Goal: Task Accomplishment & Management: Manage account settings

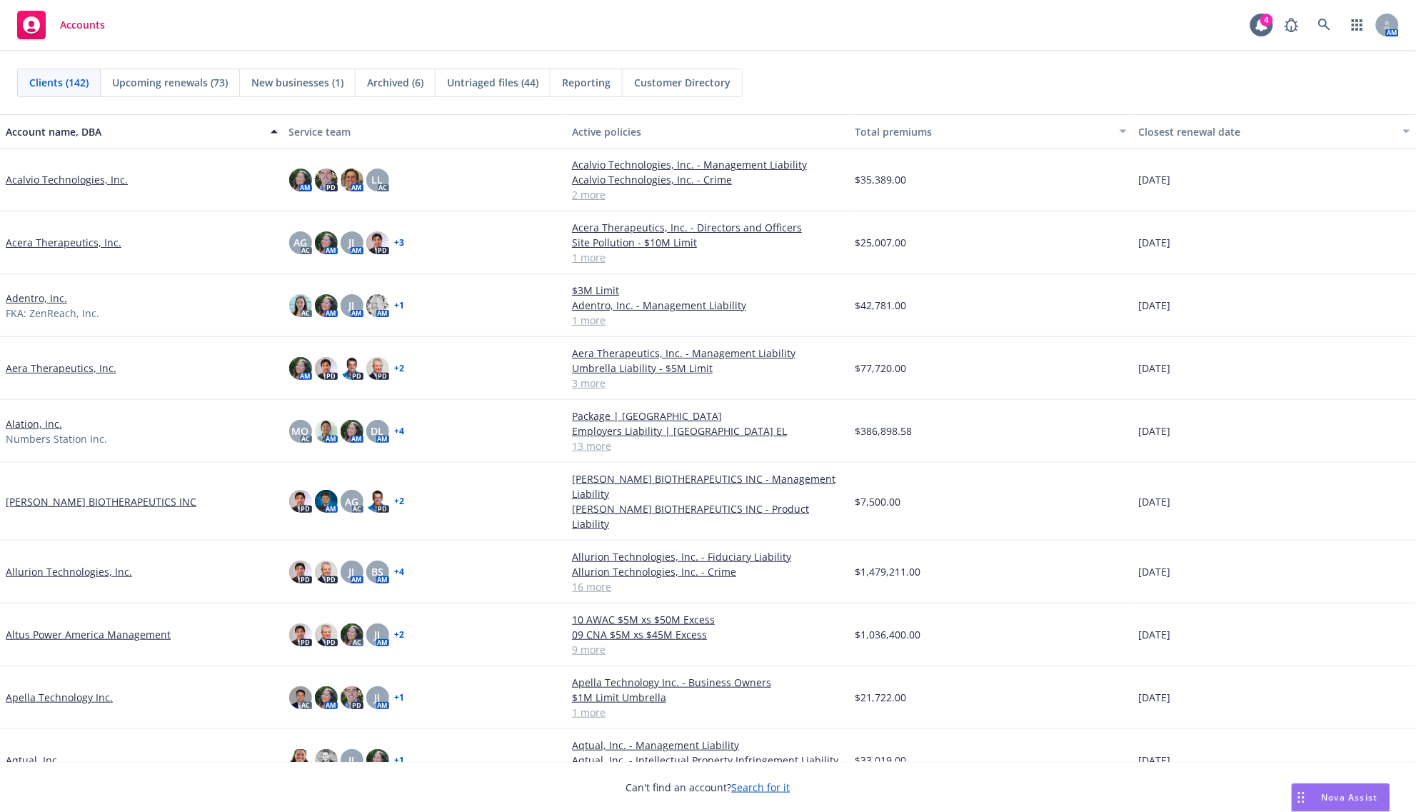
click at [1325, 9] on div "Accounts 4 AM" at bounding box center [708, 25] width 1416 height 51
click at [1325, 16] on link at bounding box center [1324, 25] width 29 height 29
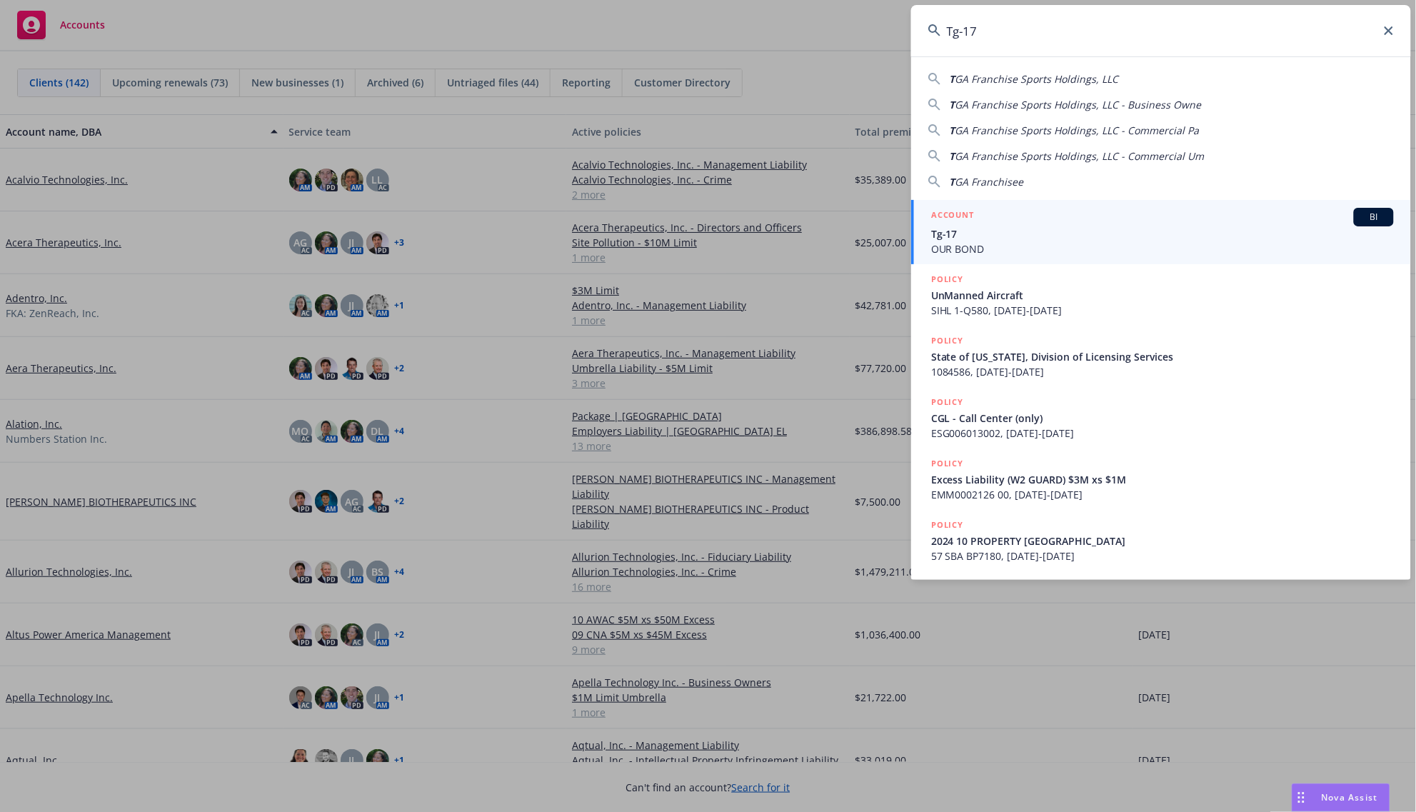
type input "Tg-17"
click at [1002, 229] on span "Tg-17" at bounding box center [1162, 233] width 463 height 15
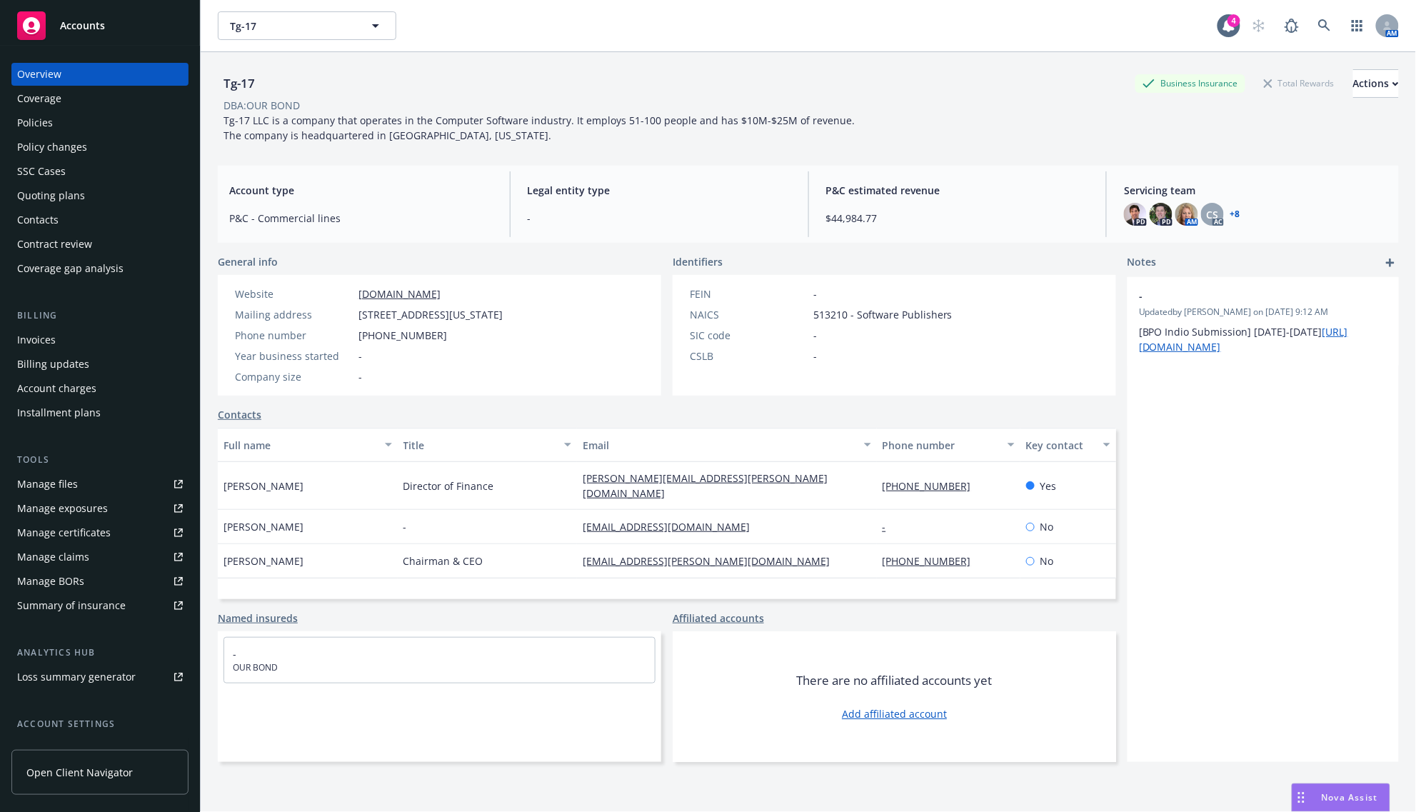
click at [27, 126] on div "Policies" at bounding box center [35, 122] width 36 height 23
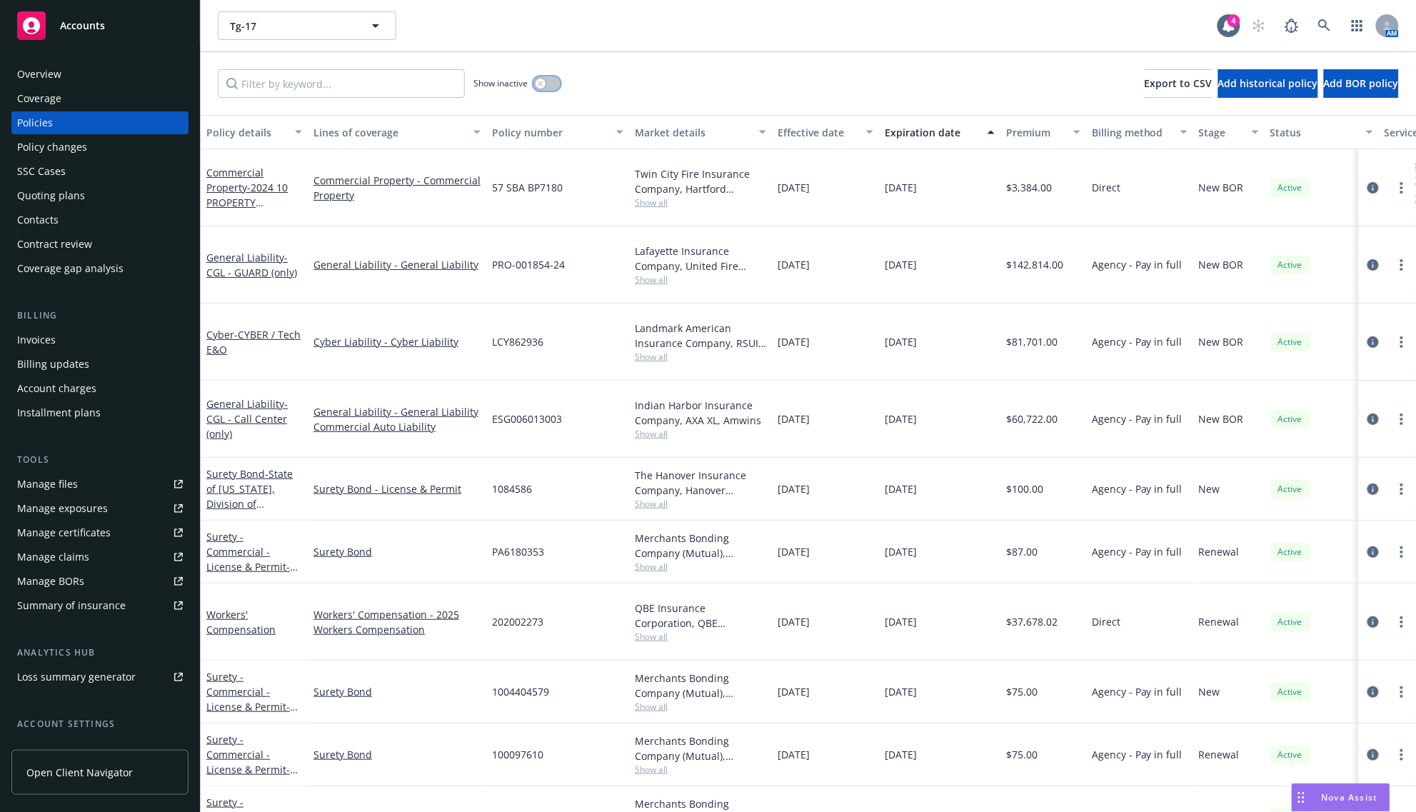
click at [539, 86] on icon "button" at bounding box center [540, 83] width 5 height 5
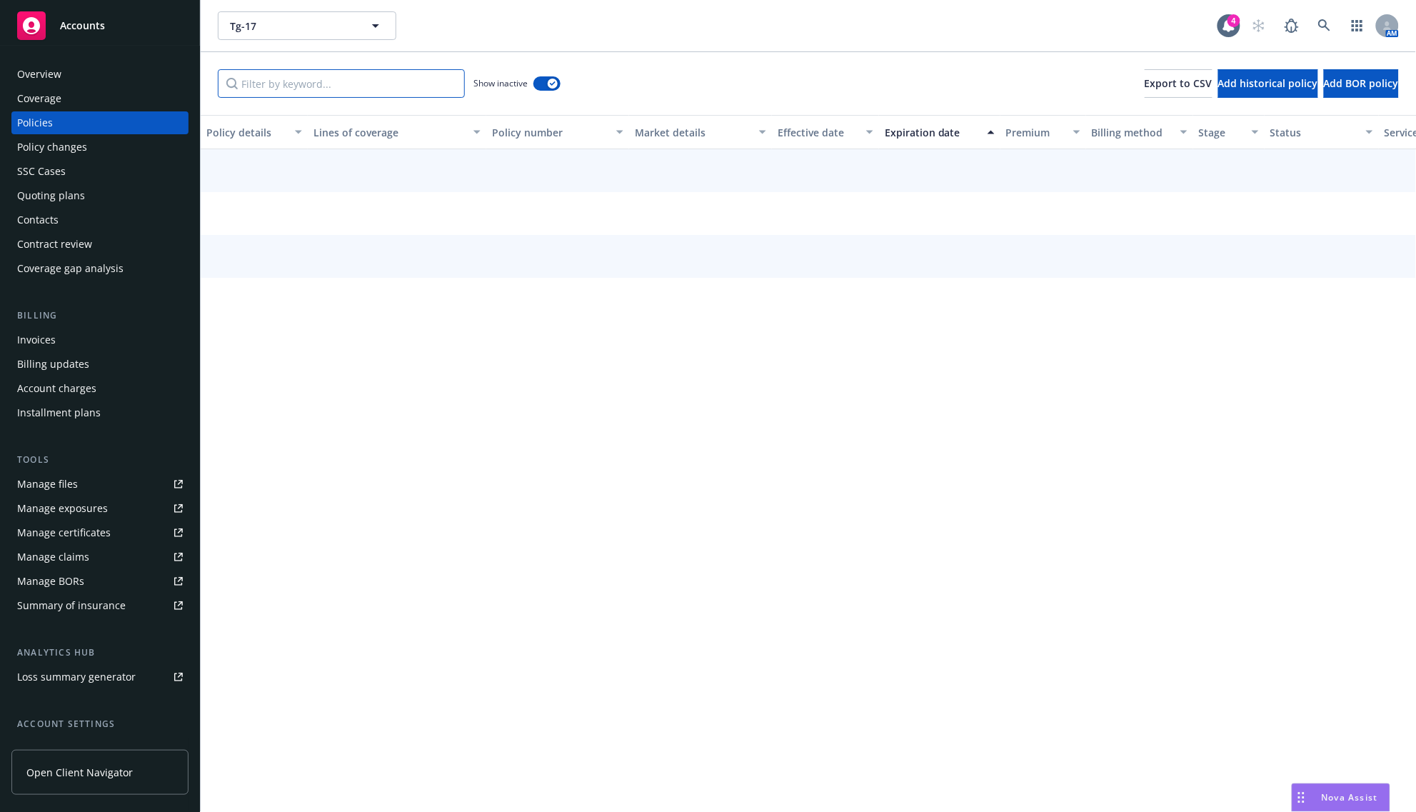
click at [423, 95] on input "Filter by keyword..." at bounding box center [341, 83] width 247 height 29
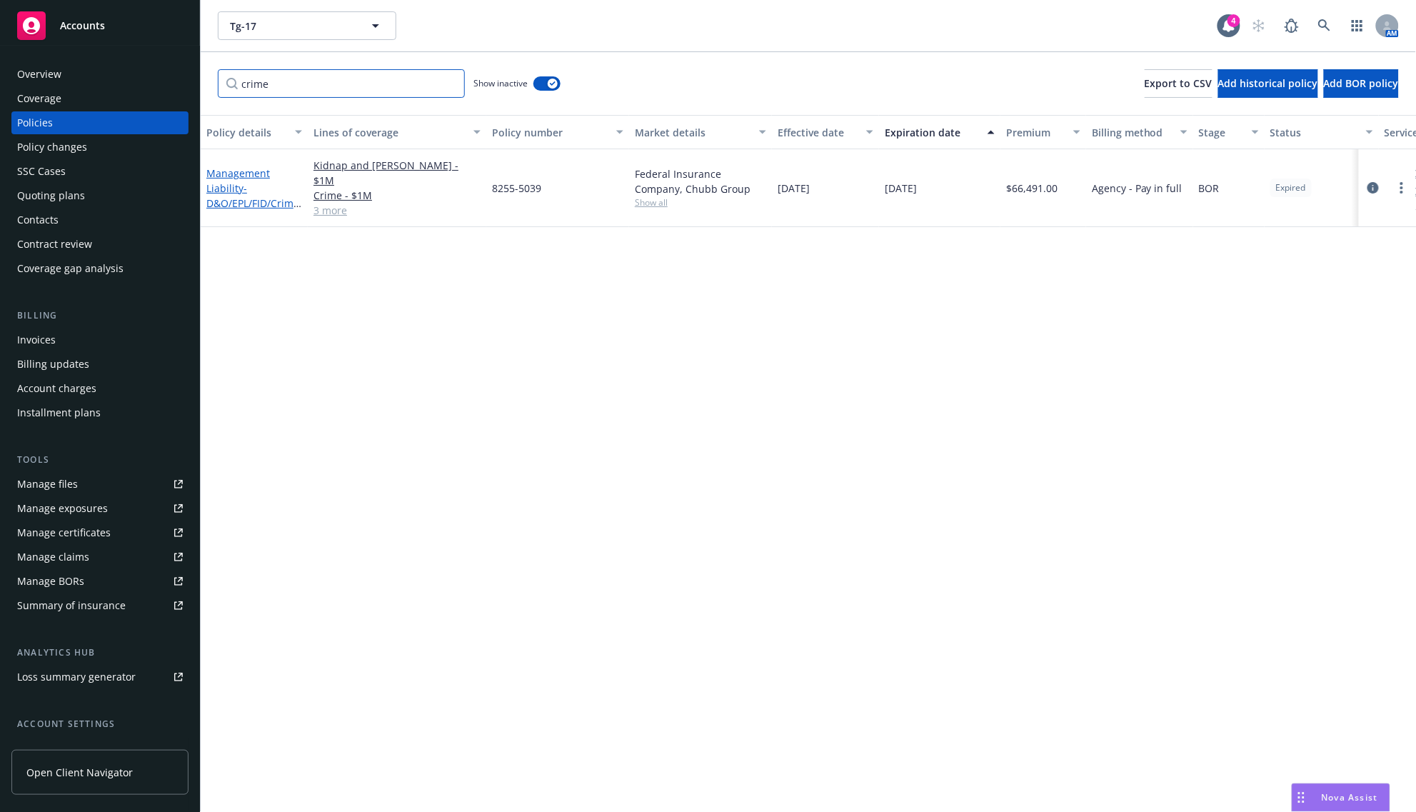
type input "crime"
click at [236, 184] on link "Management Liability - D&O/EPL/FID/Crime/K&R" at bounding box center [252, 195] width 93 height 59
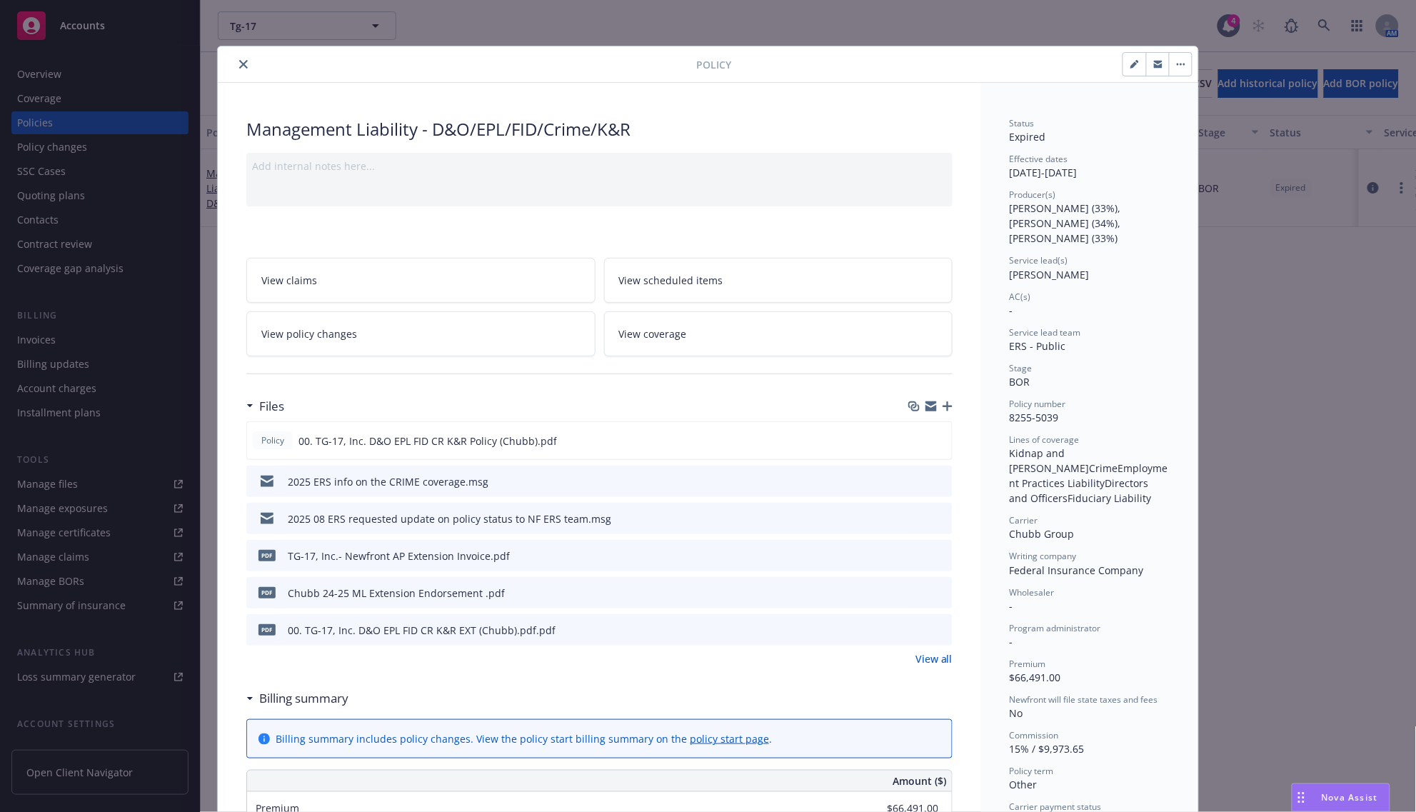
click at [1177, 65] on icon "button" at bounding box center [1181, 64] width 9 height 3
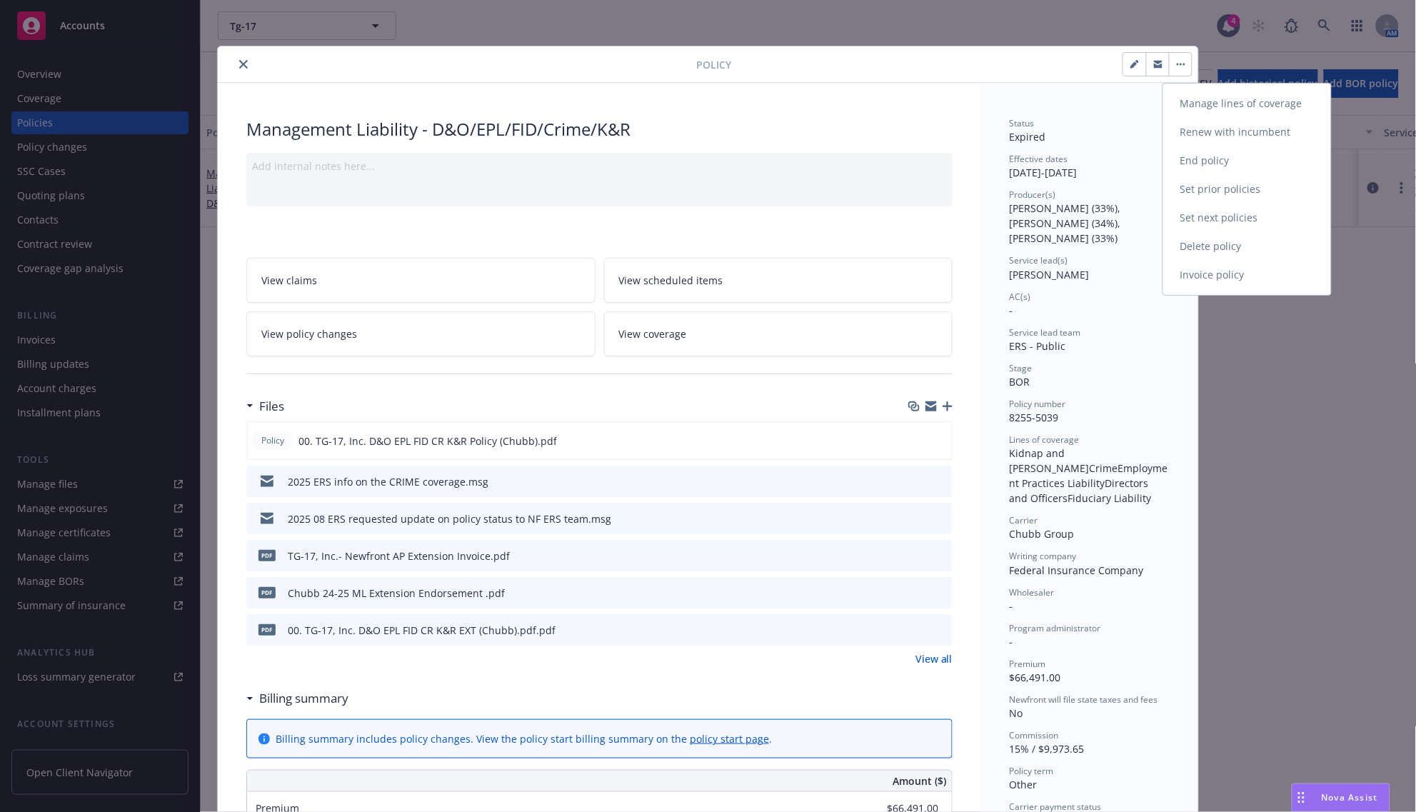
click at [1246, 140] on link "Renew with incumbent" at bounding box center [1247, 132] width 168 height 29
select select "12"
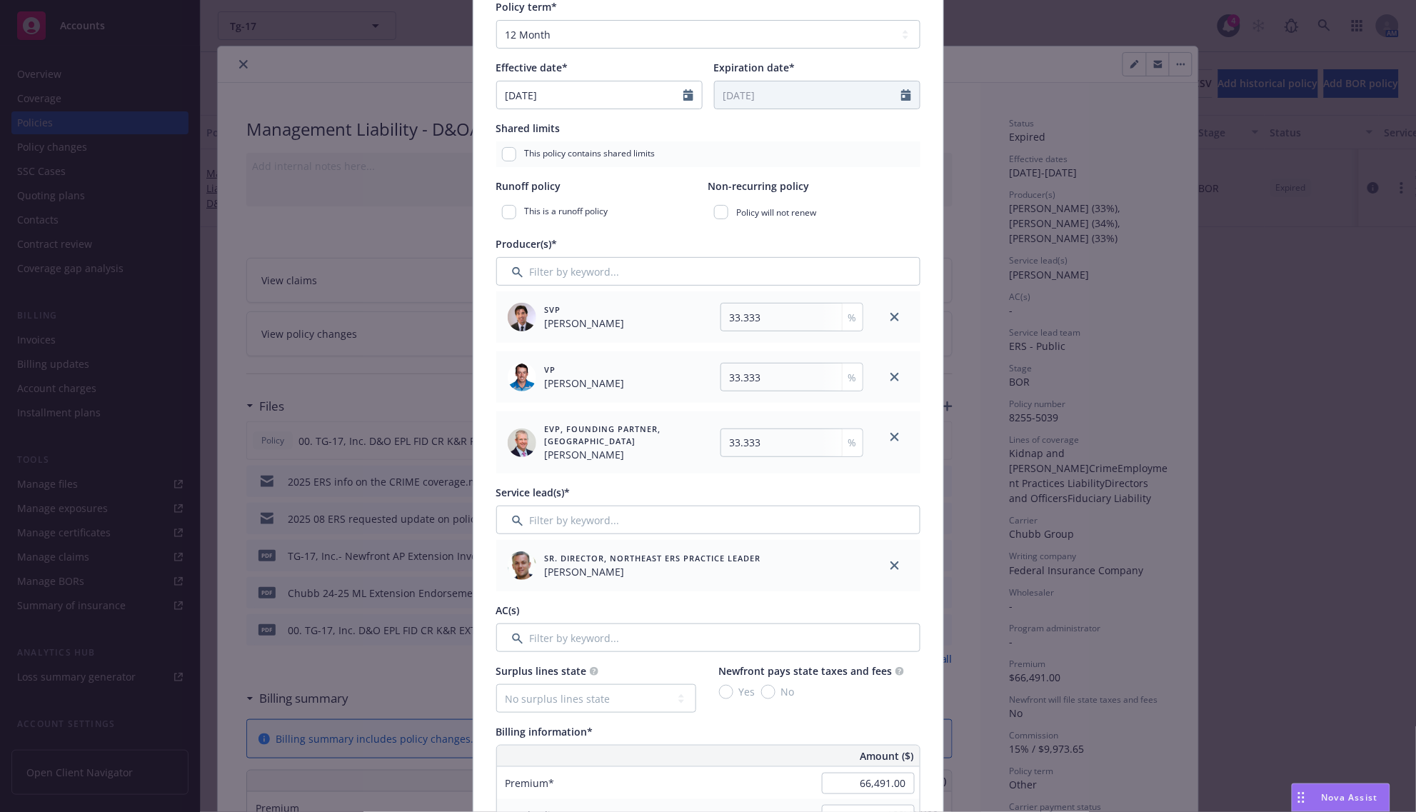
scroll to position [268, 0]
click at [764, 309] on input "33.333" at bounding box center [792, 315] width 143 height 29
type input "33.334"
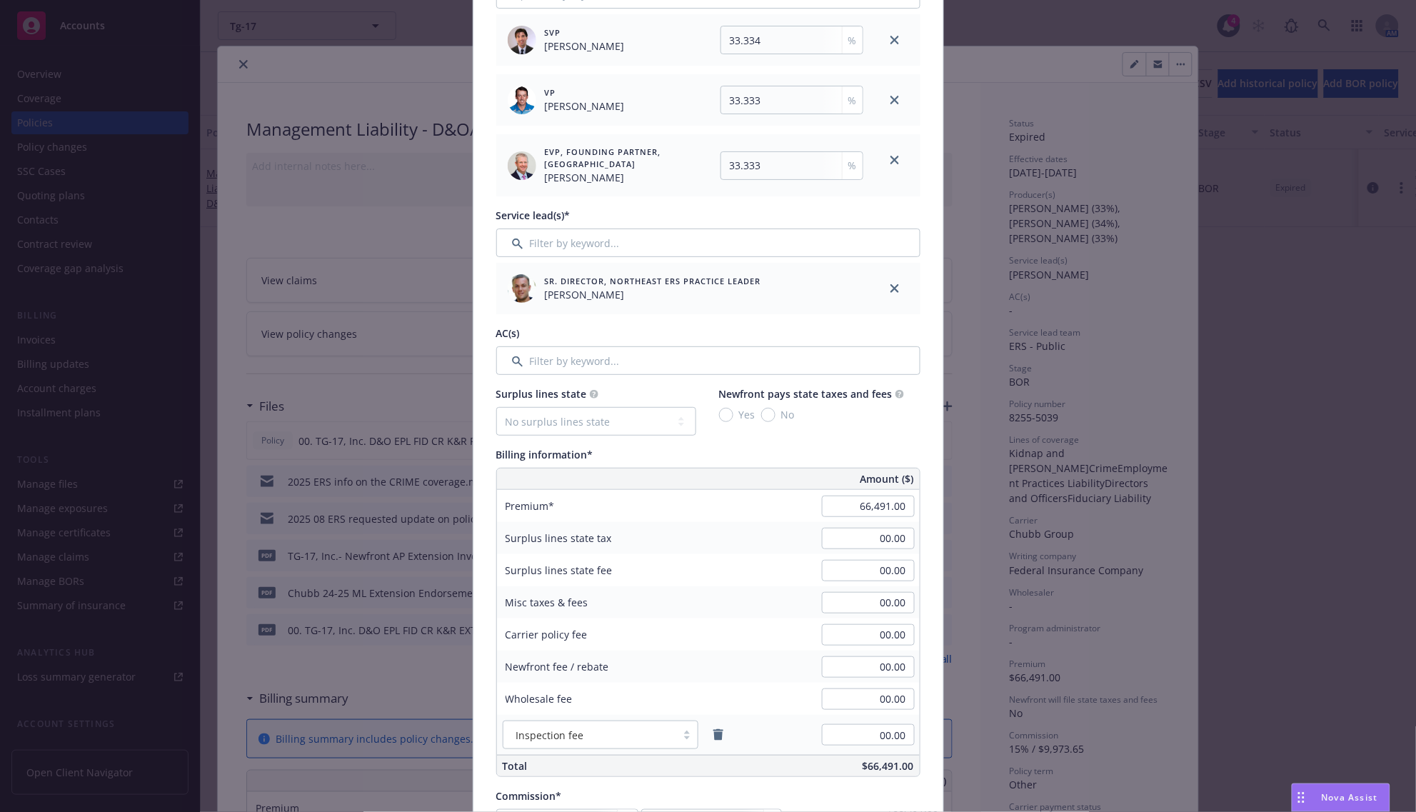
scroll to position [536, 0]
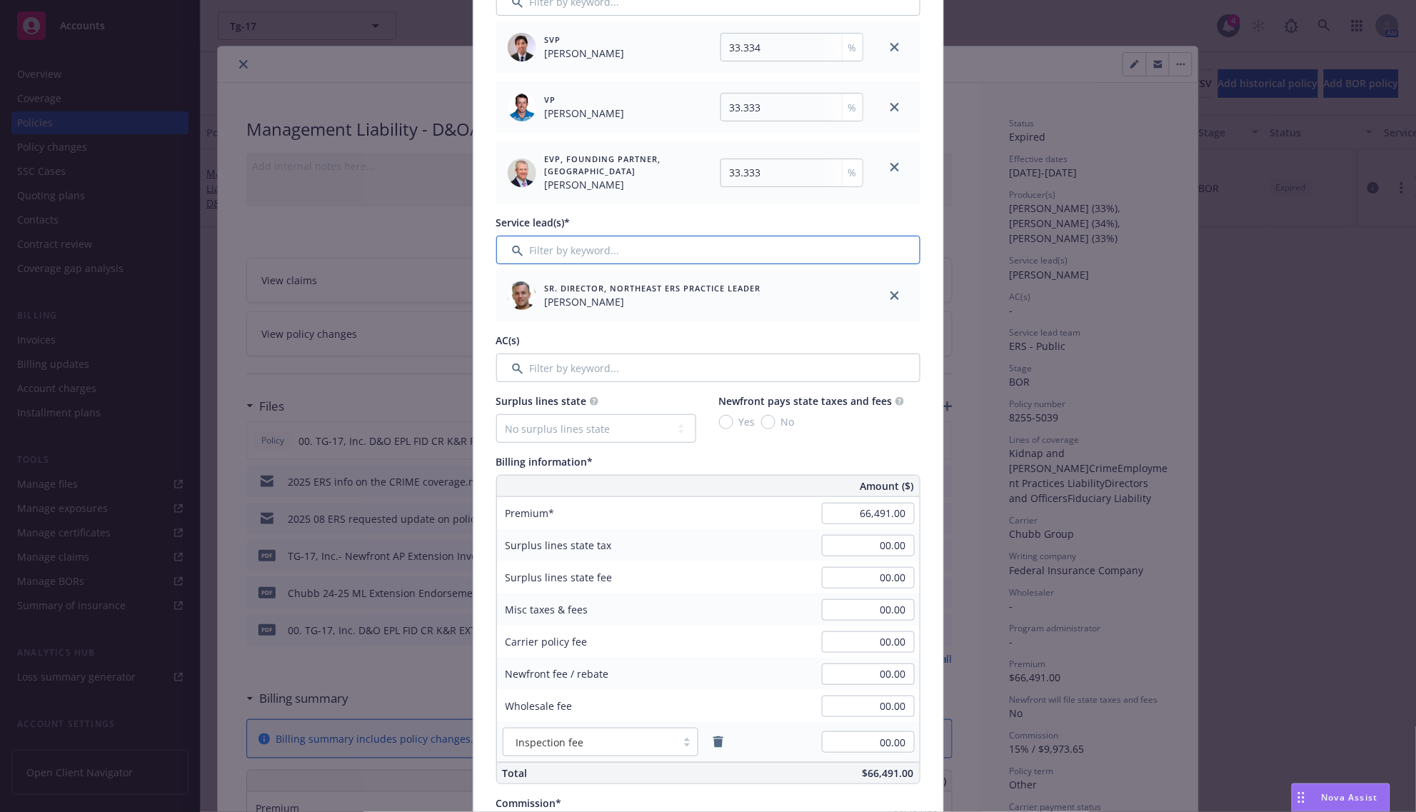
click at [686, 247] on input "Filter by keyword..." at bounding box center [708, 250] width 424 height 29
click at [518, 368] on input "Filter by keyword..." at bounding box center [708, 367] width 424 height 29
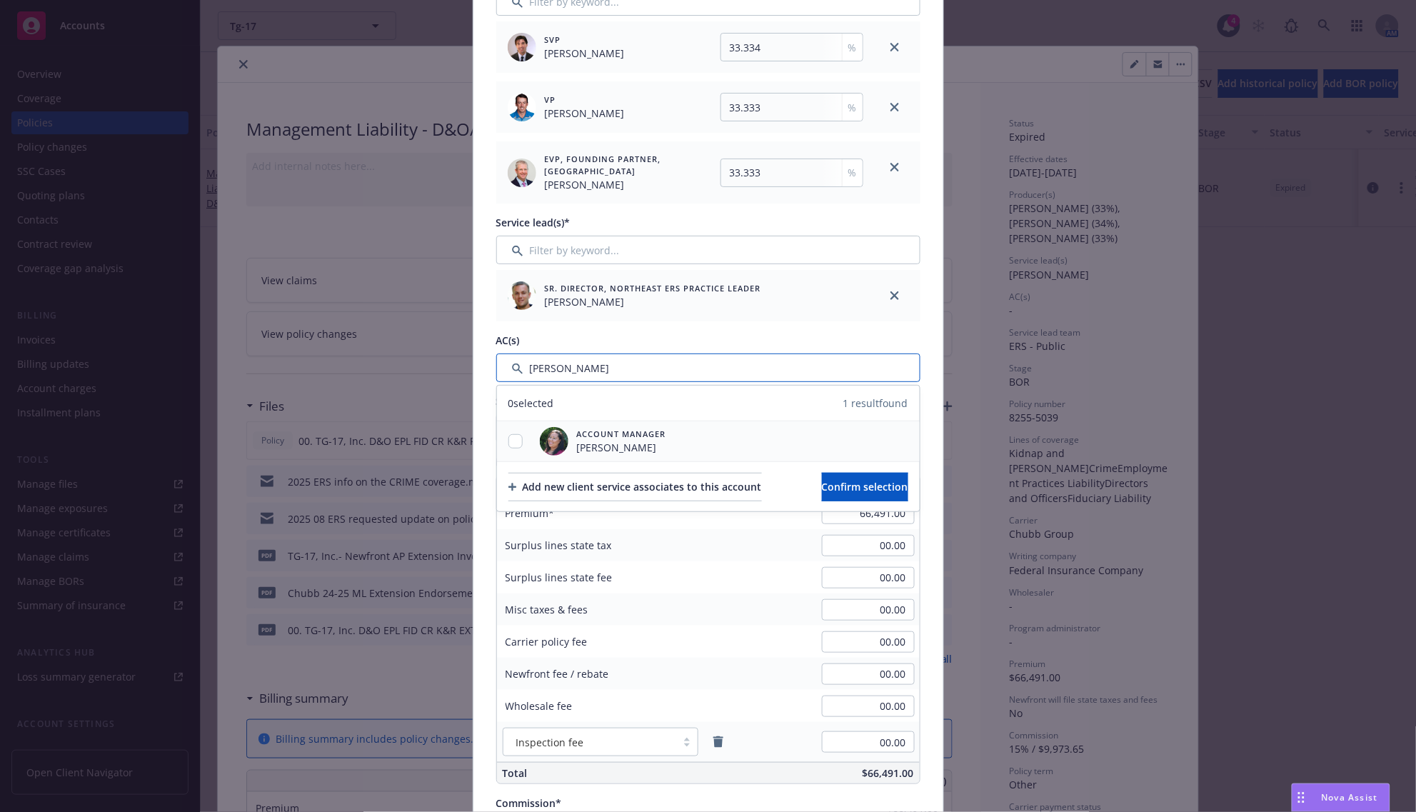
type input "ila"
click at [515, 454] on div at bounding box center [515, 441] width 37 height 40
click at [516, 434] on div at bounding box center [515, 441] width 37 height 15
click at [508, 444] on input "checkbox" at bounding box center [515, 441] width 14 height 14
checkbox input "true"
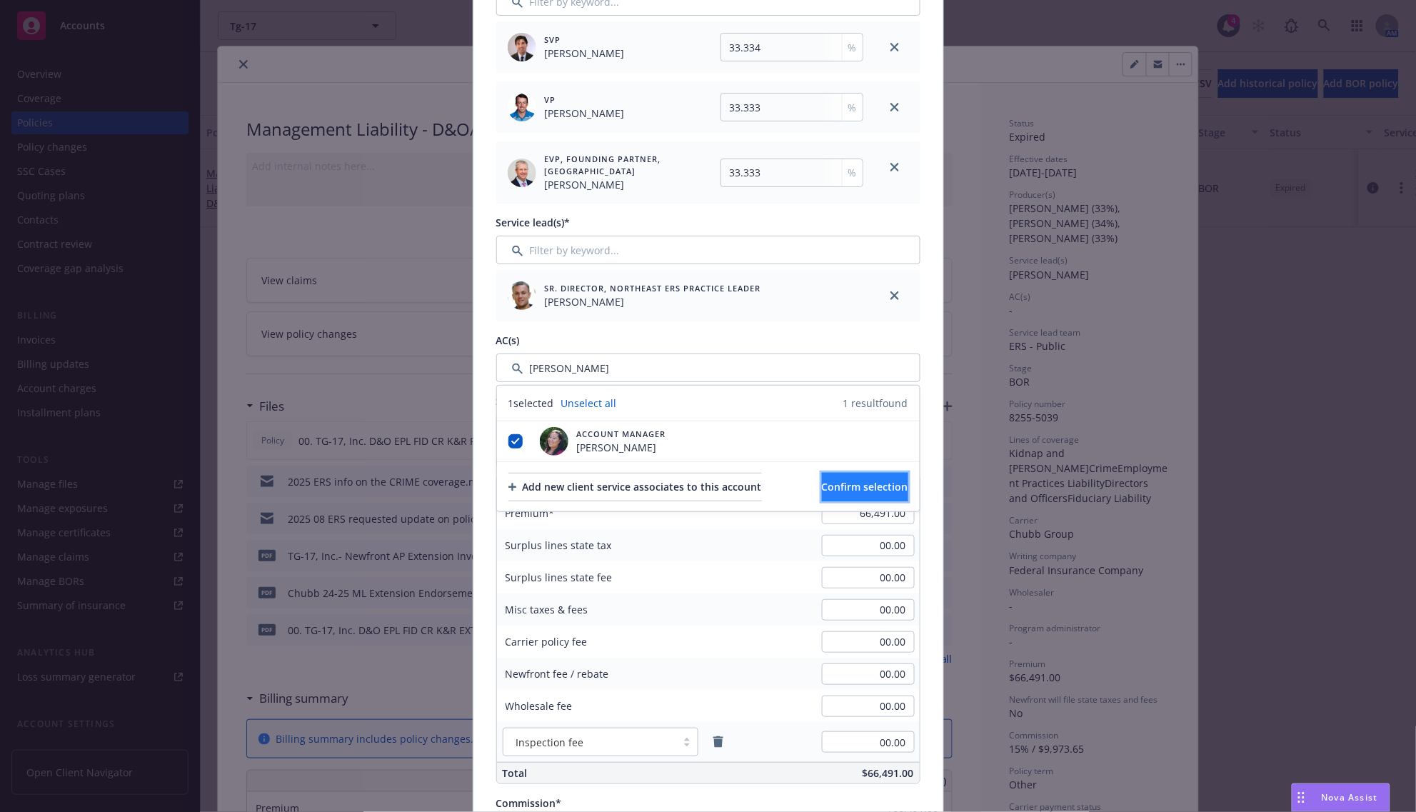
click at [872, 493] on button "Confirm selection" at bounding box center [865, 487] width 86 height 29
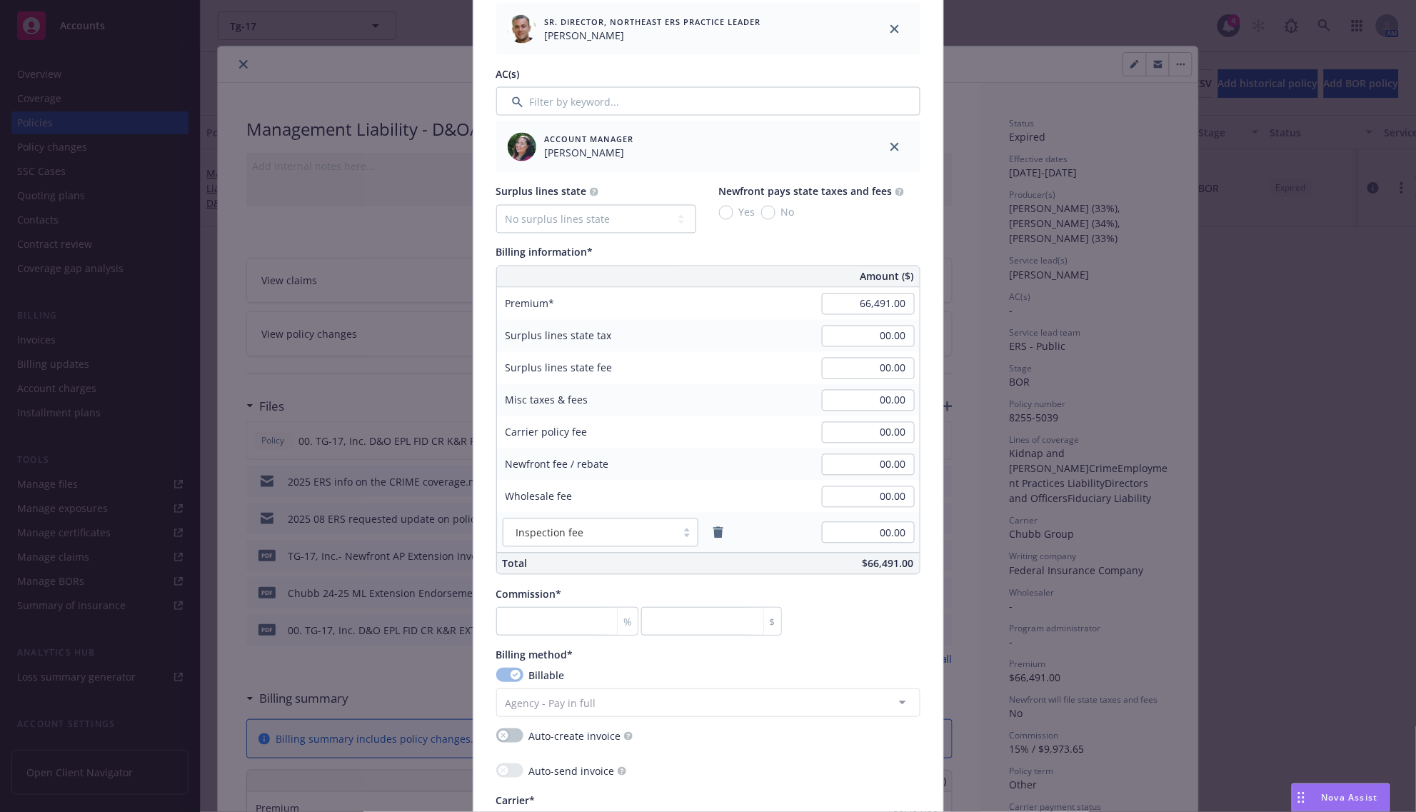
scroll to position [803, 0]
click at [873, 300] on input "66,491.00" at bounding box center [868, 302] width 93 height 21
type input "67,090.00"
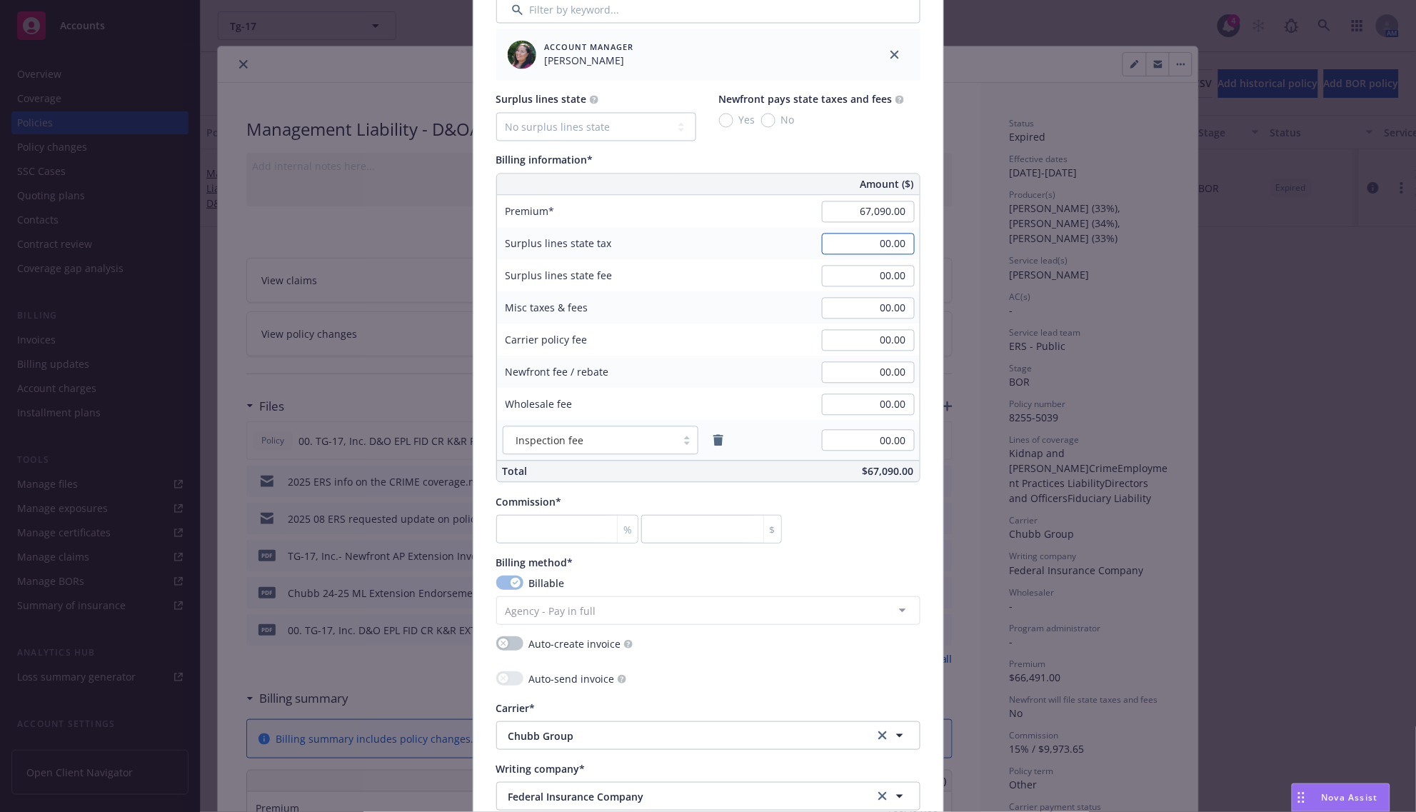
scroll to position [1071, 0]
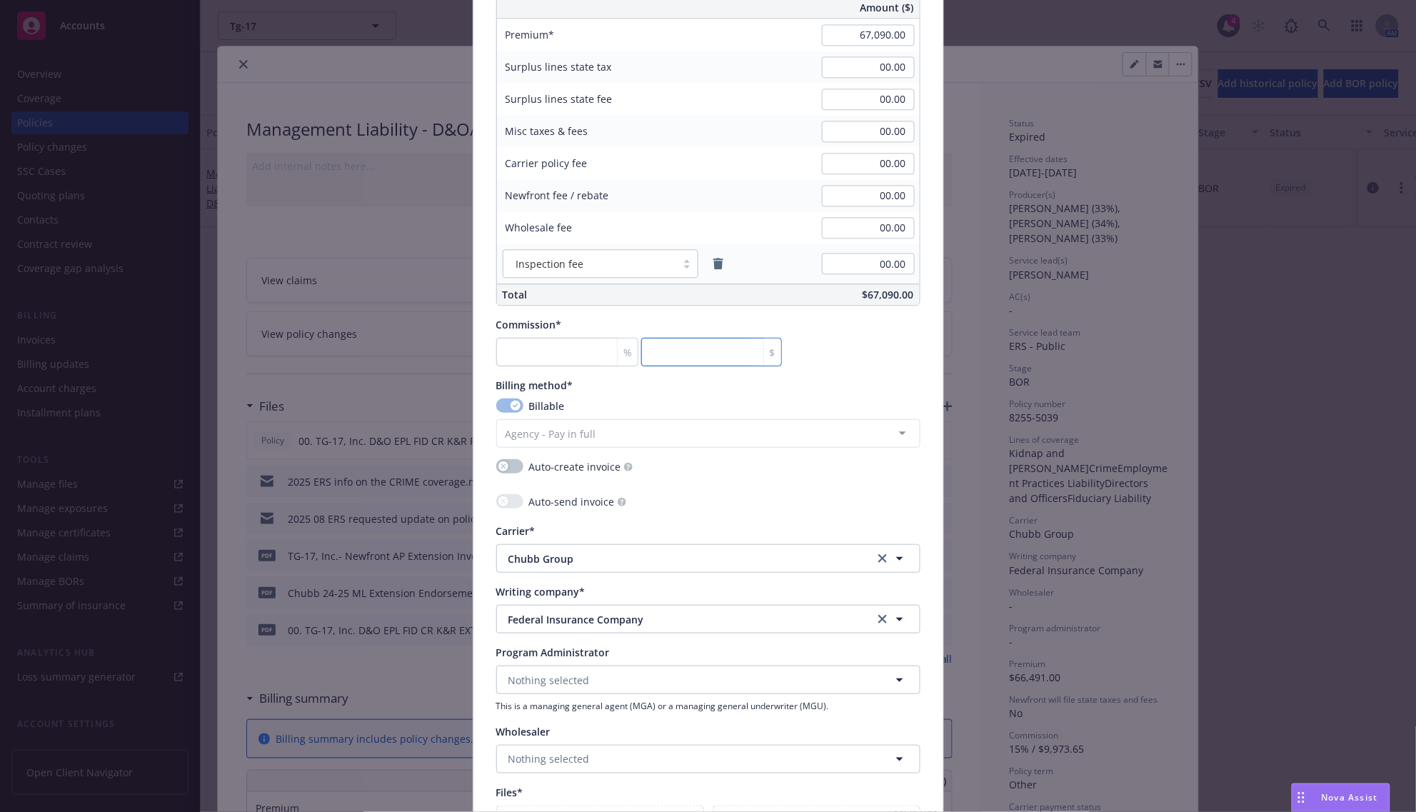
drag, startPoint x: 841, startPoint y: 347, endPoint x: 647, endPoint y: 383, distance: 197.5
click at [841, 347] on div "Commission* % $" at bounding box center [708, 341] width 424 height 49
type input "0"
click at [559, 363] on input "number" at bounding box center [567, 352] width 143 height 29
type input "1"
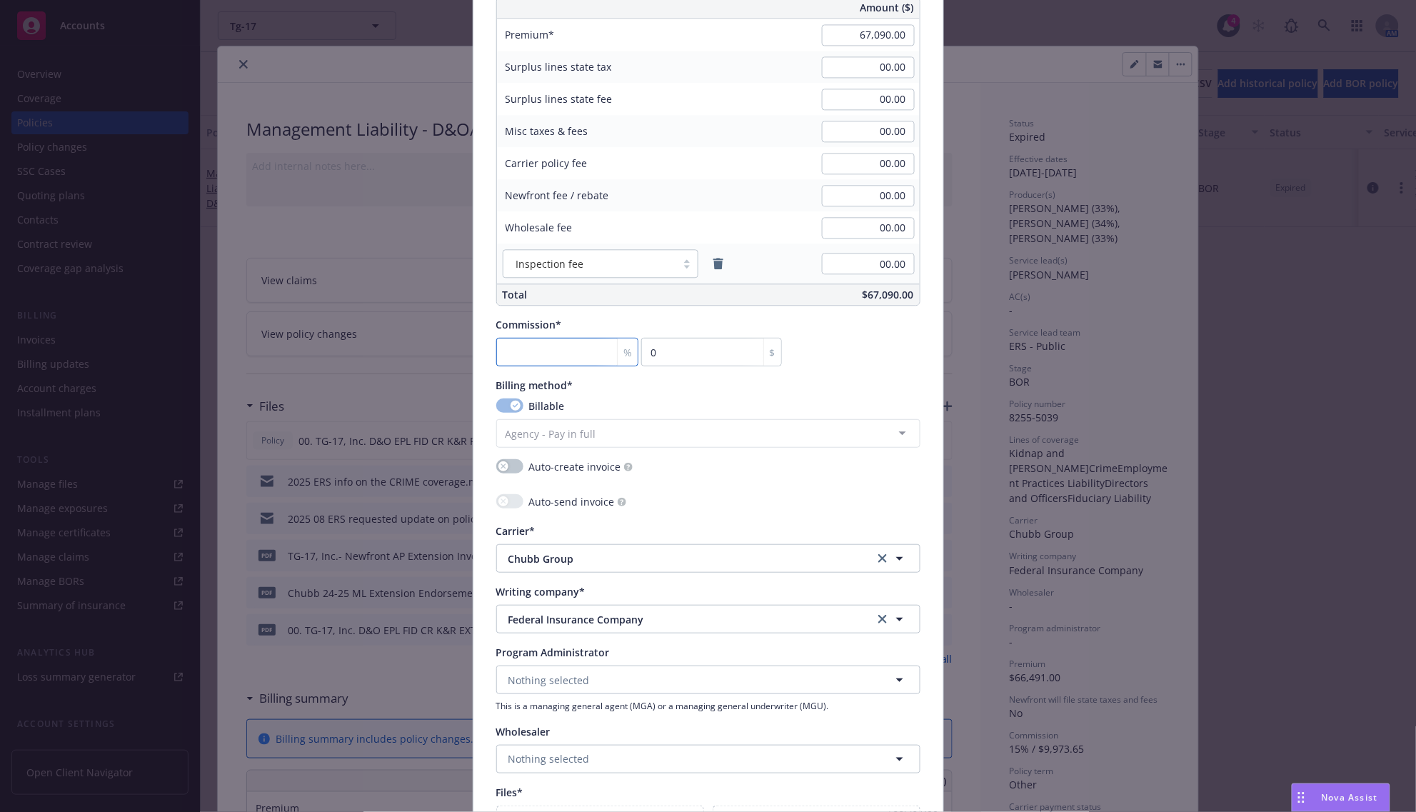
type input "670.9"
type input "15"
type input "10063.5"
type input "15"
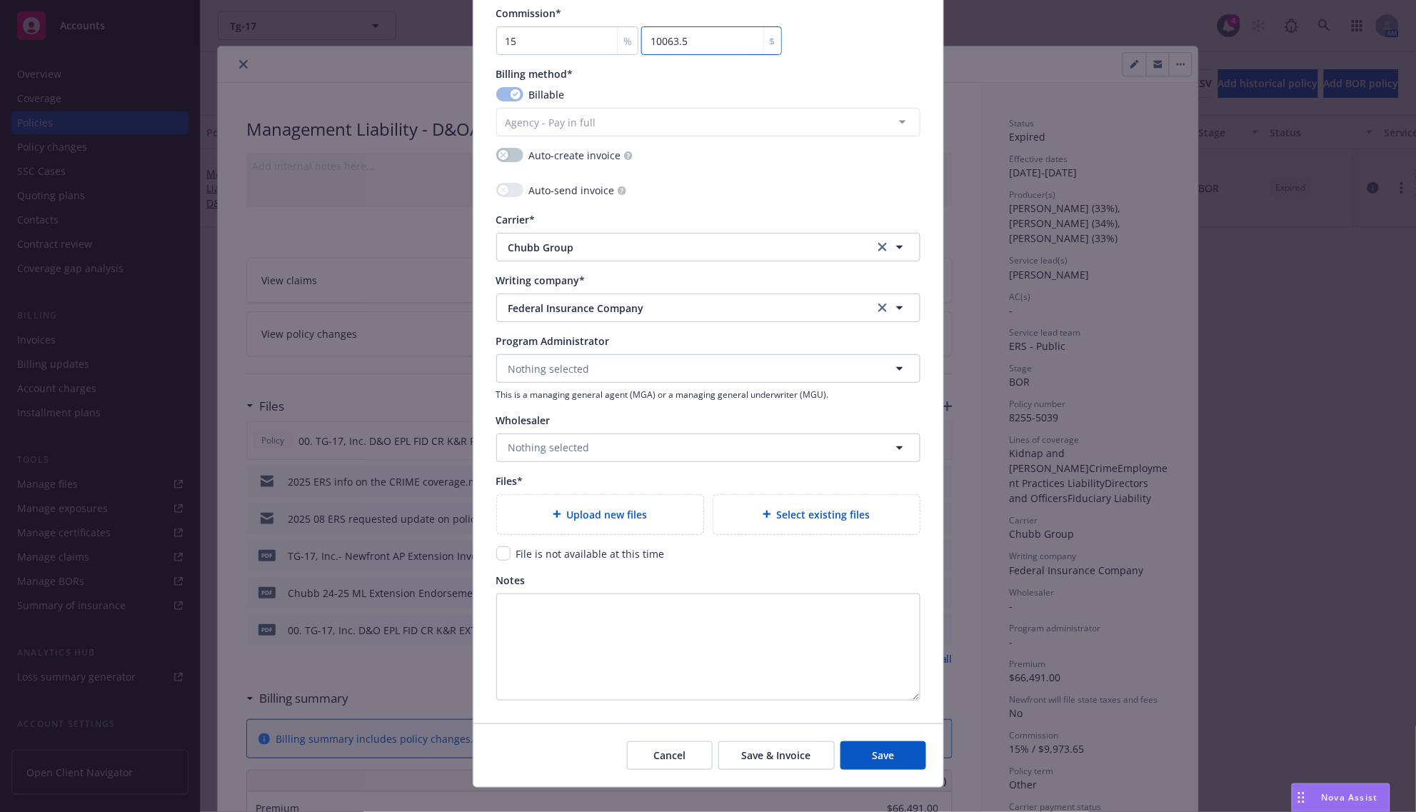
scroll to position [1405, 0]
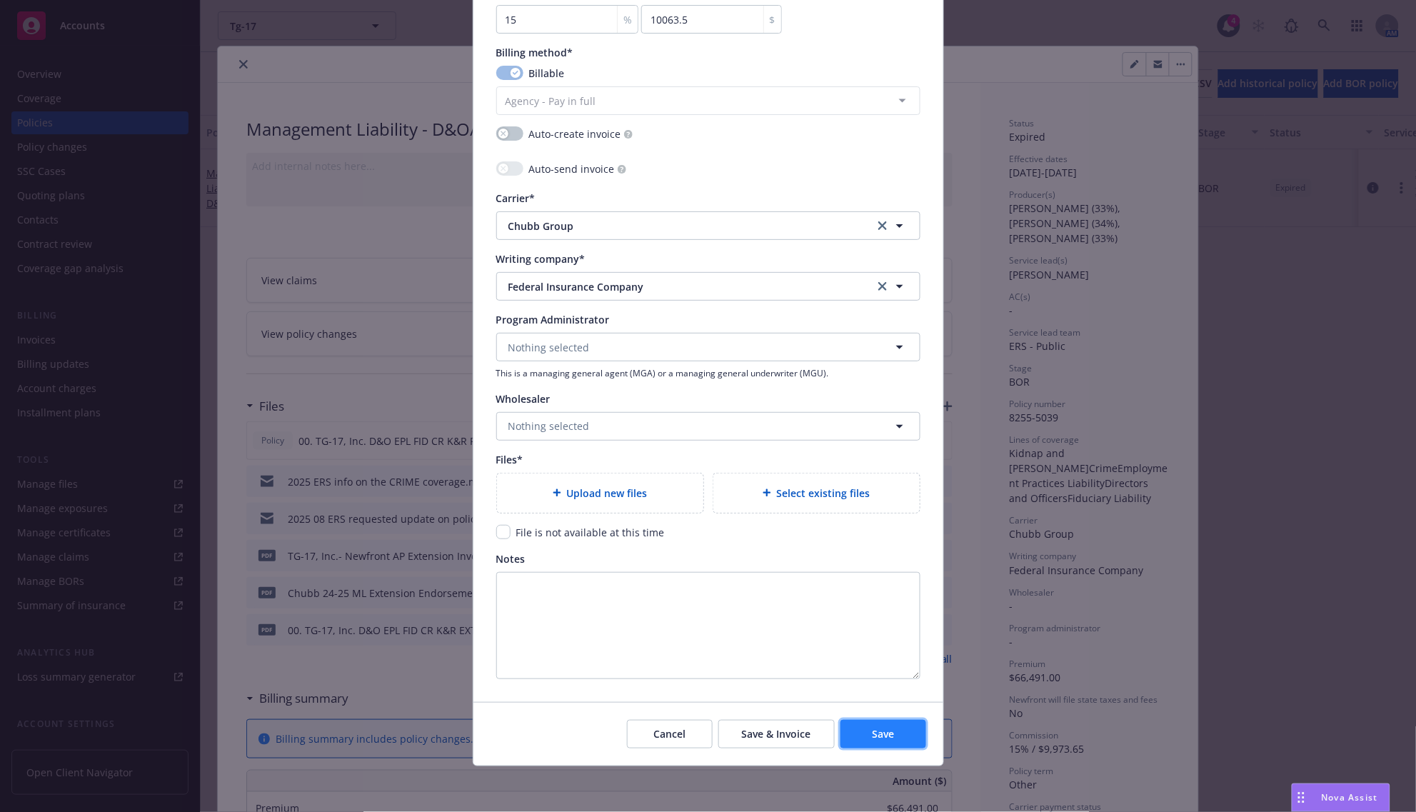
click at [882, 733] on span "Save" at bounding box center [883, 734] width 22 height 14
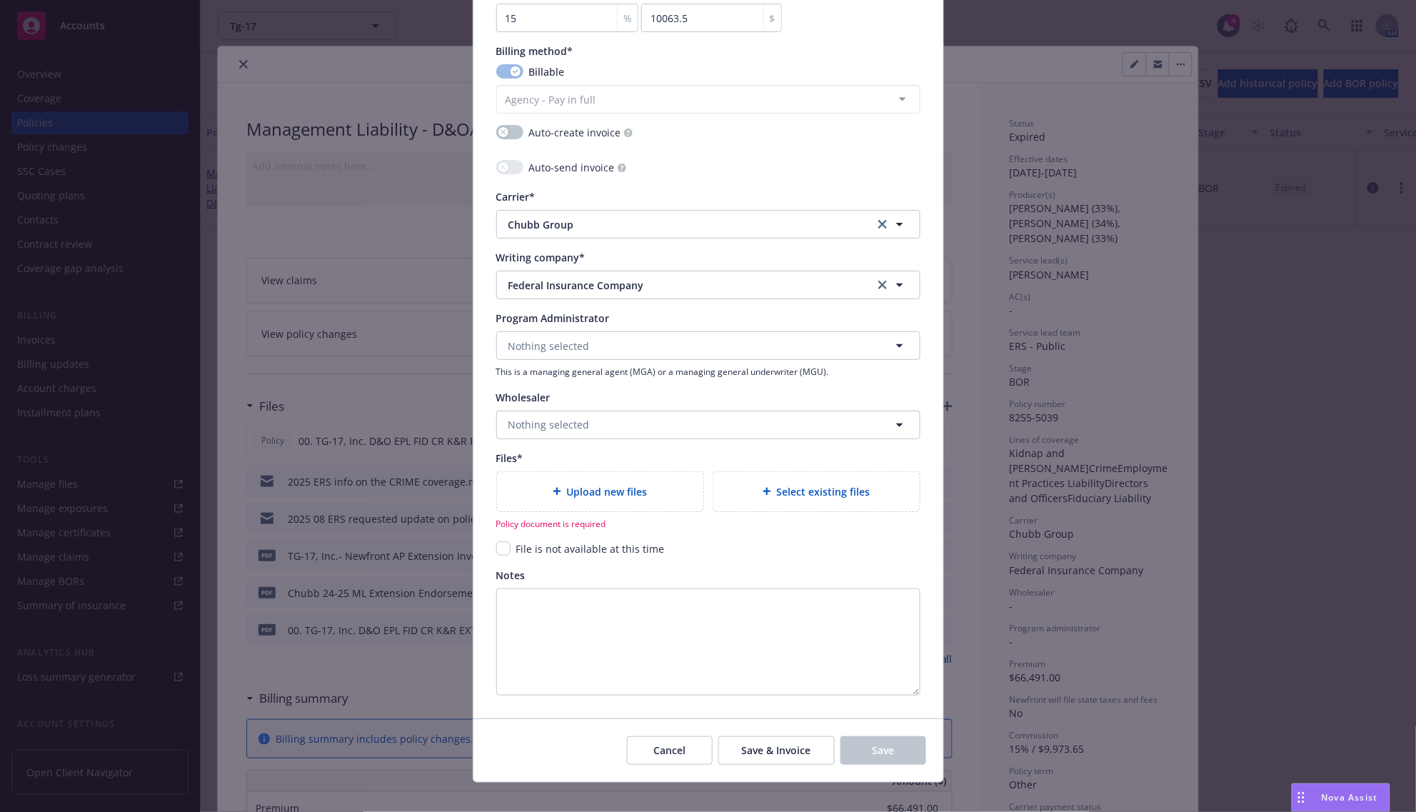
click at [589, 502] on div "Upload new files" at bounding box center [600, 491] width 206 height 39
type textarea "x"
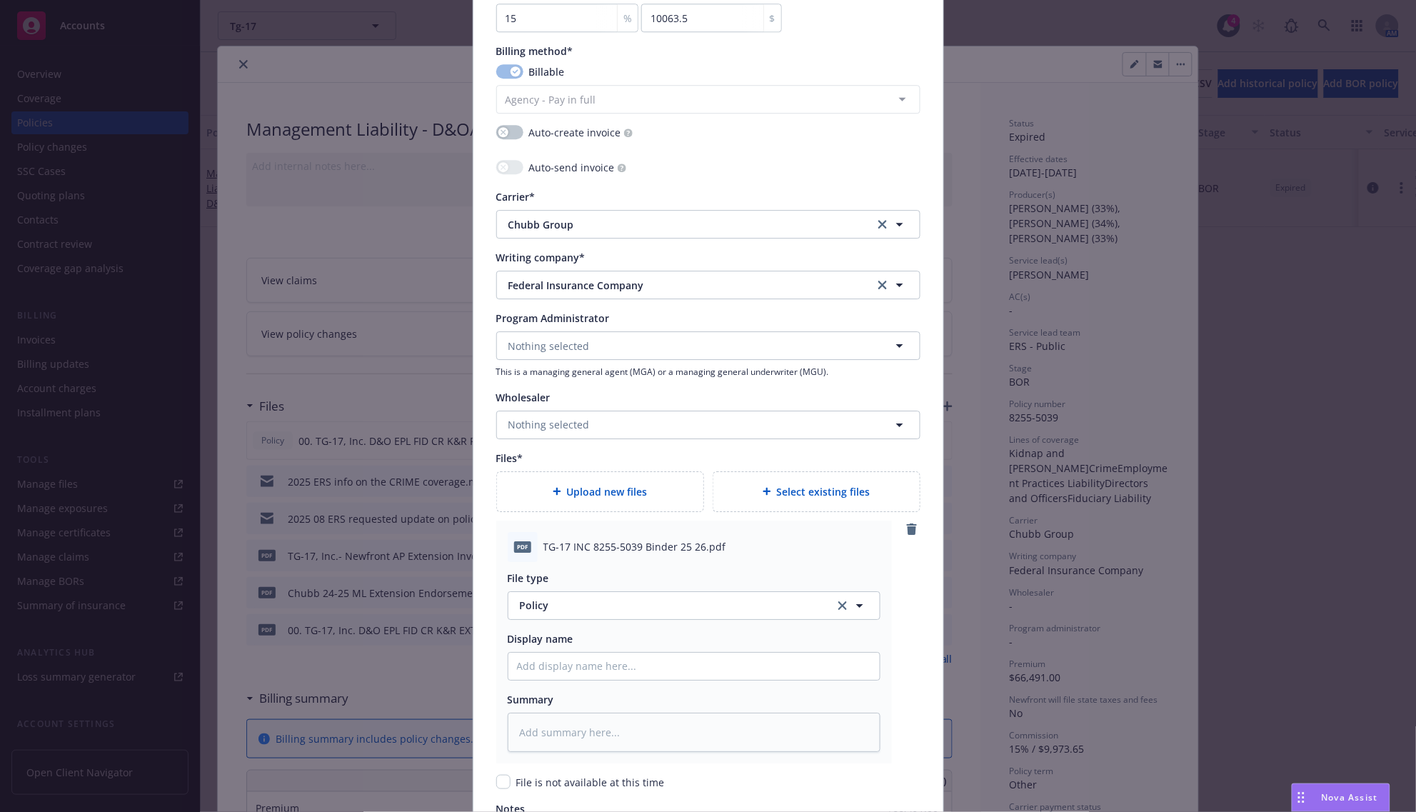
scroll to position [1658, 0]
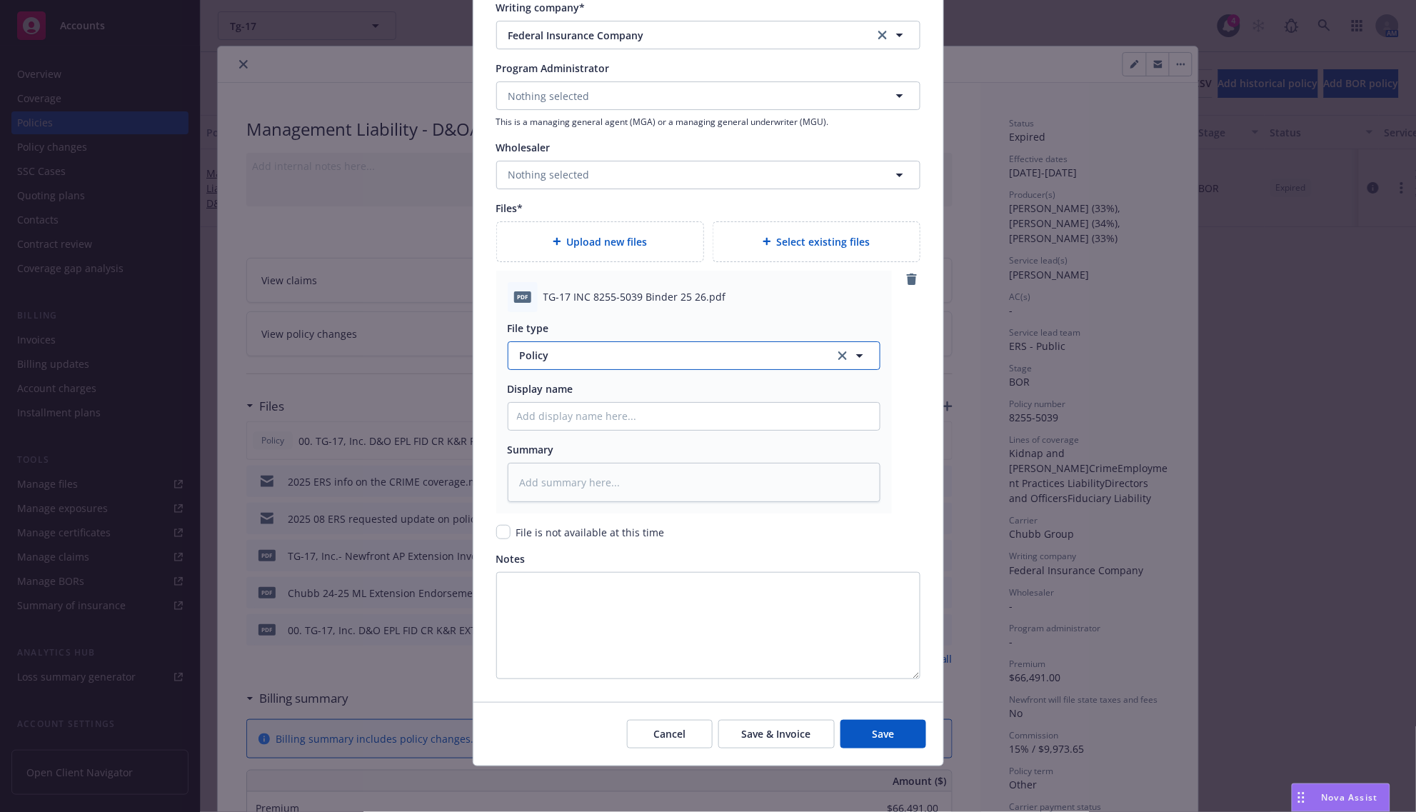
click at [571, 349] on span "Policy" at bounding box center [669, 355] width 299 height 15
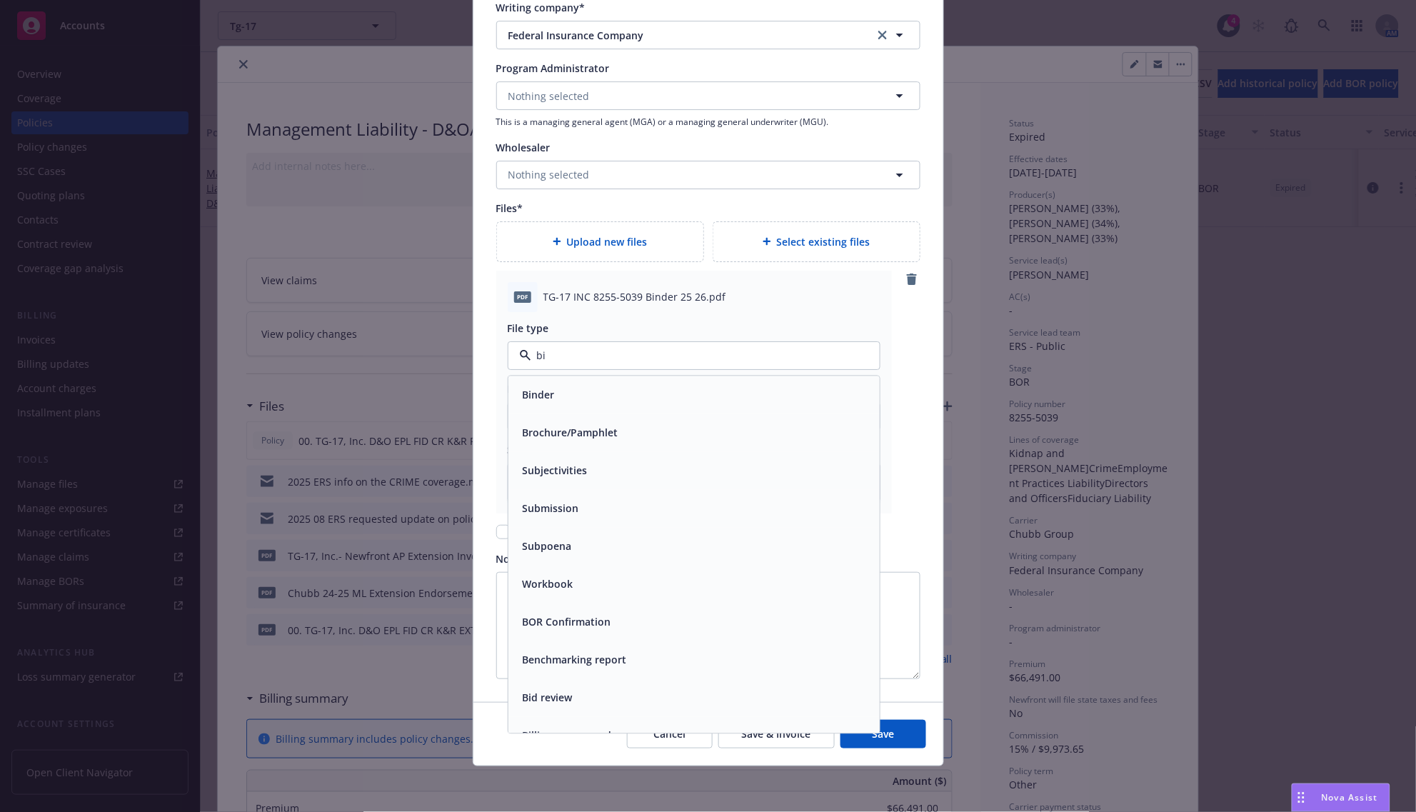
type input "bin"
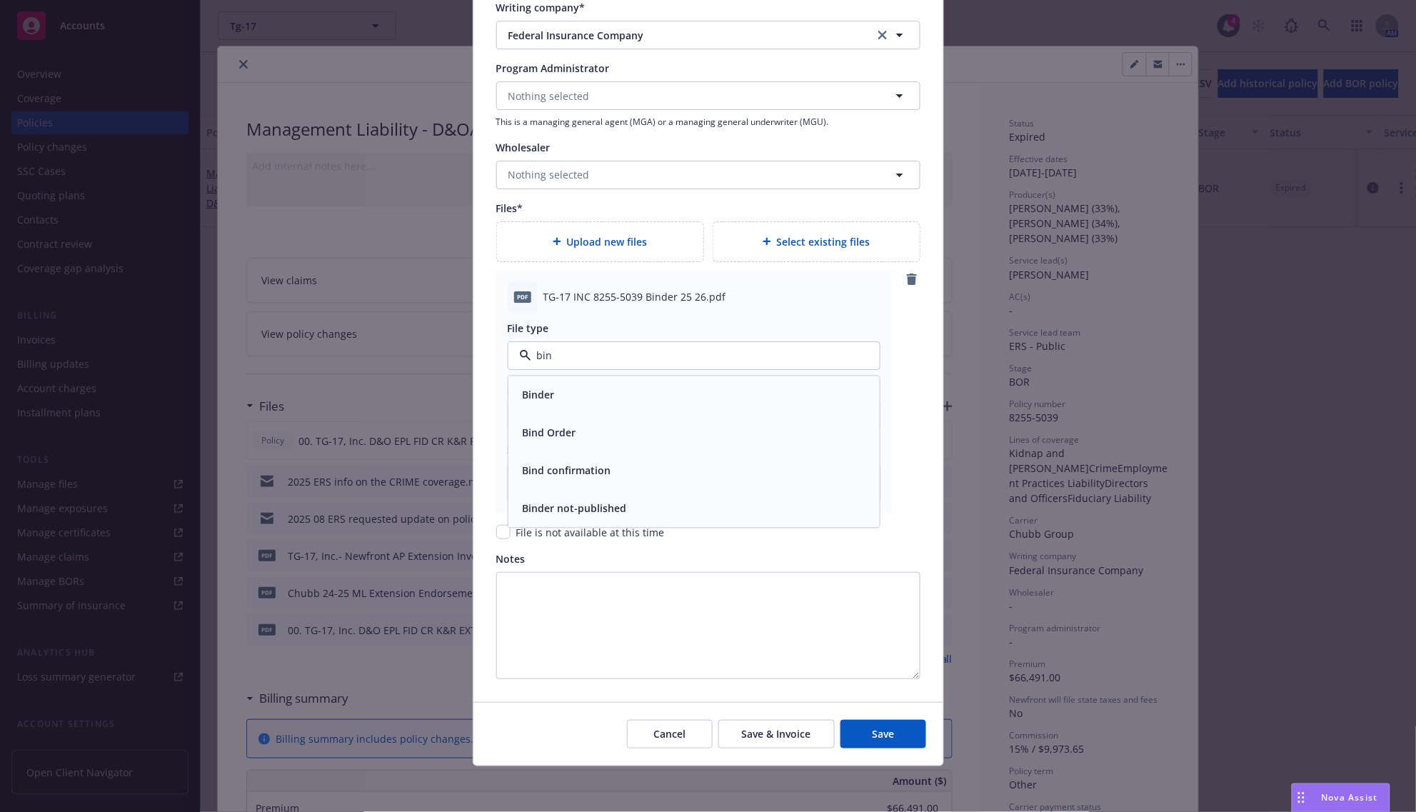
click at [548, 383] on div "Binder" at bounding box center [693, 395] width 371 height 38
click at [848, 731] on button "Save" at bounding box center [884, 734] width 86 height 29
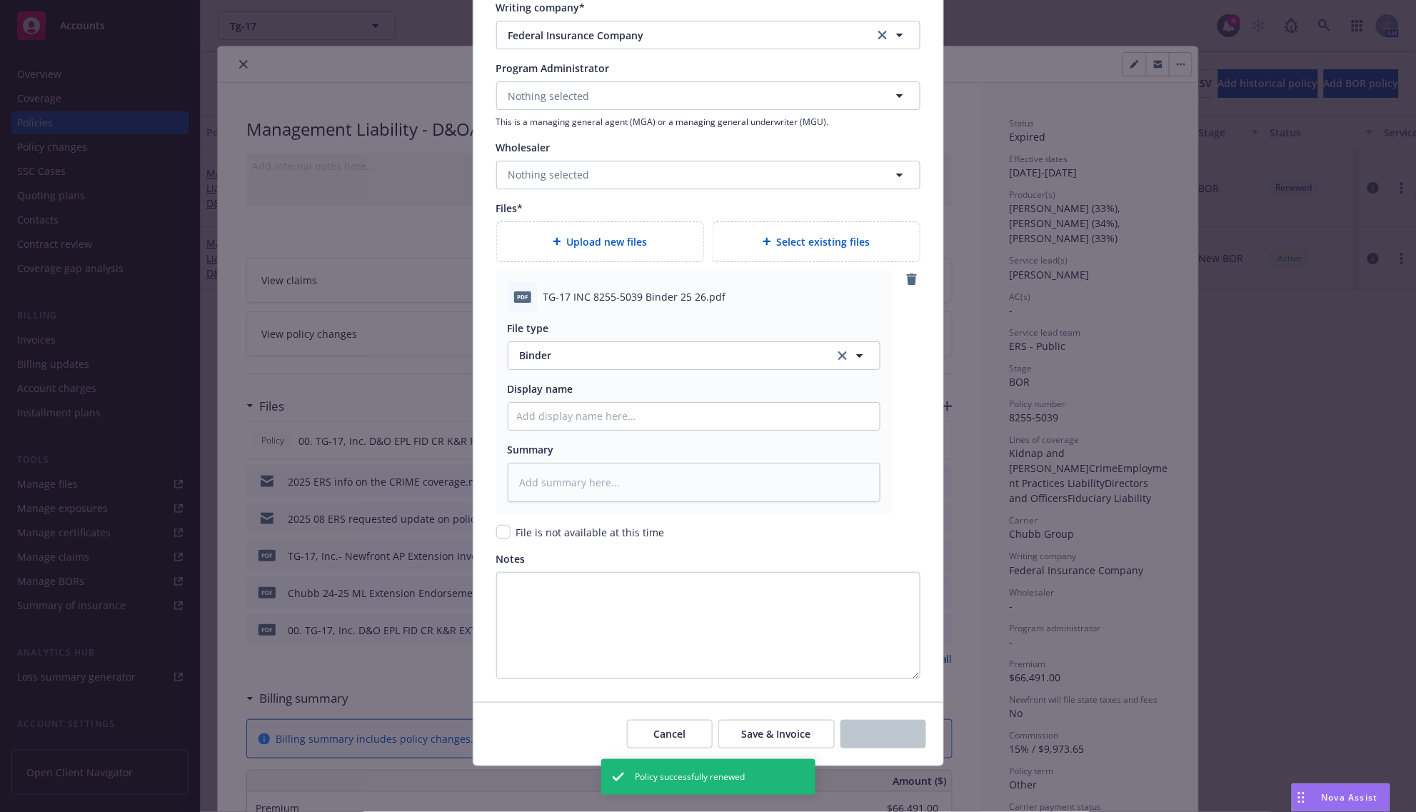
scroll to position [1580, 0]
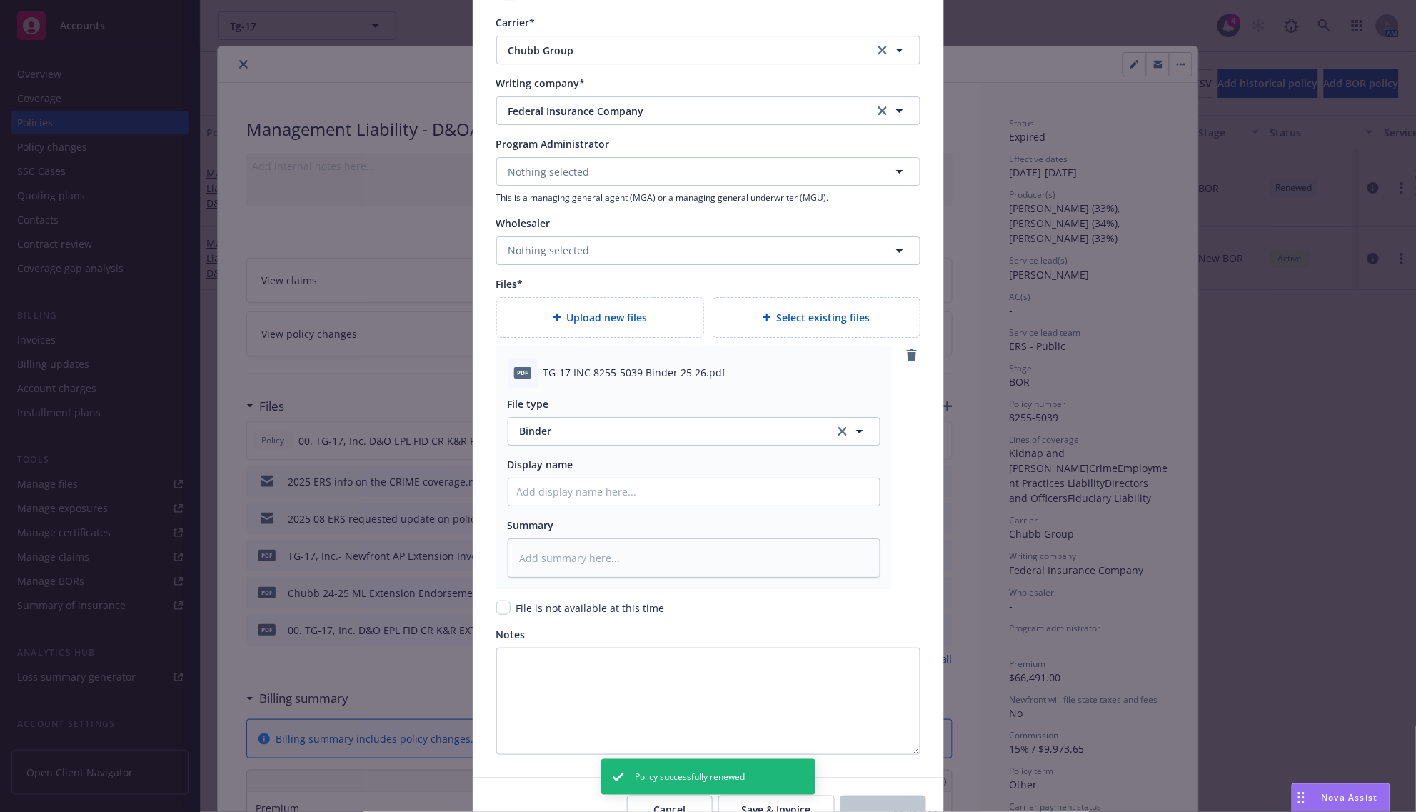
type textarea "x"
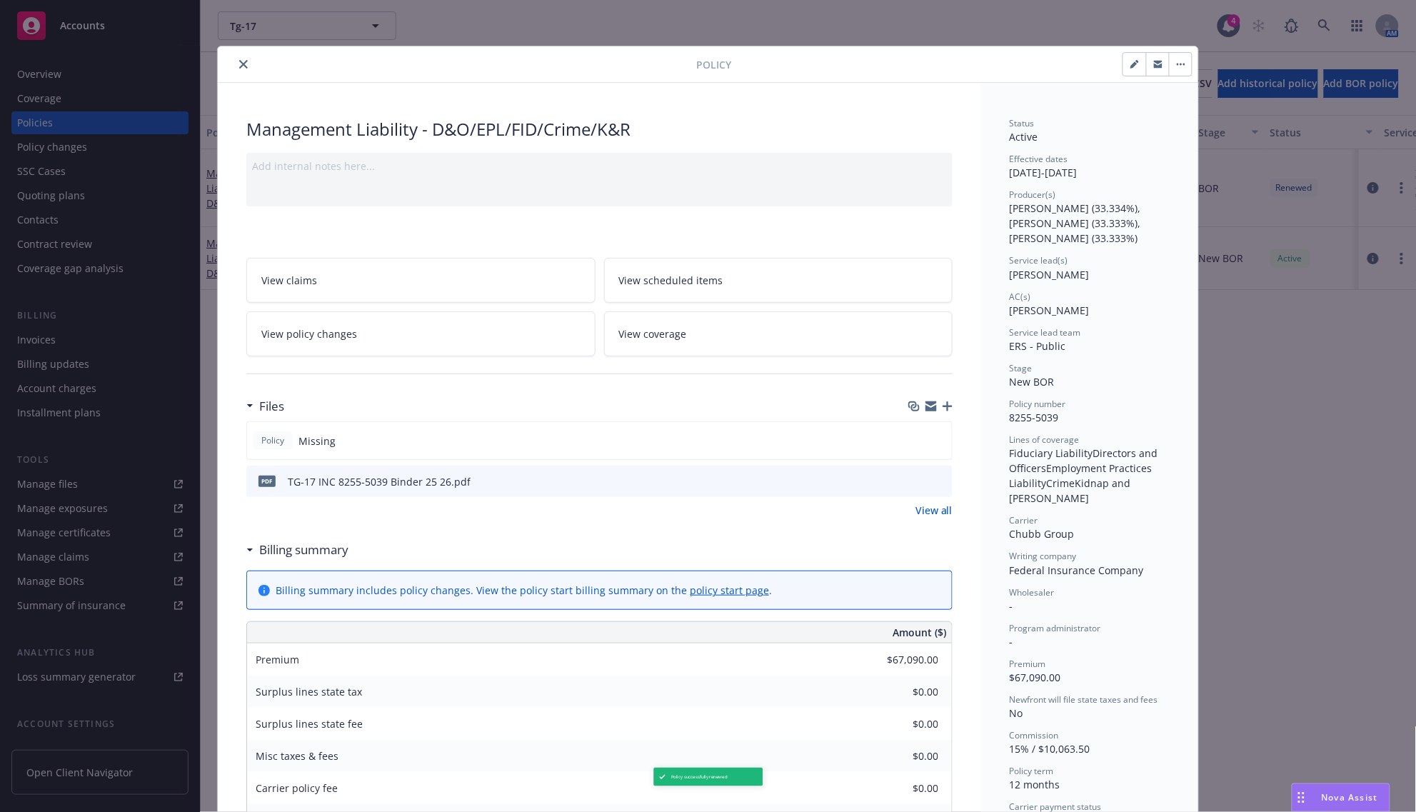
click at [239, 69] on icon "close" at bounding box center [243, 64] width 9 height 9
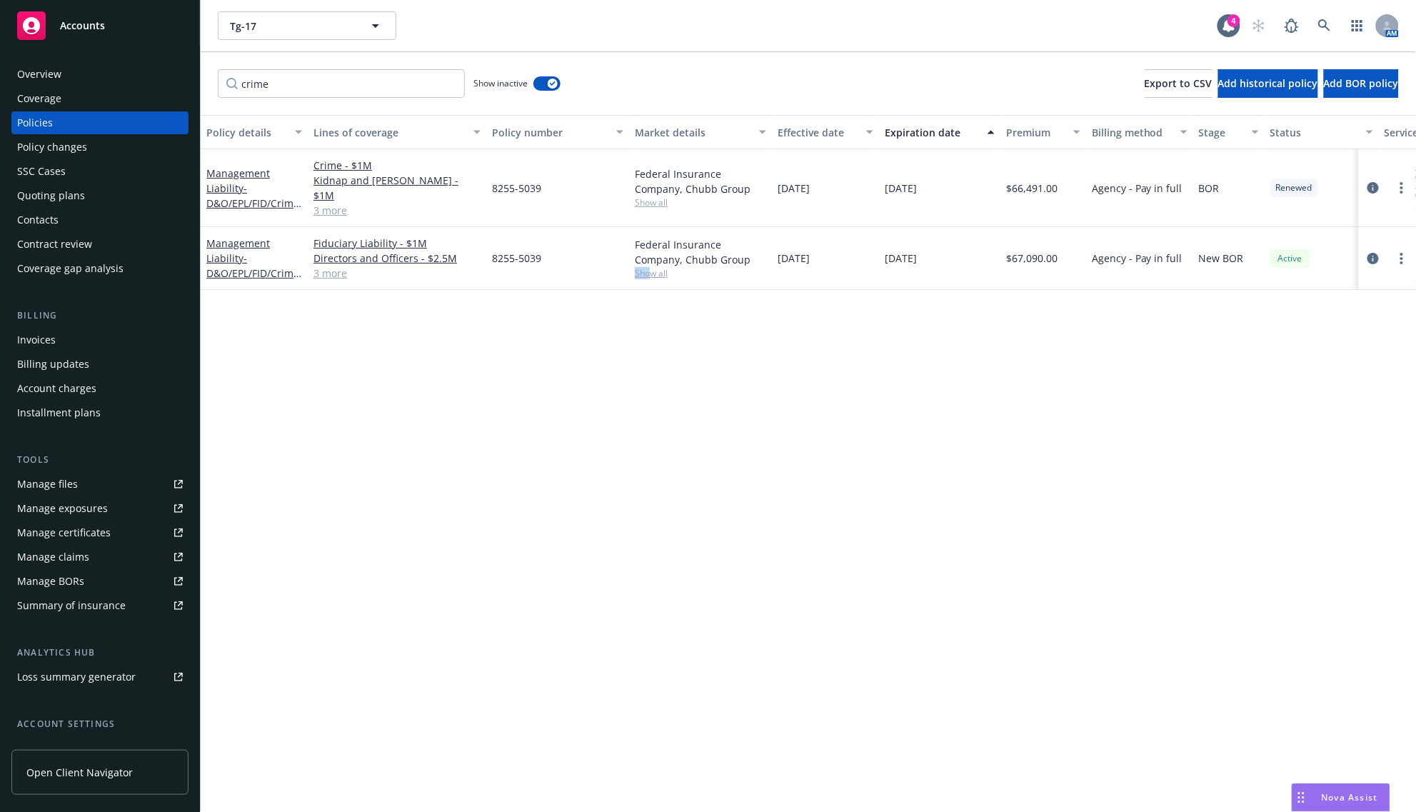
click at [625, 606] on div "Policy details Lines of coverage Policy number Market details Effective date Ex…" at bounding box center [808, 463] width 1215 height 697
click at [528, 86] on div "Show inactive" at bounding box center [516, 83] width 87 height 29
click at [537, 86] on button "button" at bounding box center [546, 83] width 27 height 14
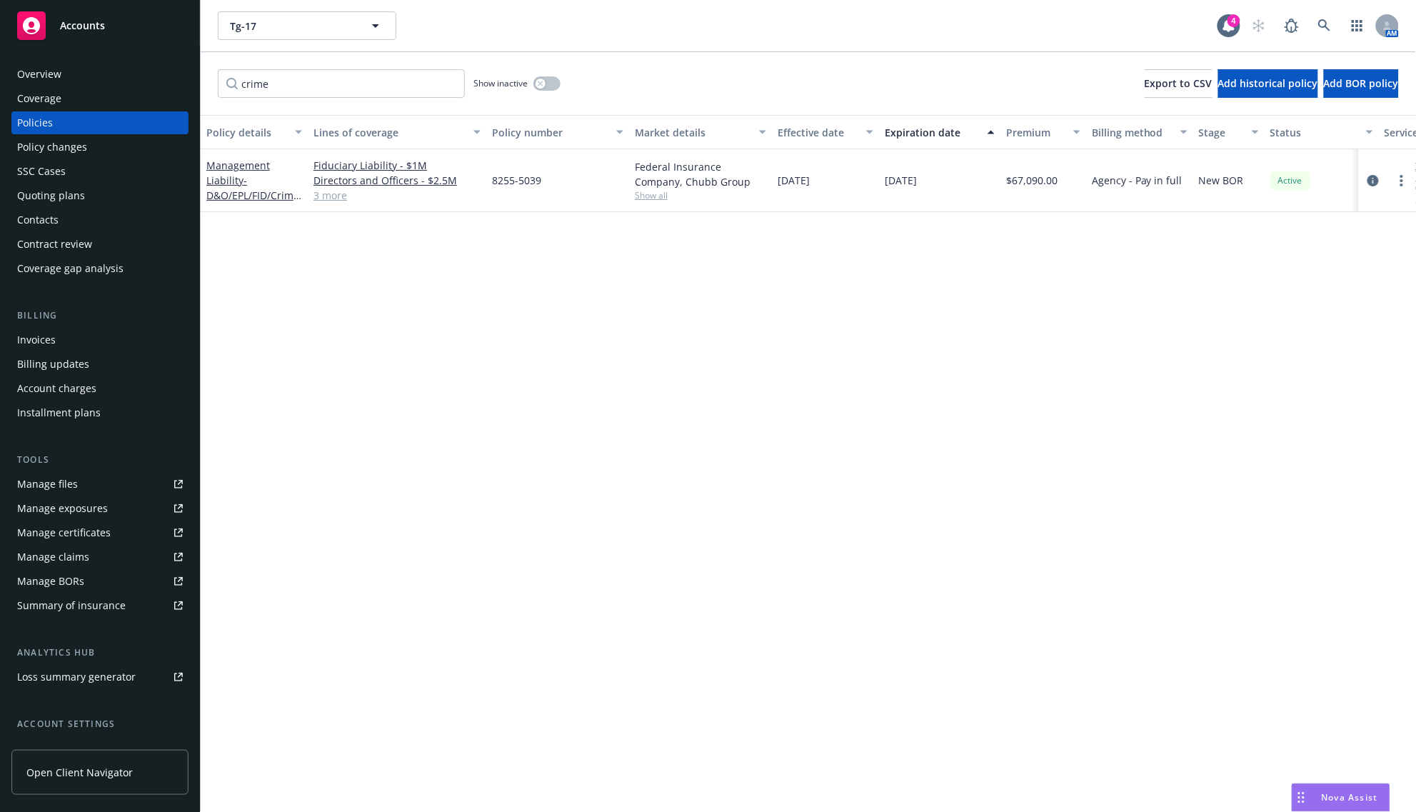
click at [454, 445] on div "Policy details Lines of coverage Policy number Market details Effective date Ex…" at bounding box center [808, 463] width 1215 height 697
drag, startPoint x: 966, startPoint y: 577, endPoint x: 1123, endPoint y: 429, distance: 216.2
click at [966, 577] on div "Policy details Lines of coverage Policy number Market details Effective date Ex…" at bounding box center [808, 463] width 1215 height 697
click at [1320, 16] on link at bounding box center [1324, 25] width 29 height 29
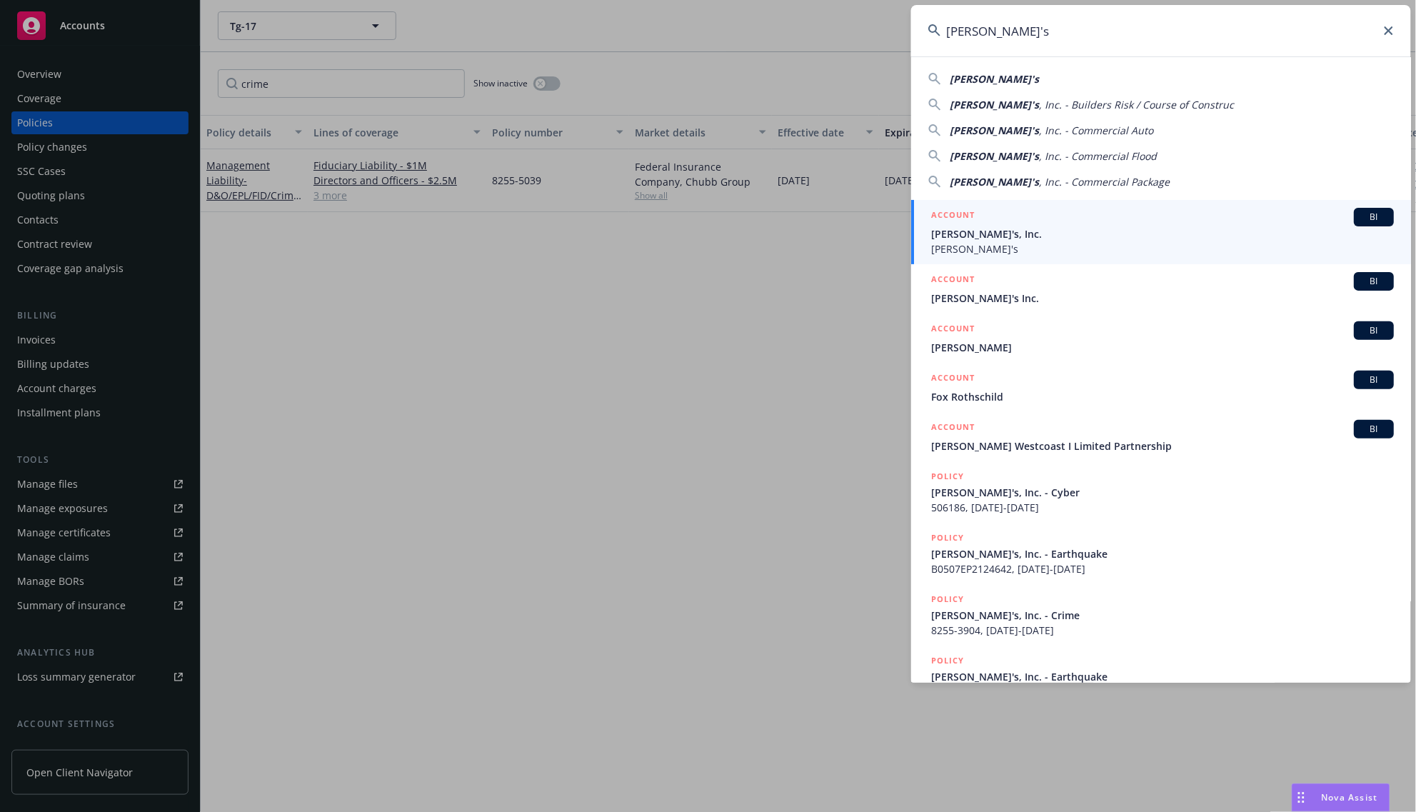
type input "Rothy's"
click at [1016, 234] on span "Rothy's, Inc." at bounding box center [1162, 233] width 463 height 15
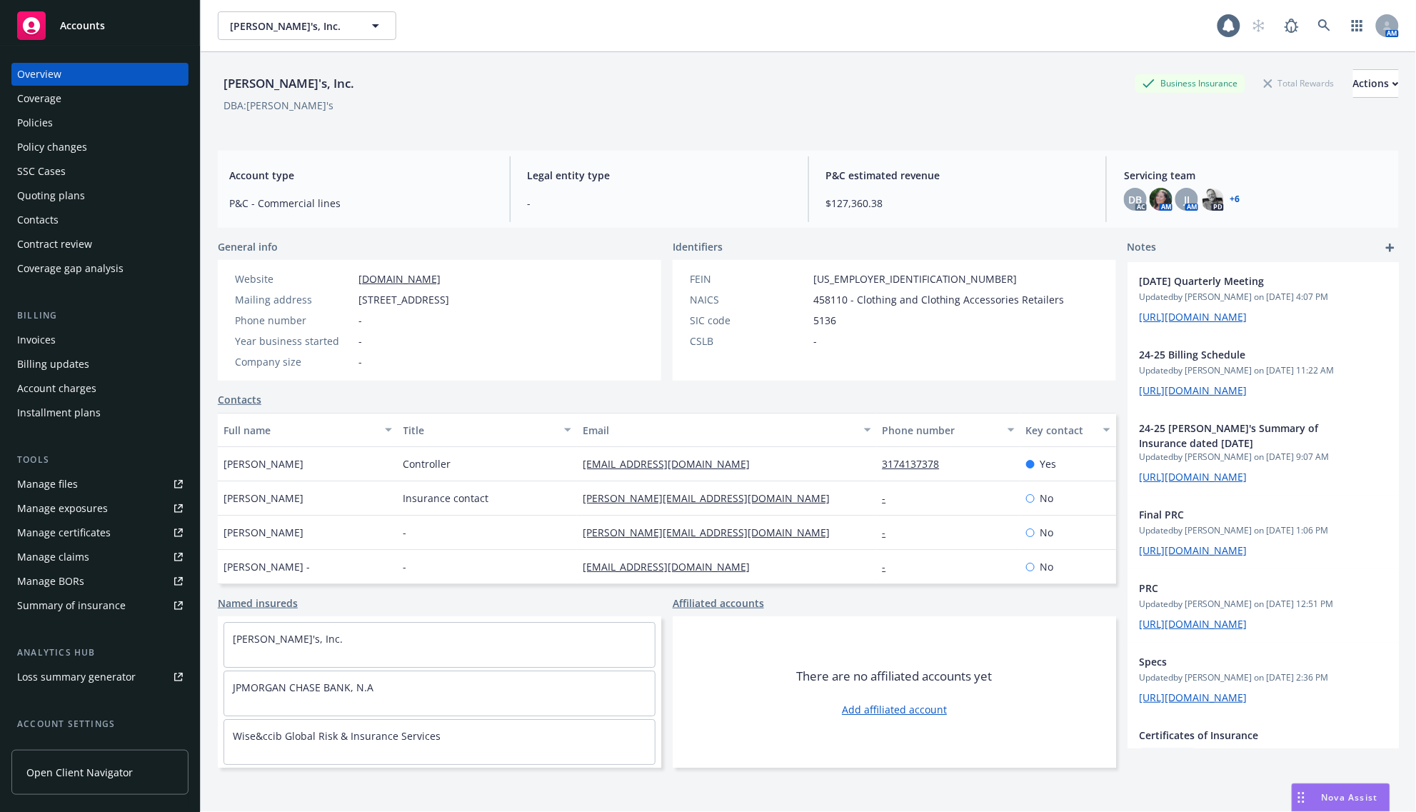
click at [46, 120] on div "Policies" at bounding box center [35, 122] width 36 height 23
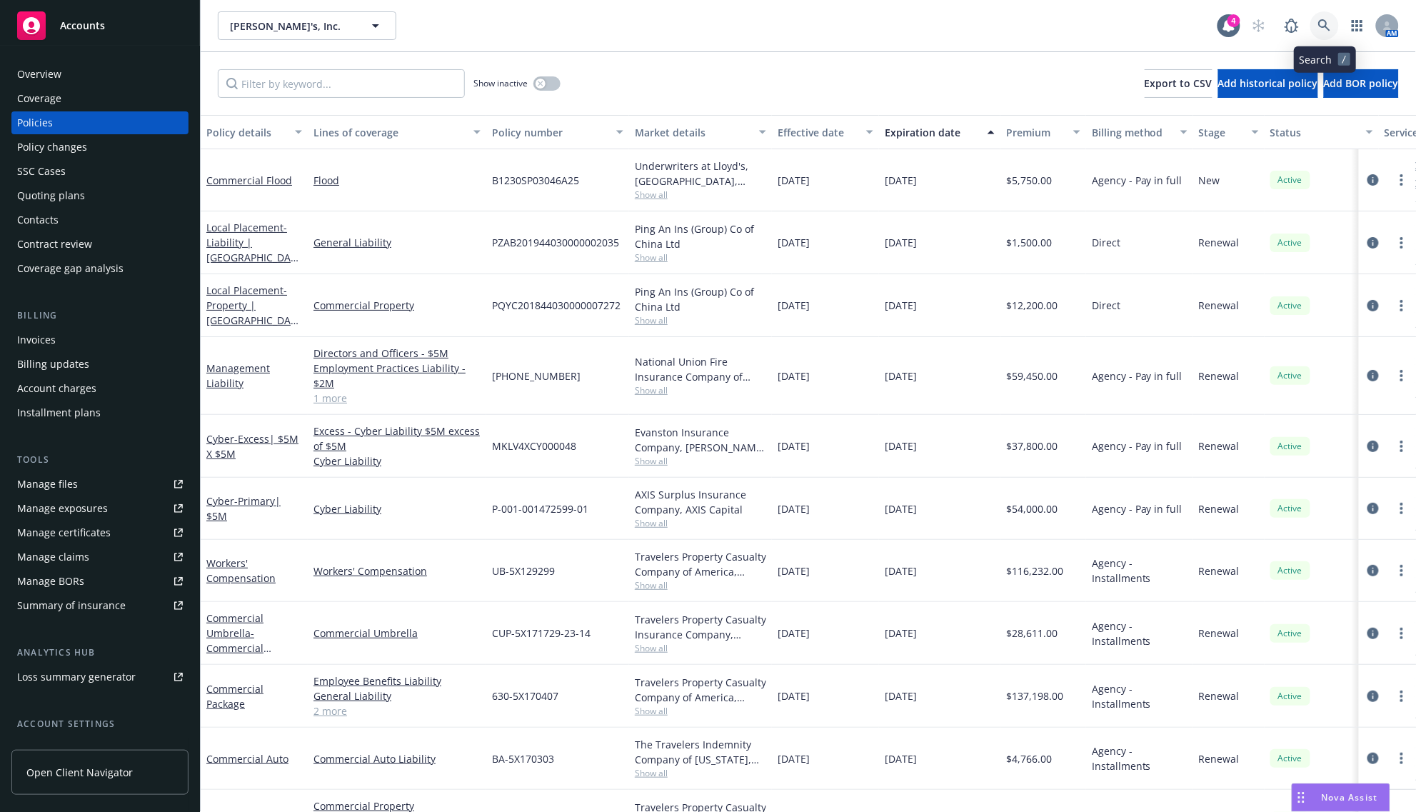
click at [1318, 16] on link at bounding box center [1324, 25] width 29 height 29
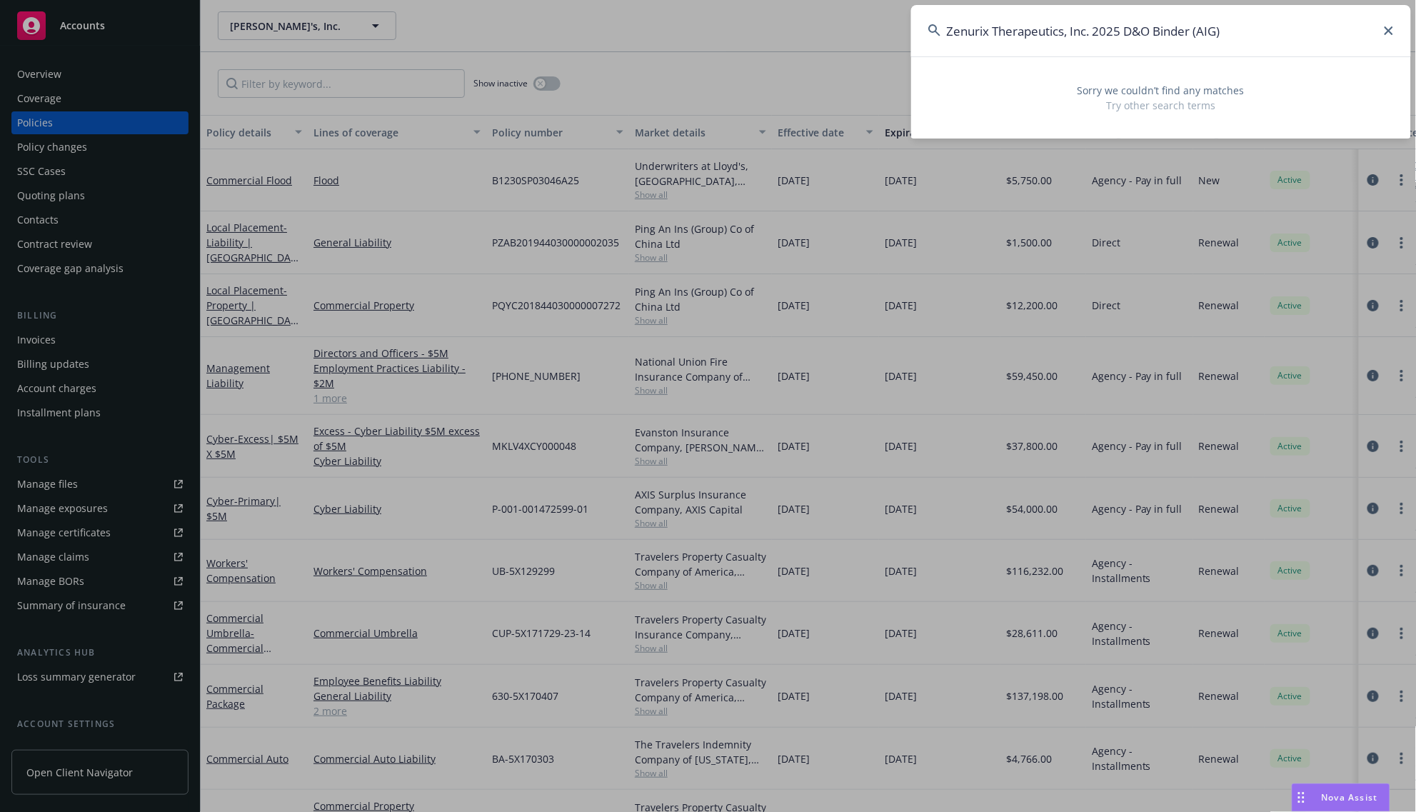
click at [1013, 26] on input "Zenurix Therapeutics, Inc. 2025 D&O Binder (AIG)" at bounding box center [1161, 30] width 500 height 51
drag, startPoint x: 1013, startPoint y: 26, endPoint x: 1251, endPoint y: 12, distance: 239.0
click at [1251, 12] on input "Zenurix Therapeutics, Inc. 2025 D&O Binder (AIG)" at bounding box center [1161, 30] width 500 height 51
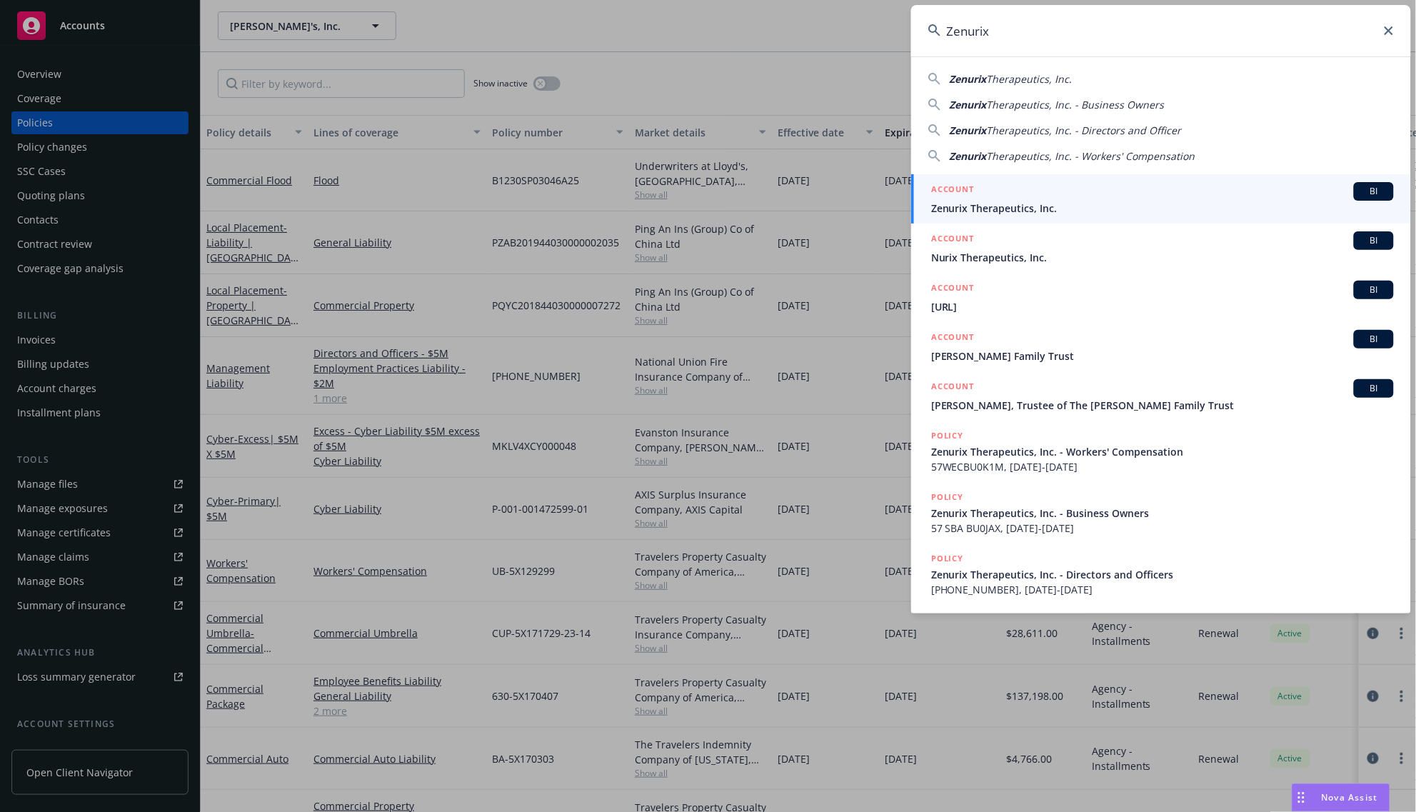
type input "Zenurix"
click at [1088, 201] on span "Zenurix Therapeutics, Inc." at bounding box center [1162, 208] width 463 height 15
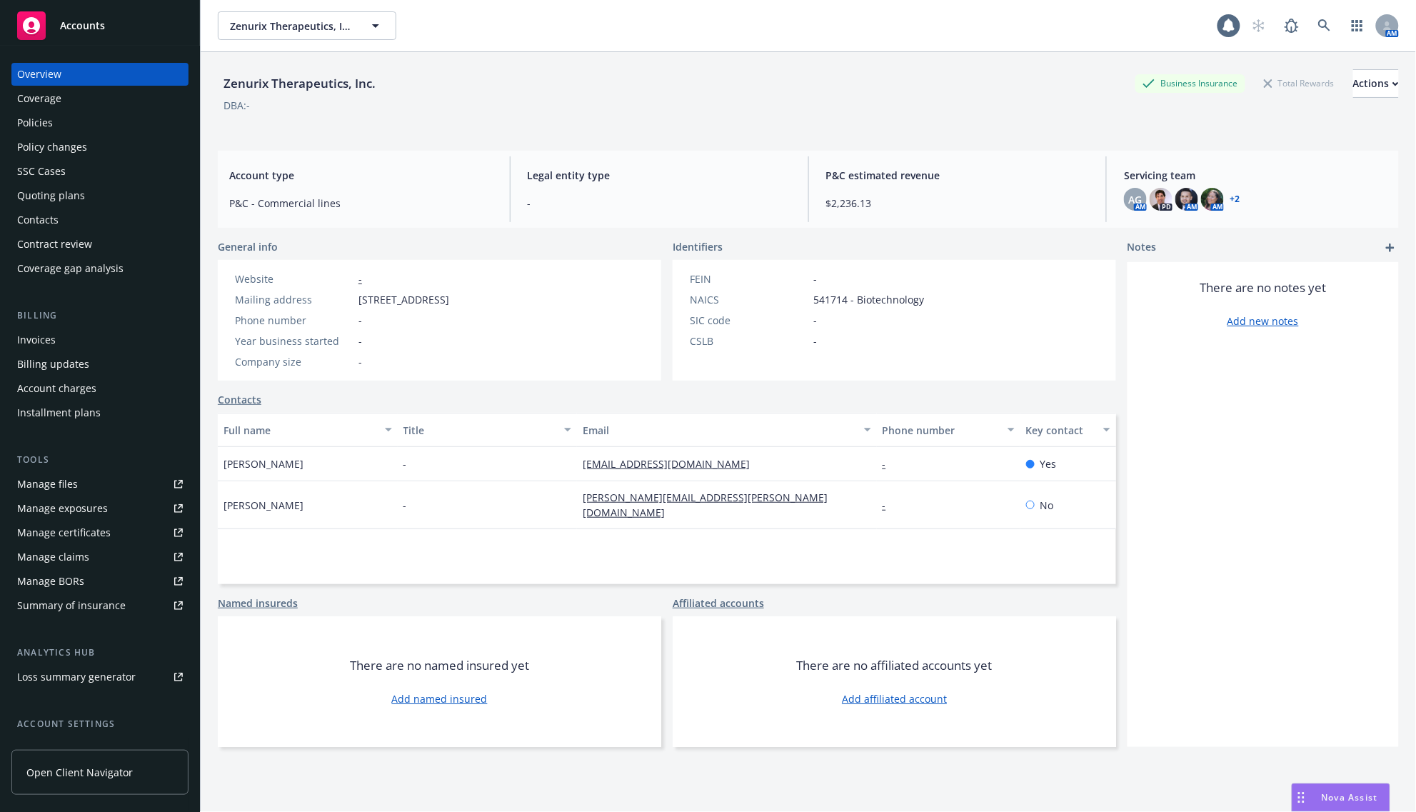
click at [61, 127] on div "Policies" at bounding box center [100, 122] width 166 height 23
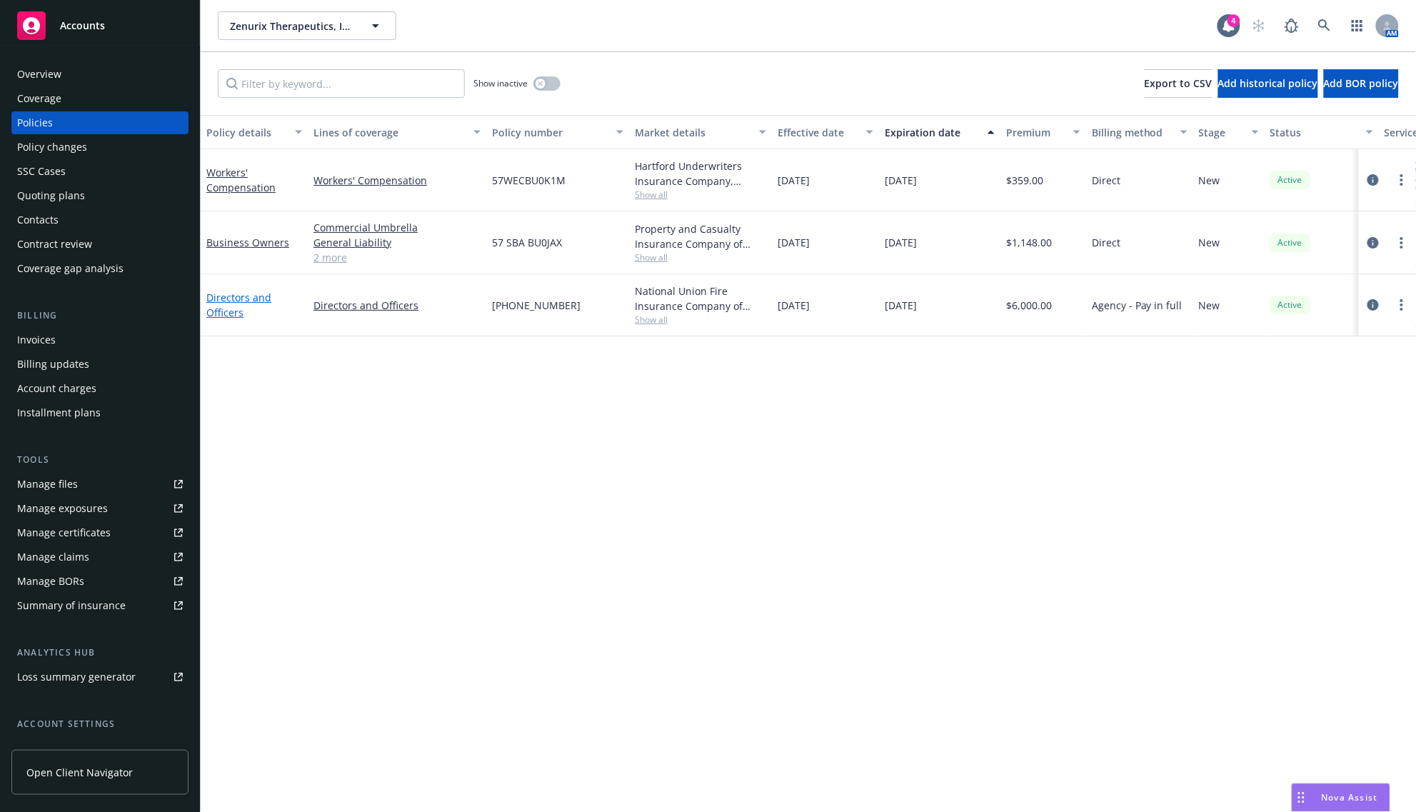
click at [250, 291] on link "Directors and Officers" at bounding box center [238, 305] width 65 height 29
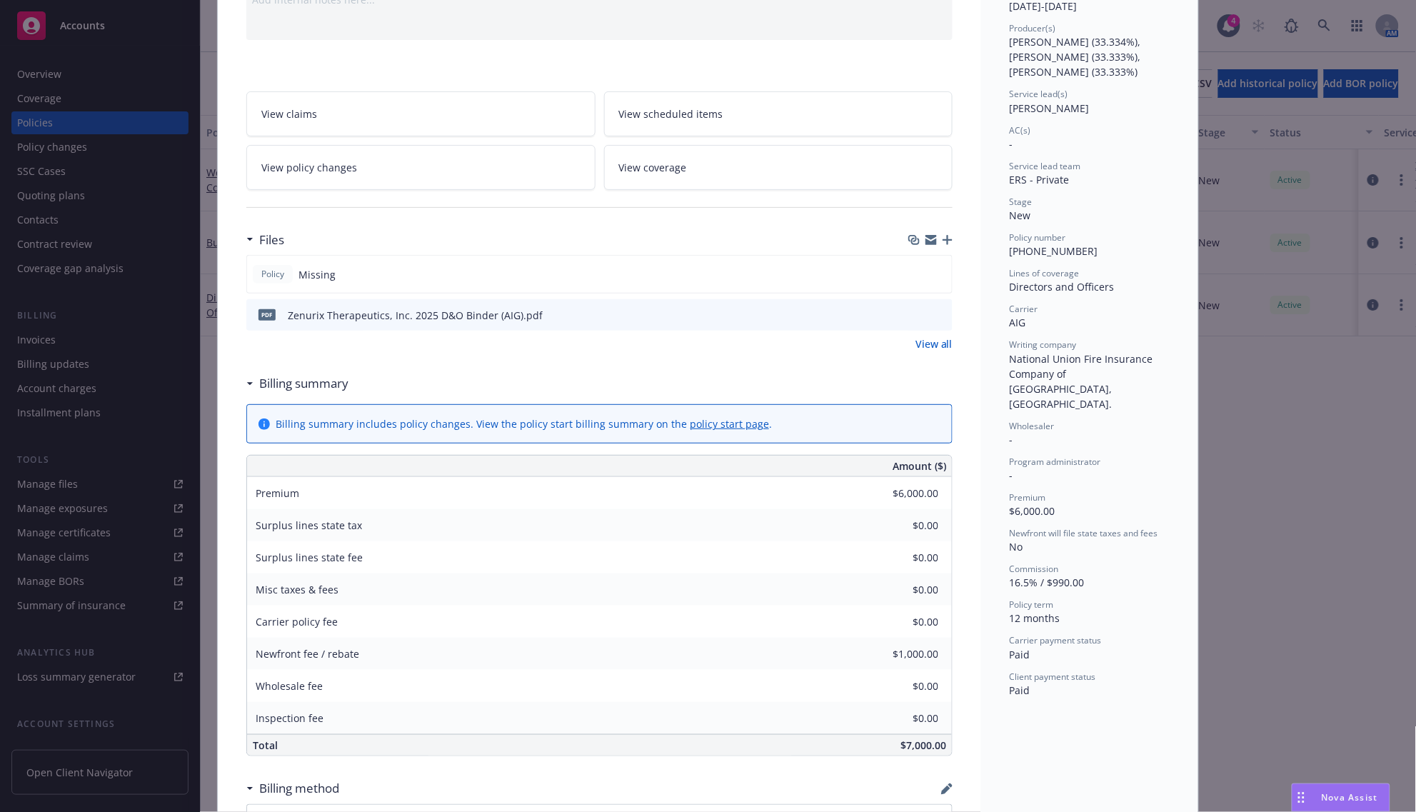
scroll to position [179, 0]
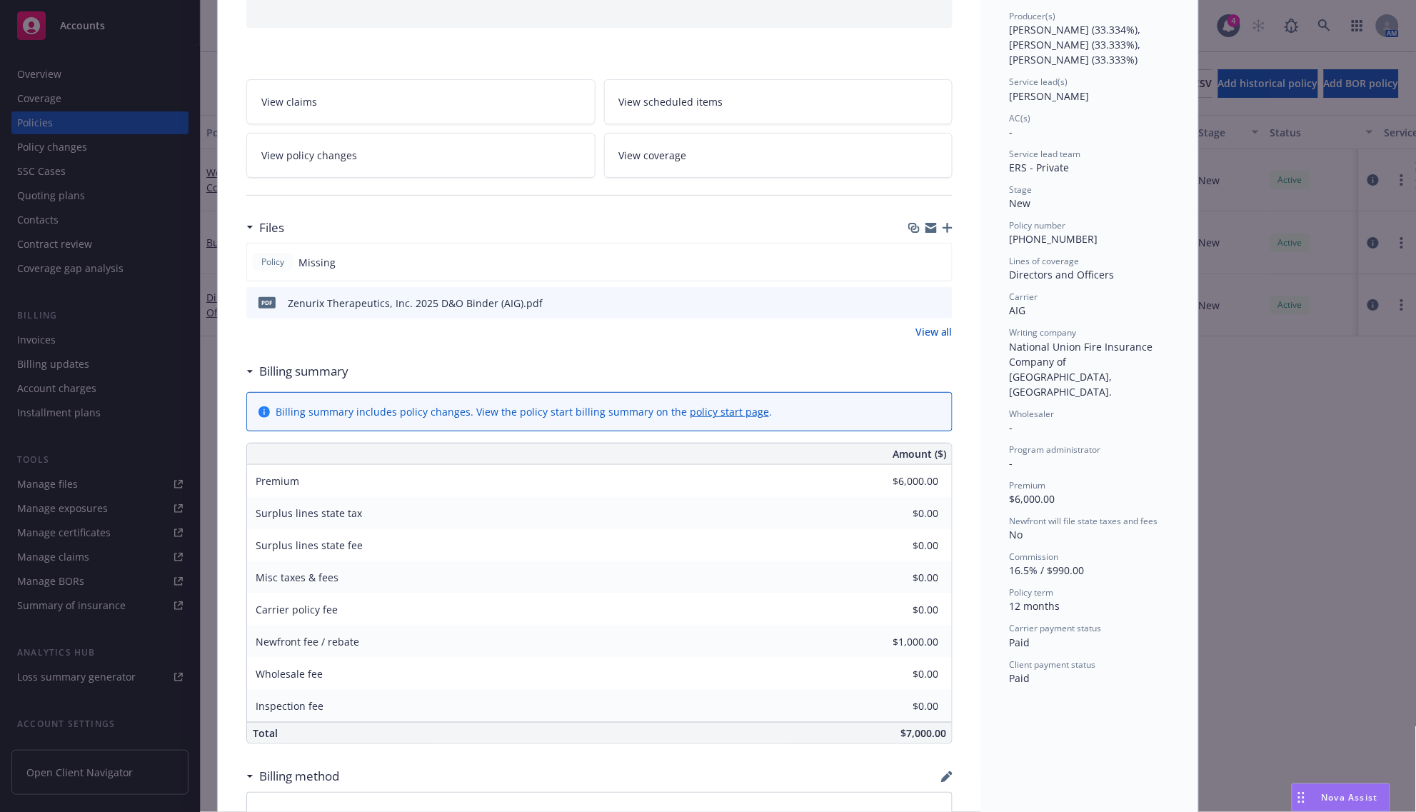
click at [944, 233] on icon "button" at bounding box center [948, 228] width 10 height 10
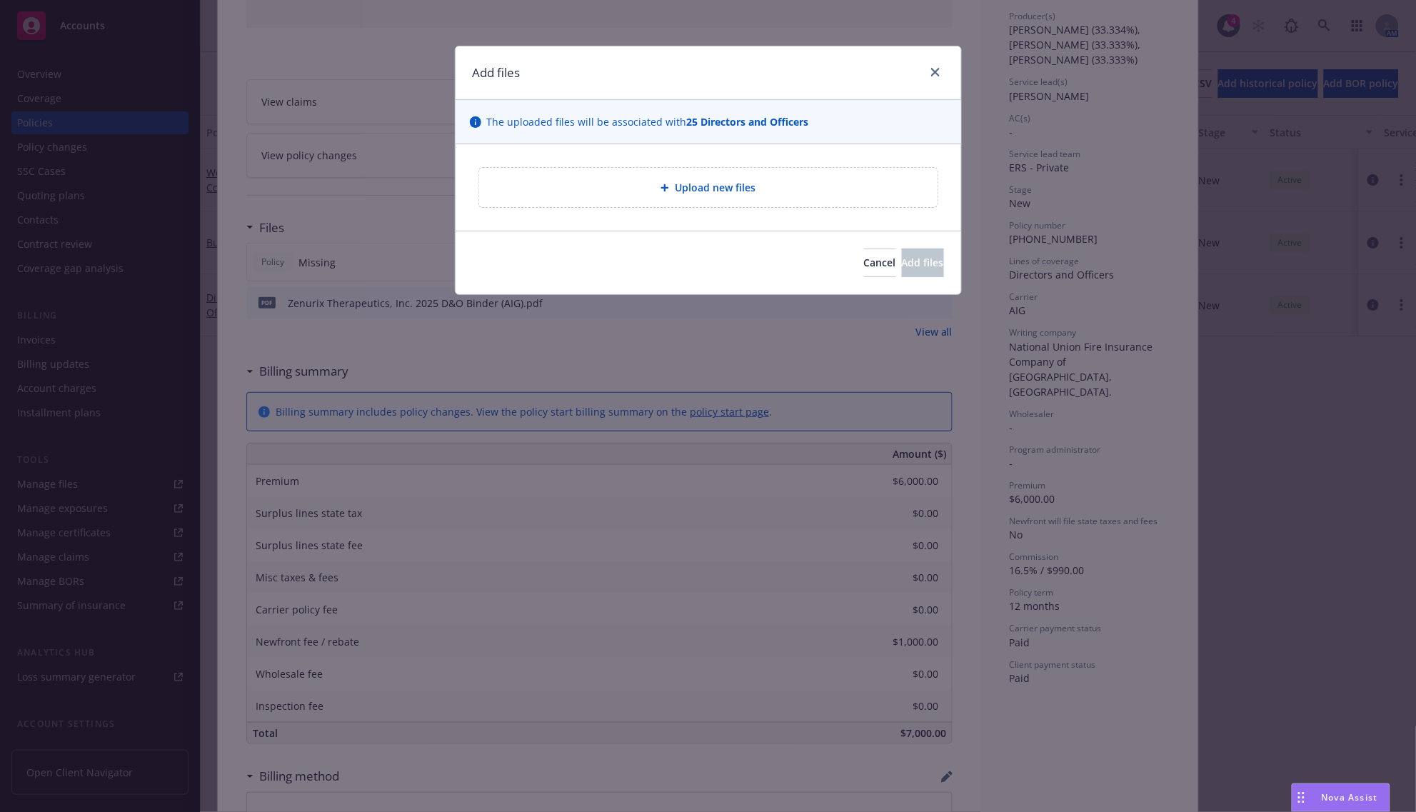
type textarea "x"
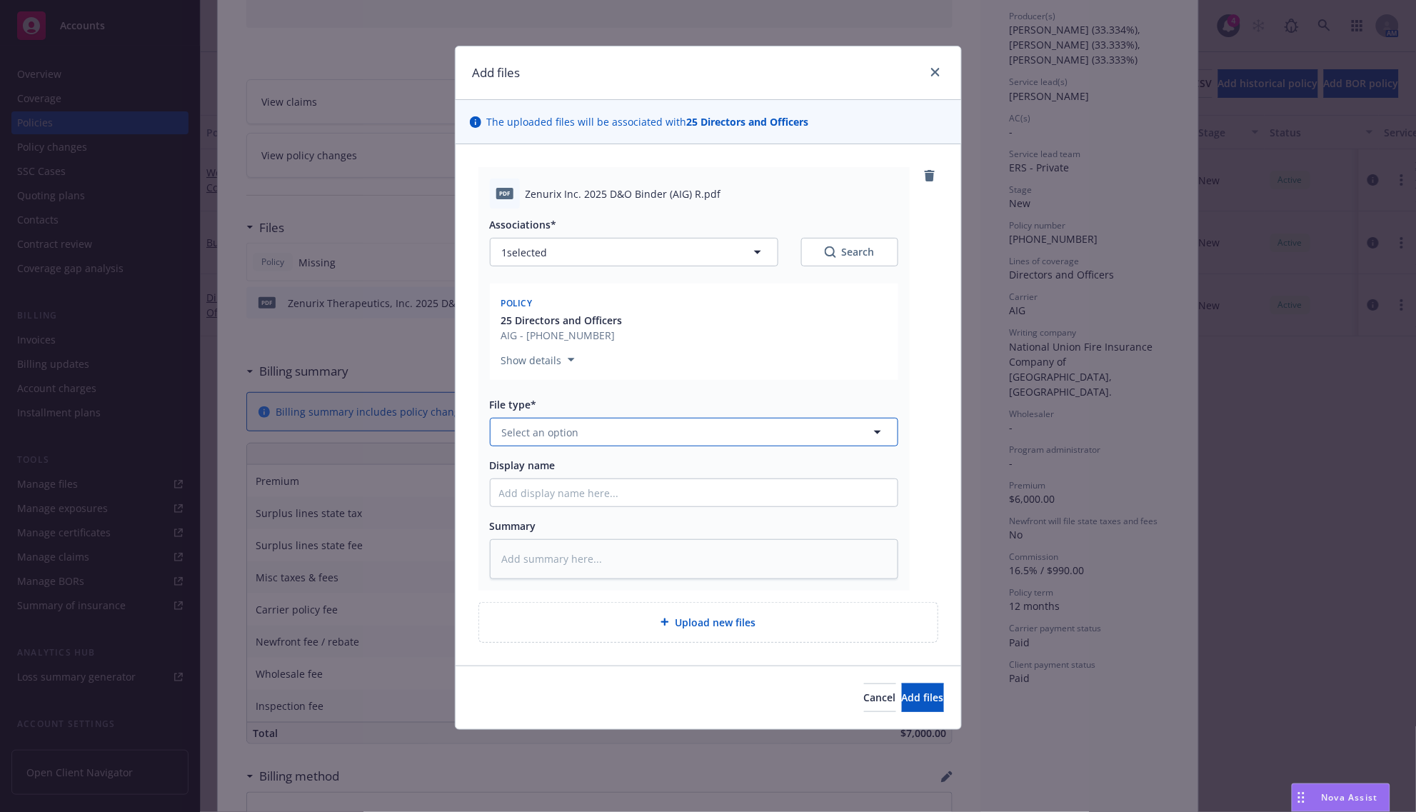
click at [558, 438] on span "Select an option" at bounding box center [540, 432] width 77 height 15
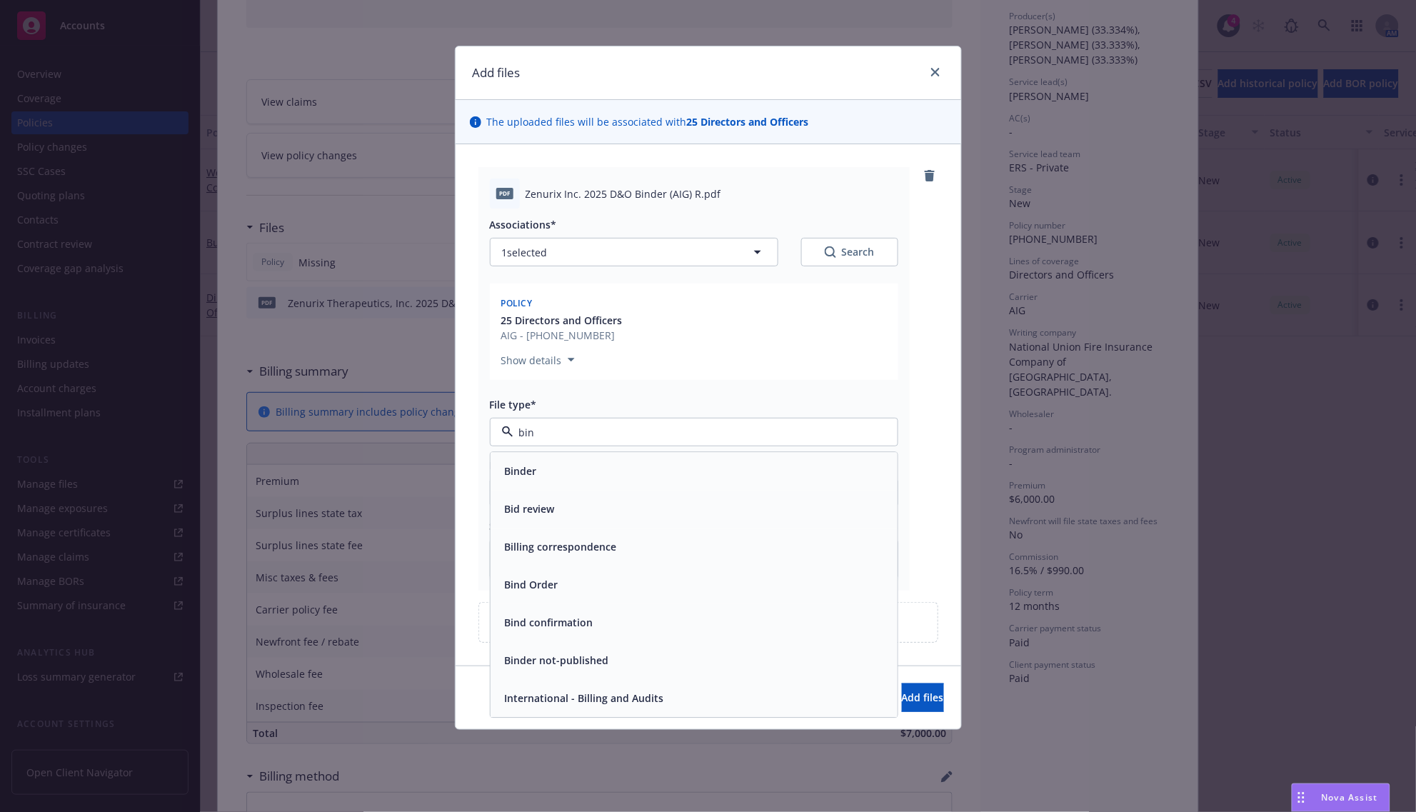
type input "bind"
click at [561, 477] on div "Binder" at bounding box center [694, 471] width 390 height 21
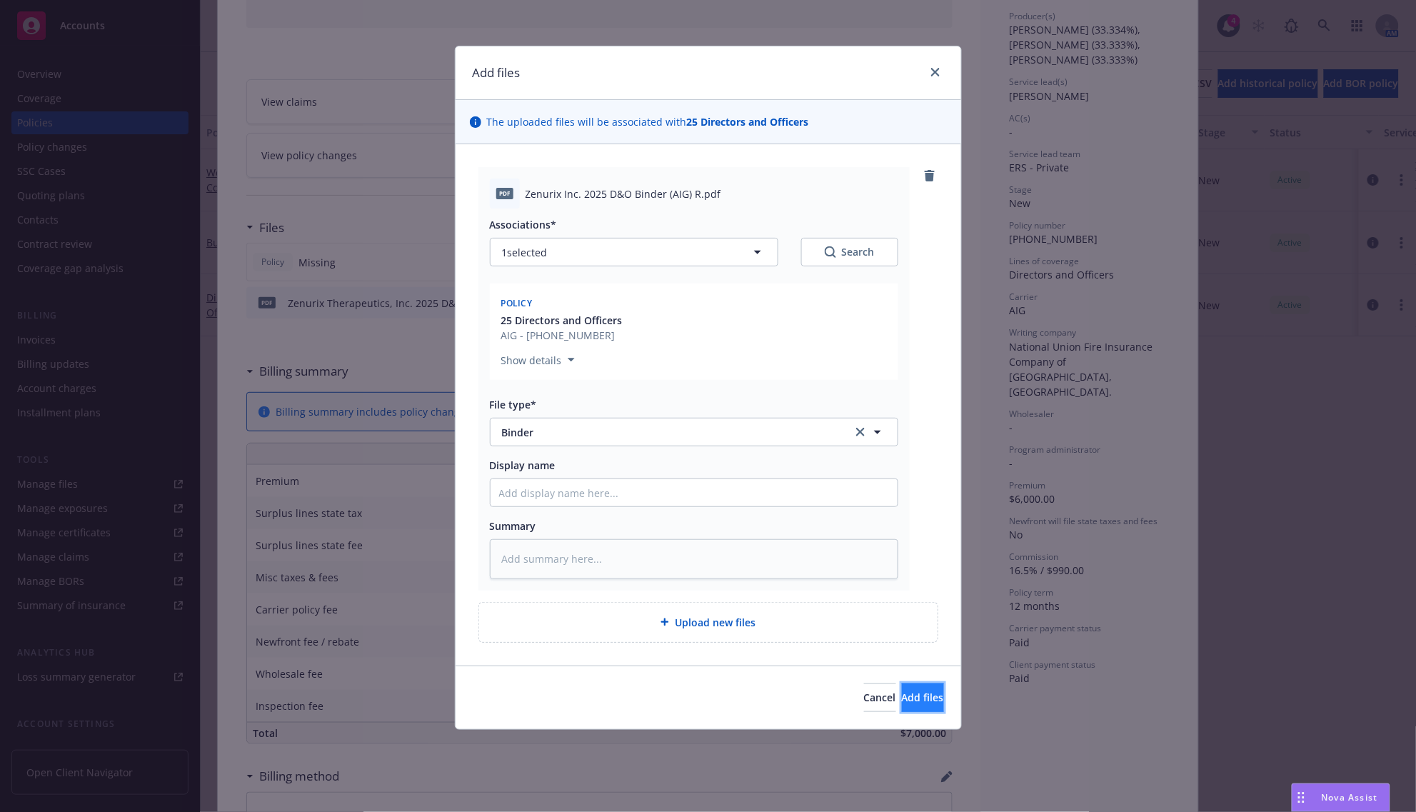
click at [919, 698] on span "Add files" at bounding box center [923, 698] width 42 height 14
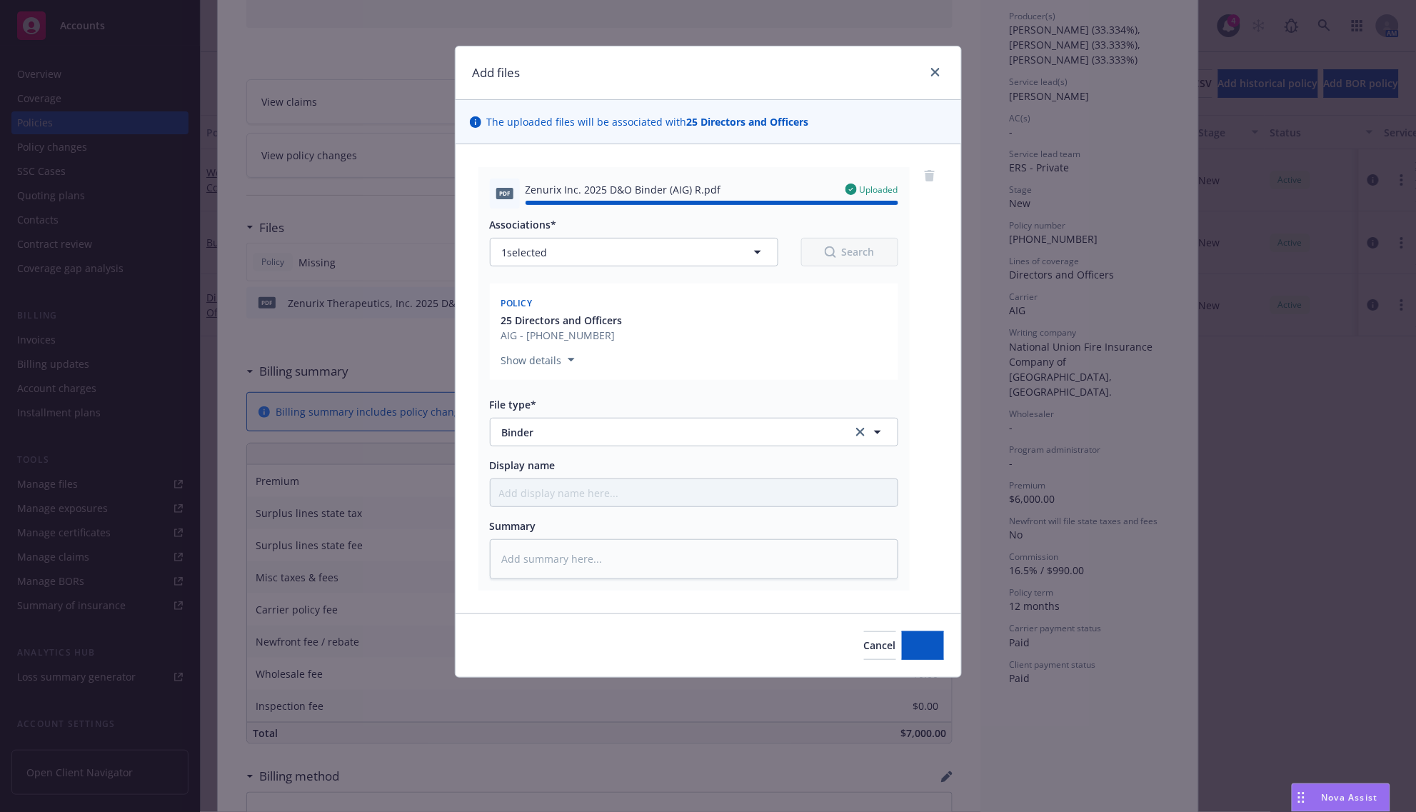
type textarea "x"
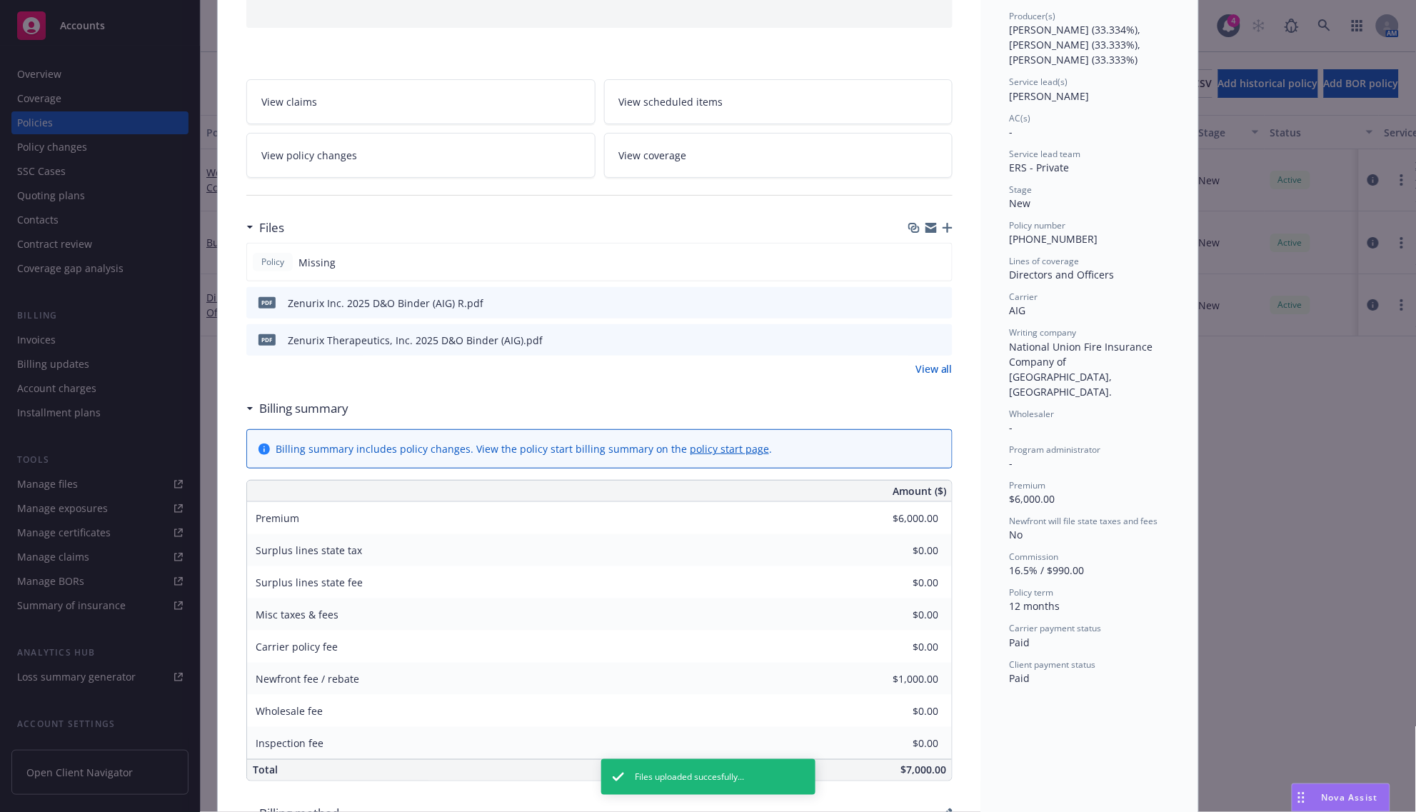
click at [916, 373] on link "View all" at bounding box center [934, 368] width 37 height 15
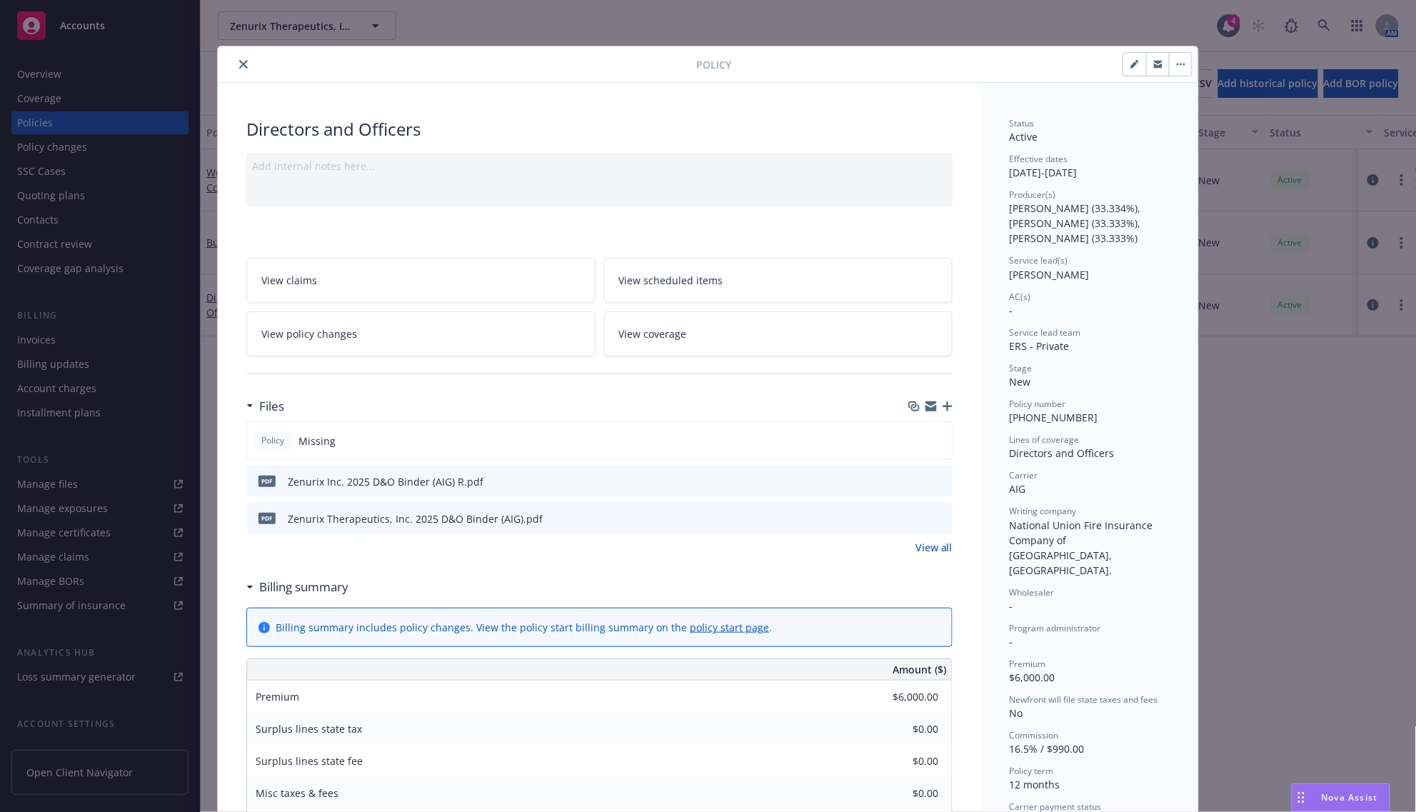
click at [943, 406] on icon "button" at bounding box center [948, 406] width 10 height 10
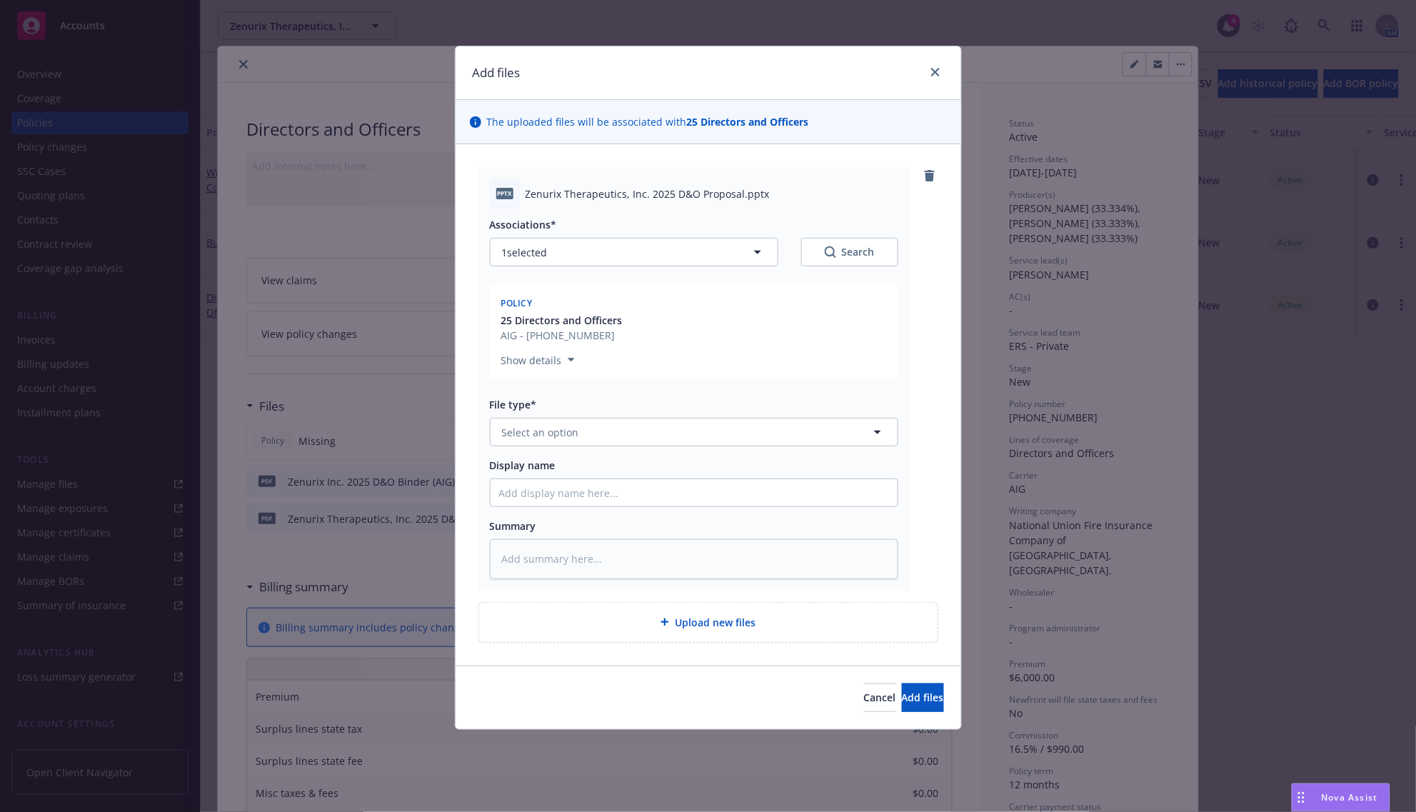
click at [519, 453] on div "Associations* 1 selected Search Policy 25 Directors and Officers AIG - [PHONE_N…" at bounding box center [694, 394] width 408 height 371
click at [536, 433] on span "Select an option" at bounding box center [540, 432] width 77 height 15
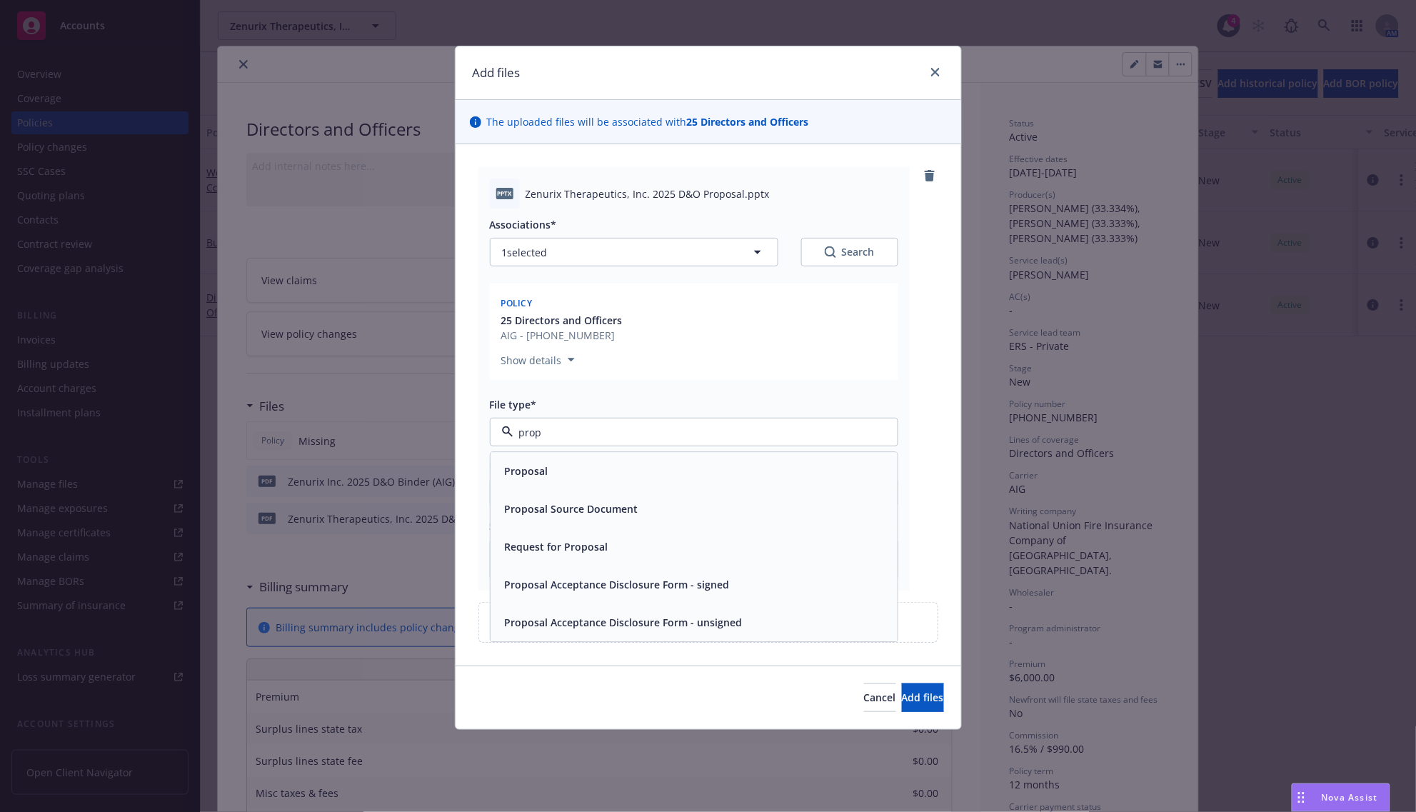
type input "propo"
click at [515, 480] on div "Proposal" at bounding box center [525, 471] width 52 height 21
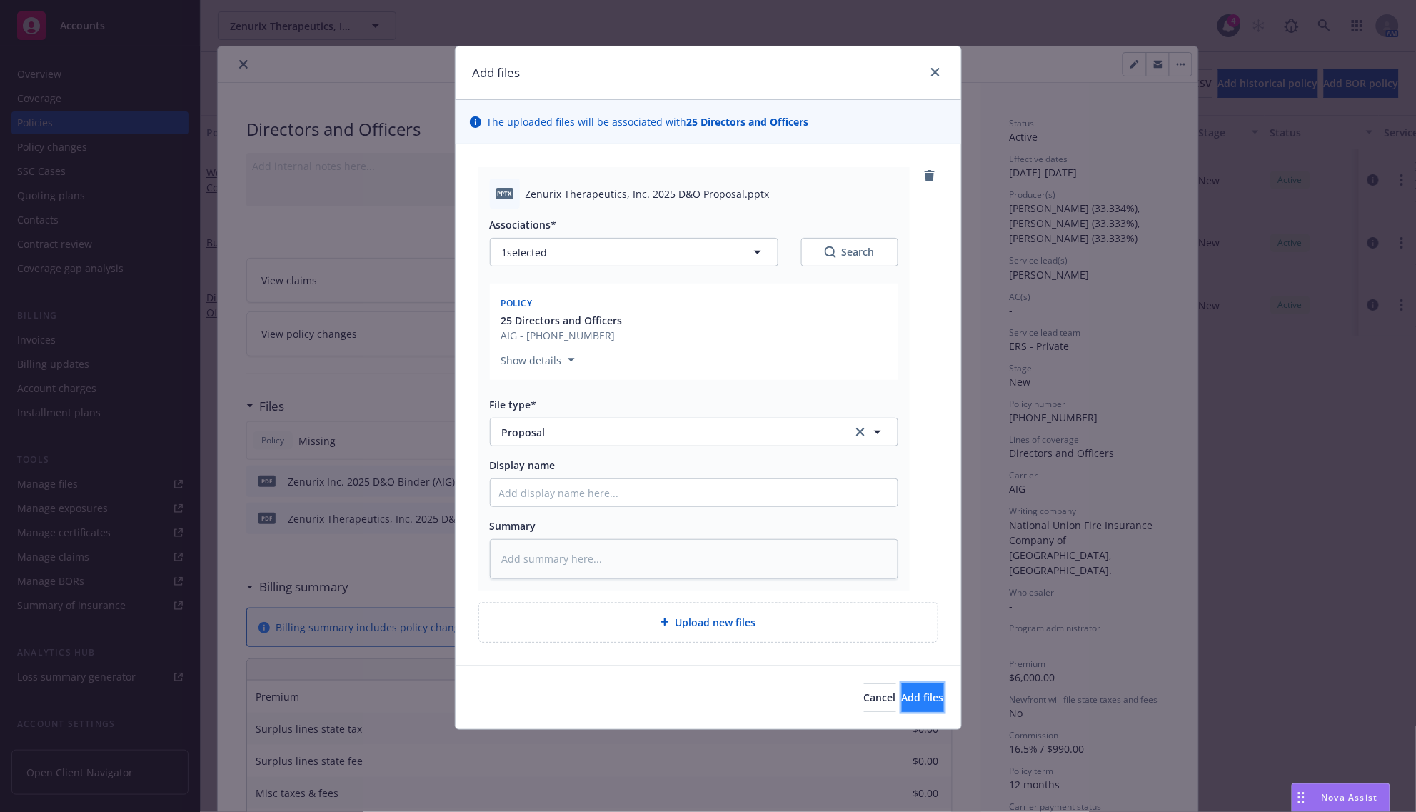
click at [902, 701] on button "Add files" at bounding box center [923, 697] width 42 height 29
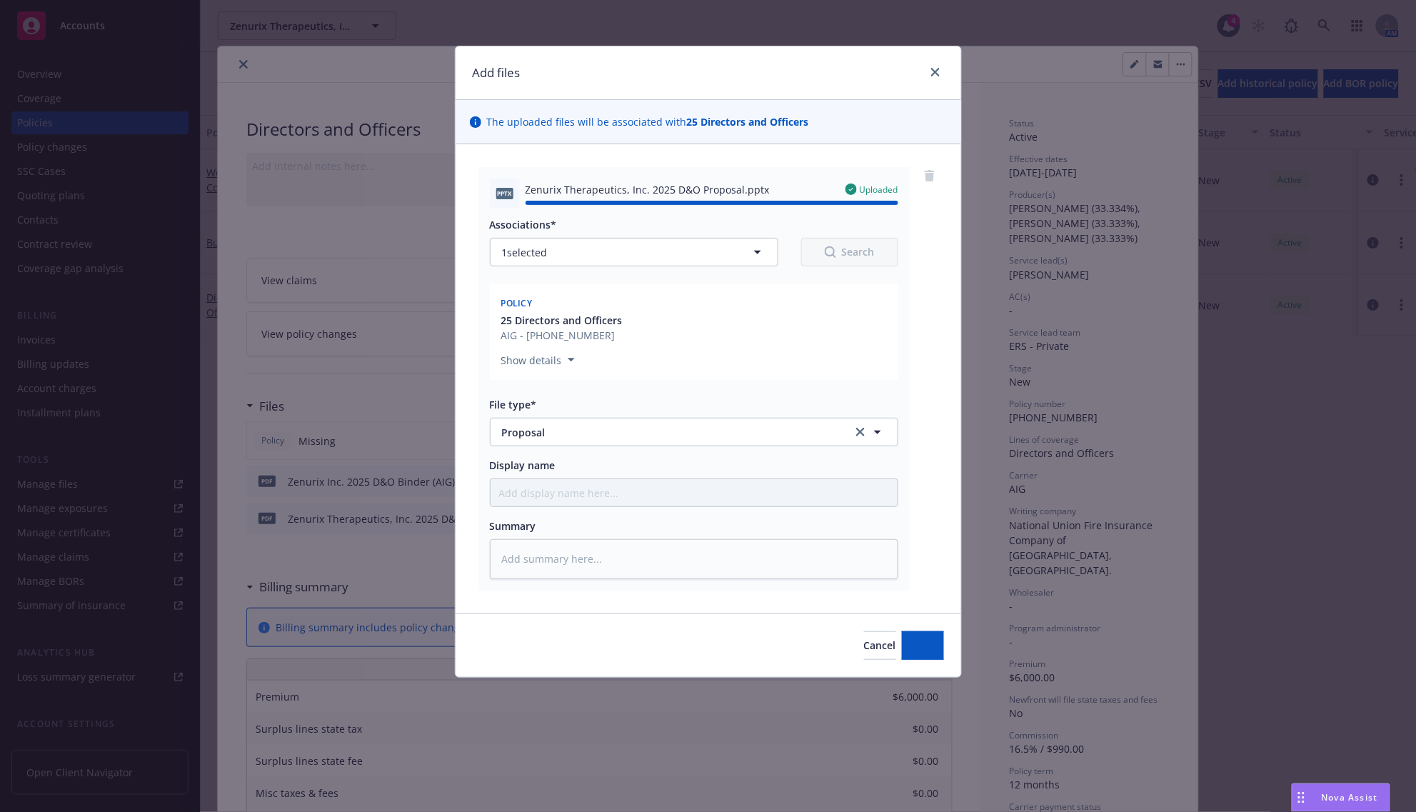
type textarea "x"
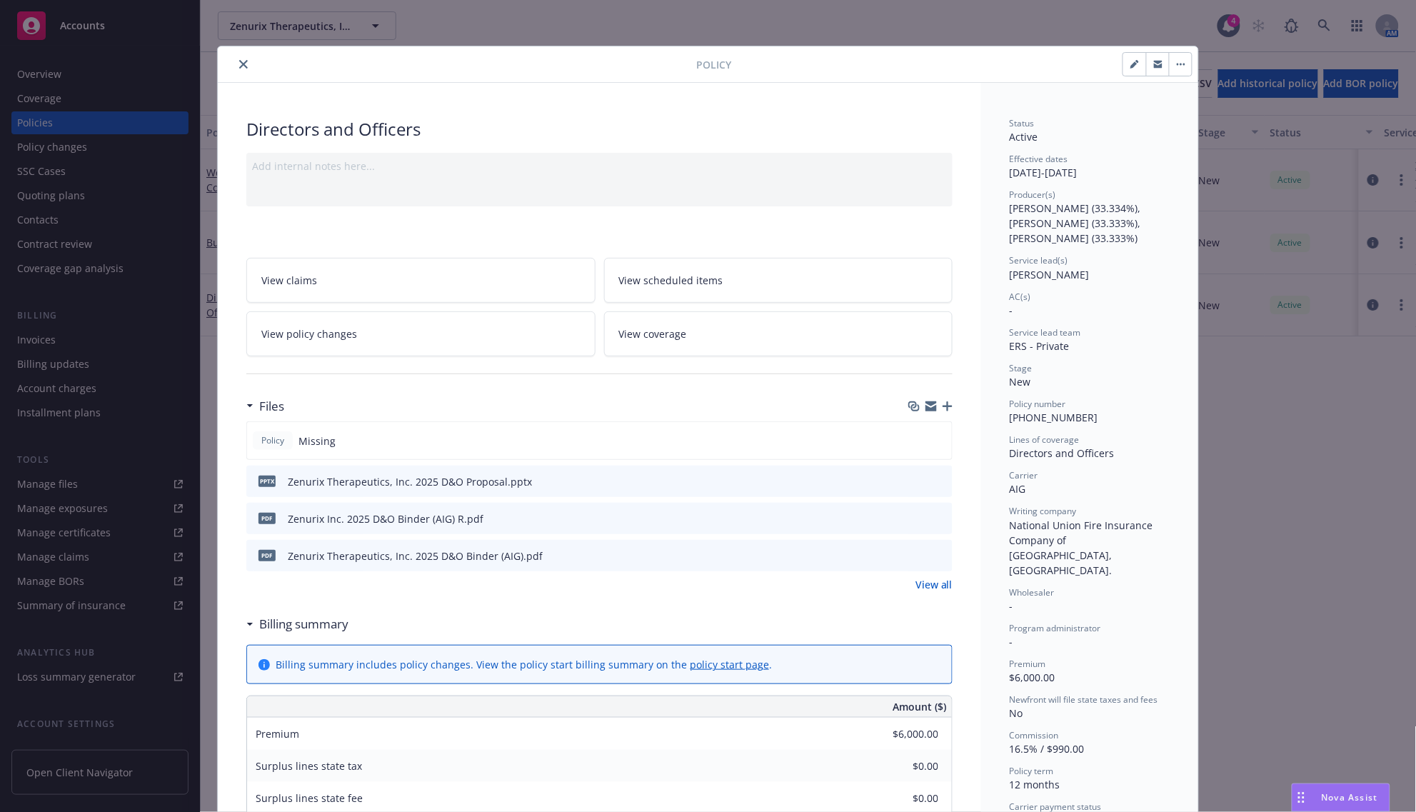
click at [239, 62] on icon "close" at bounding box center [243, 64] width 9 height 9
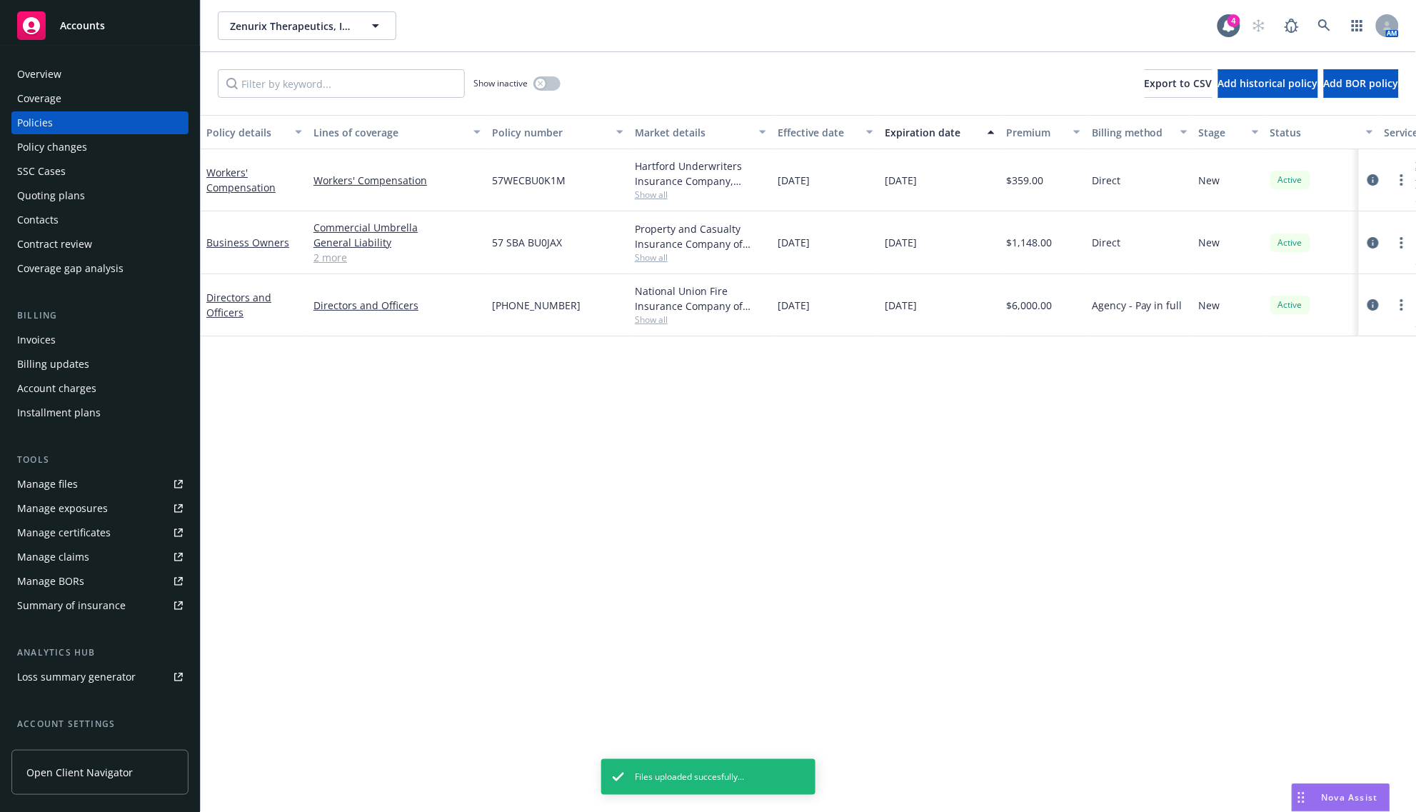
click at [145, 37] on div "Accounts" at bounding box center [100, 25] width 166 height 29
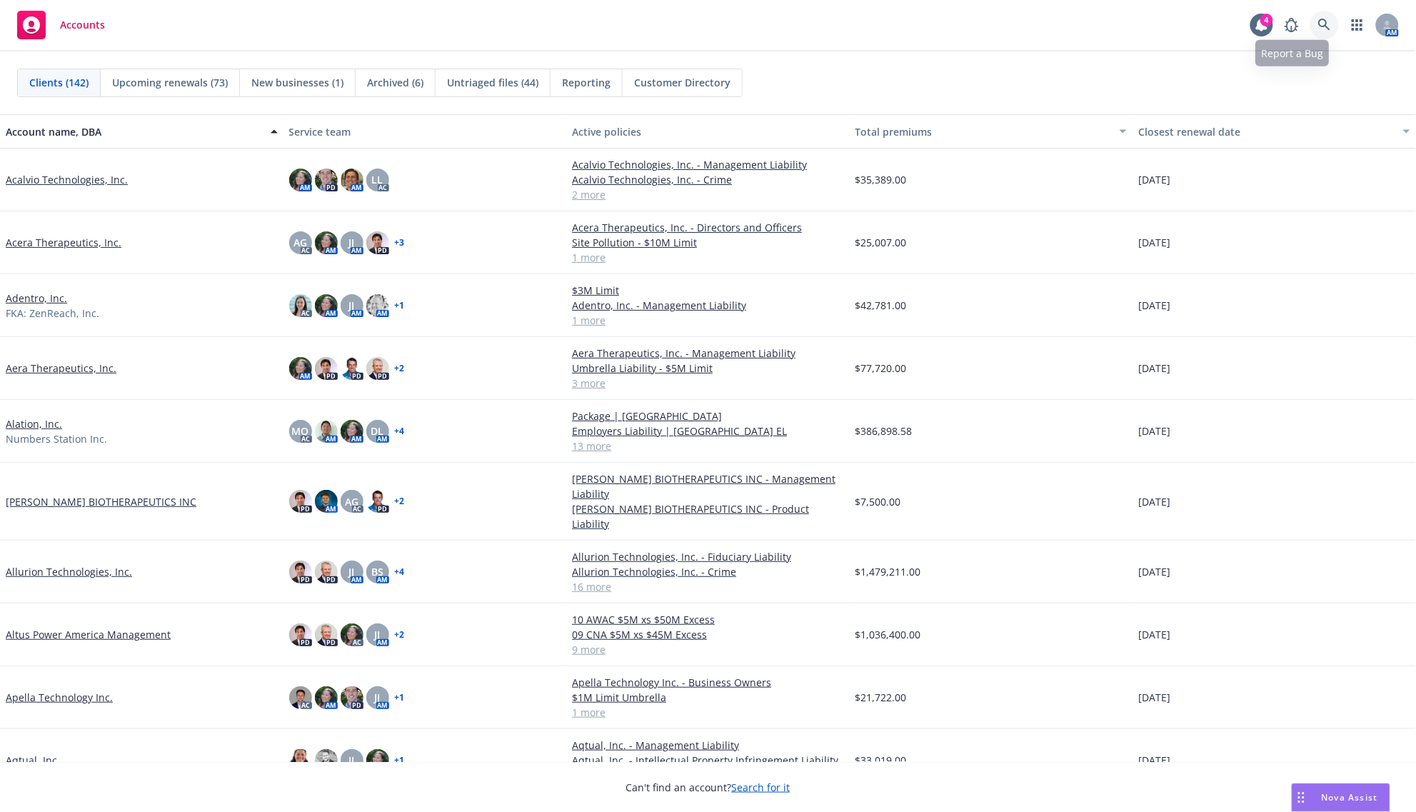
click at [1318, 22] on icon at bounding box center [1324, 25] width 13 height 13
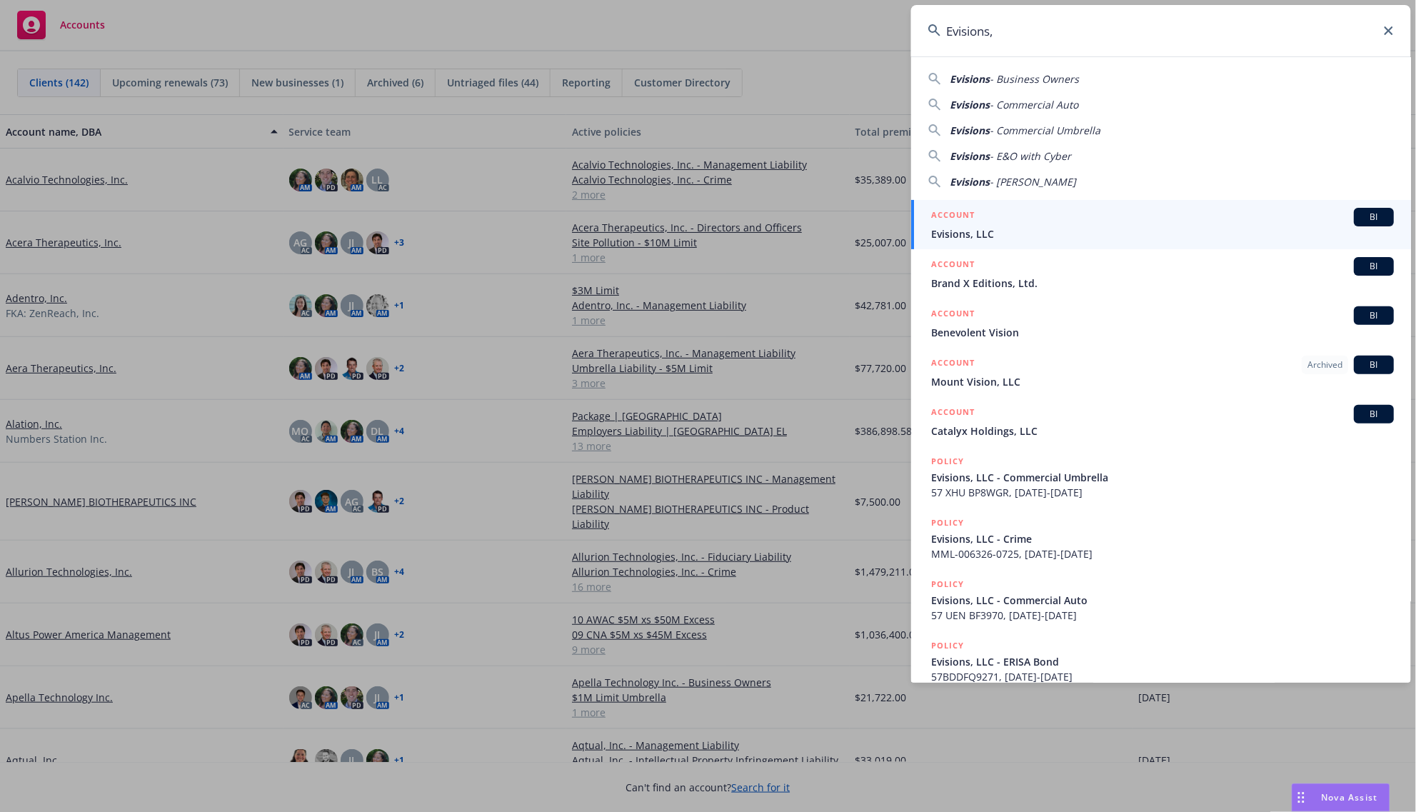
type input "Evisions,"
click at [991, 229] on span "Evisions, LLC" at bounding box center [1162, 233] width 463 height 15
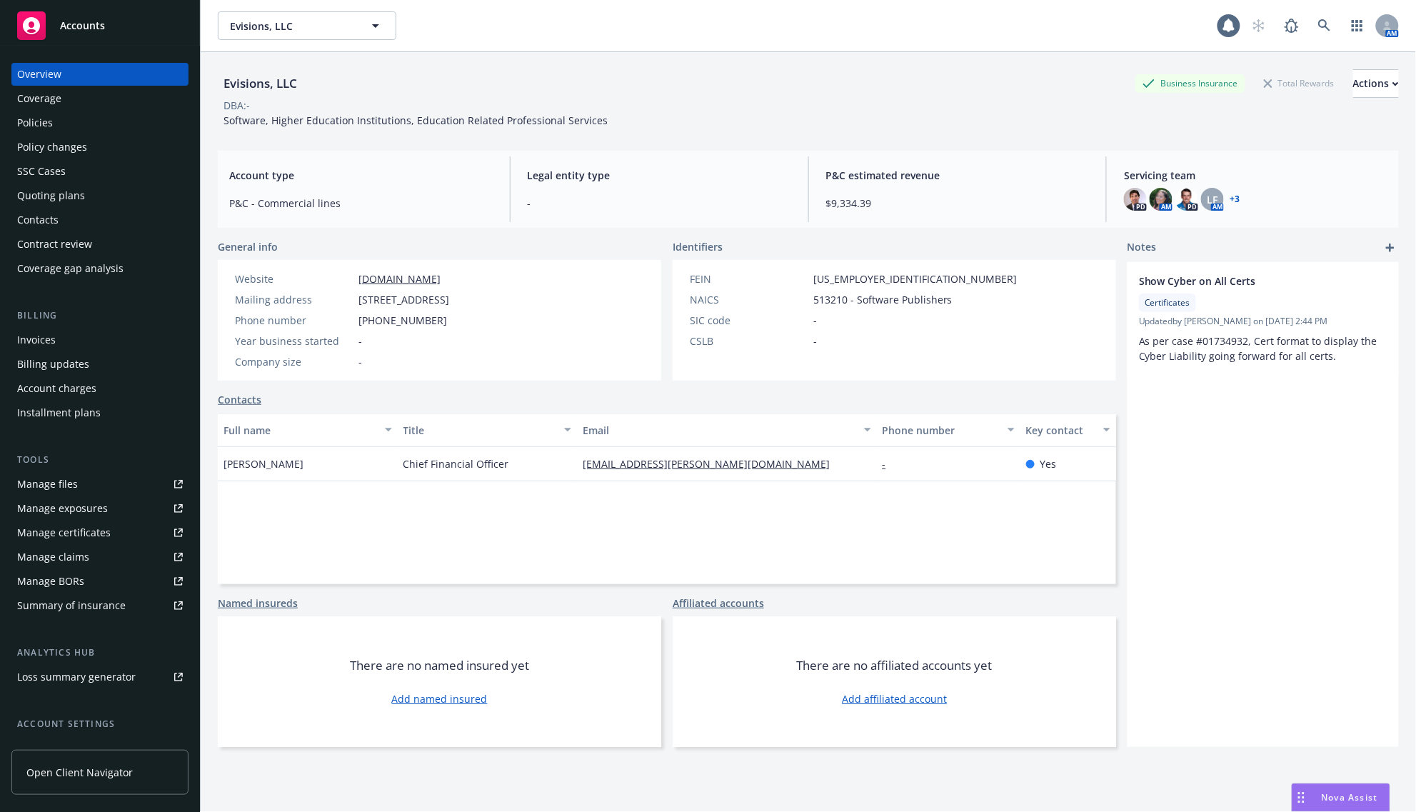
click at [18, 341] on div "Invoices" at bounding box center [36, 340] width 39 height 23
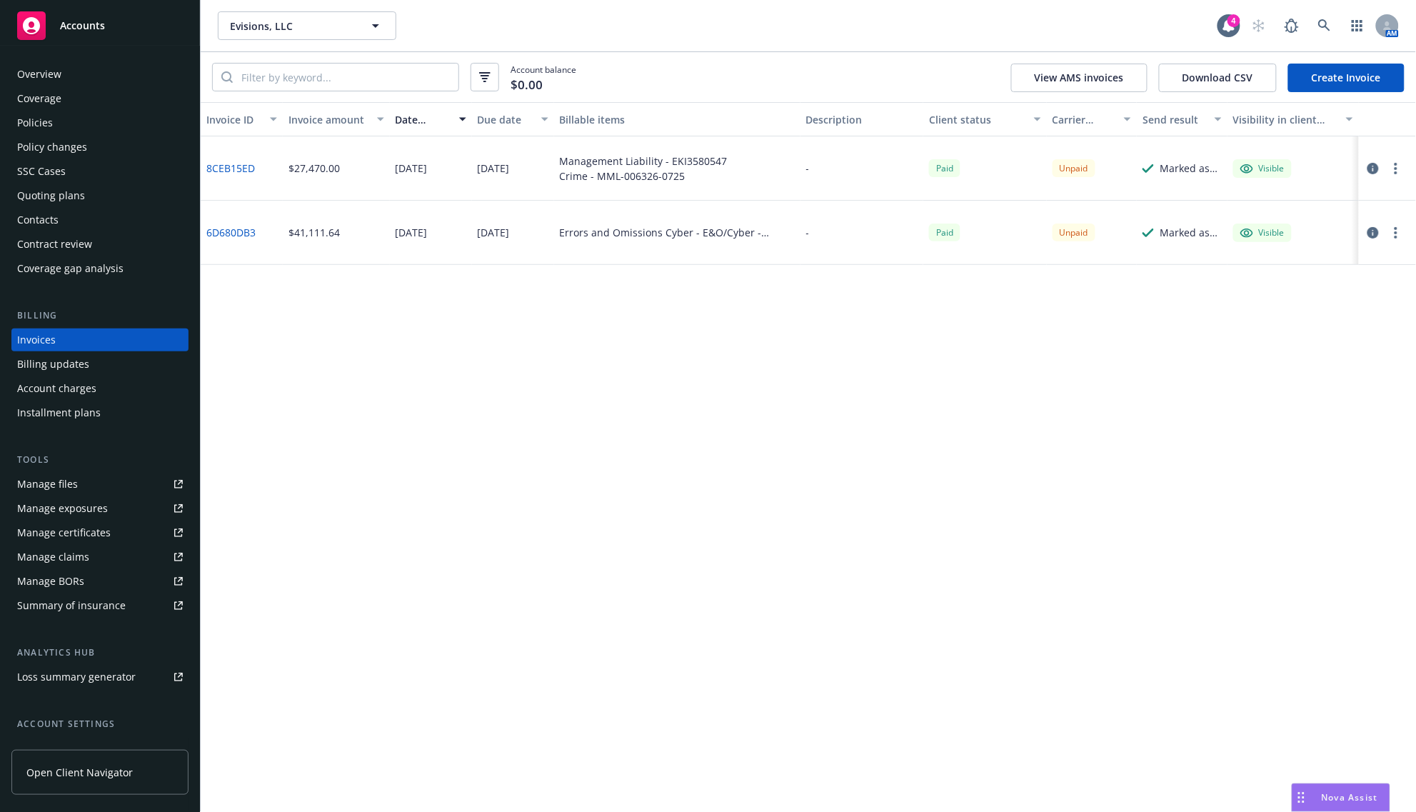
click at [224, 161] on link "8CEB15ED" at bounding box center [230, 168] width 49 height 15
click at [1325, 24] on icon at bounding box center [1324, 25] width 13 height 13
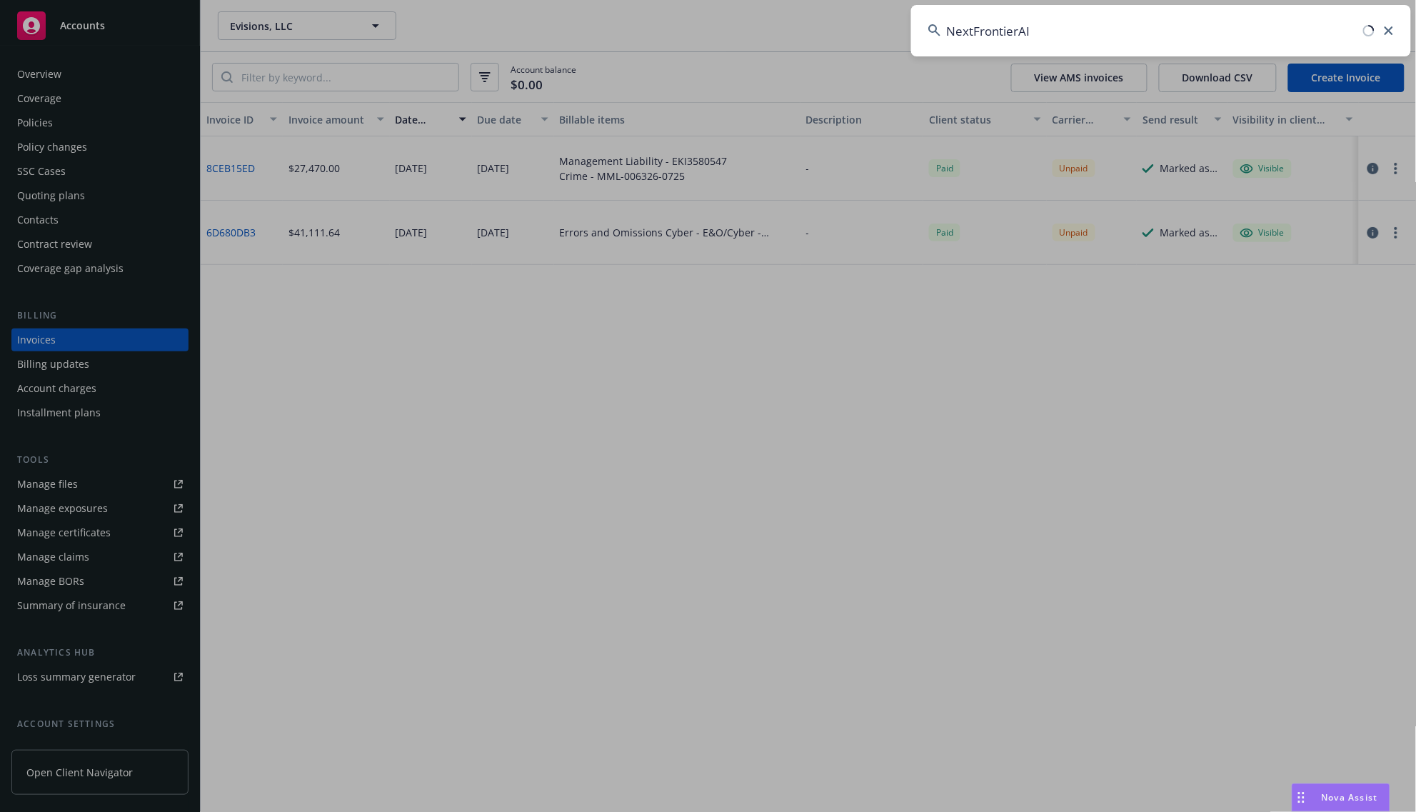
type input "NextFrontierAI"
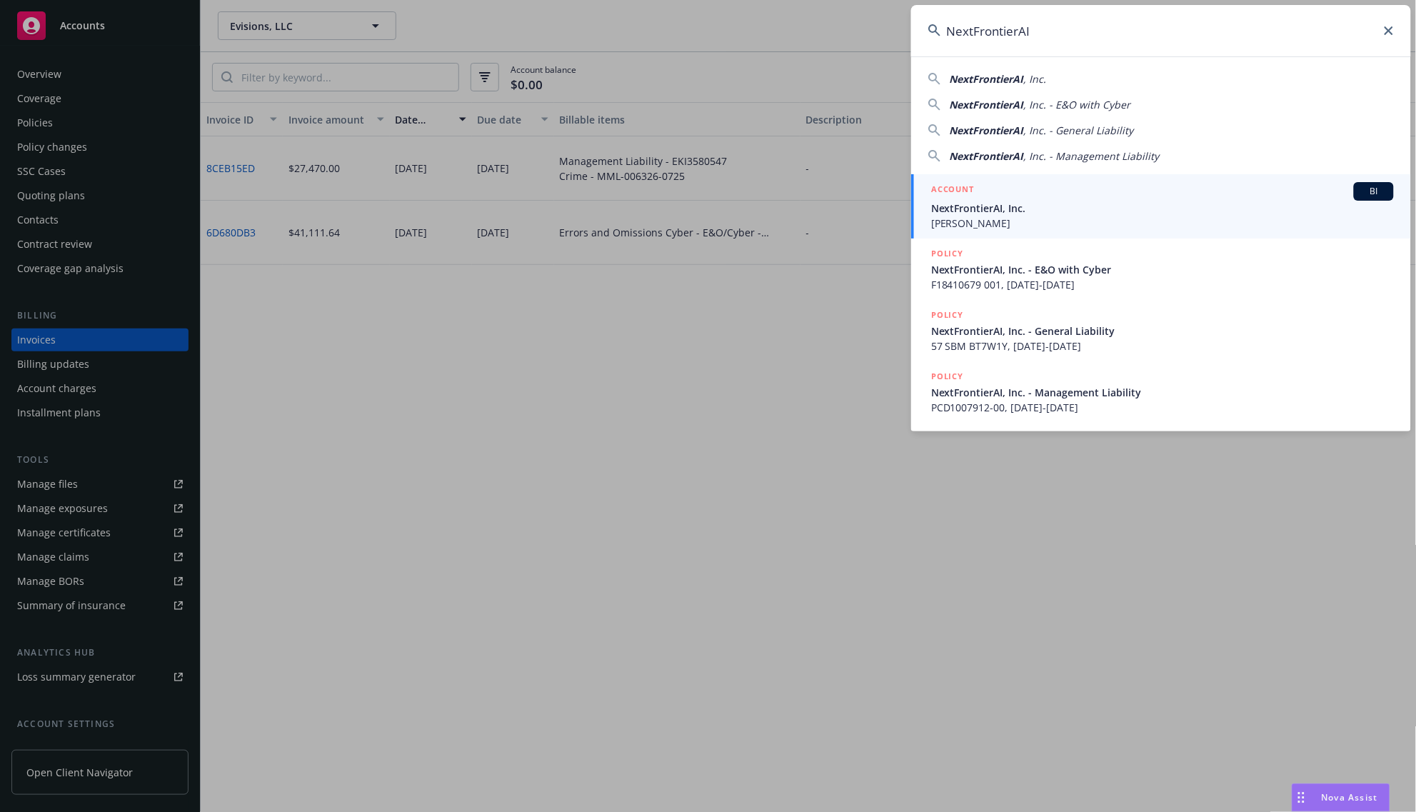
click at [984, 197] on div "ACCOUNT BI" at bounding box center [1162, 191] width 463 height 19
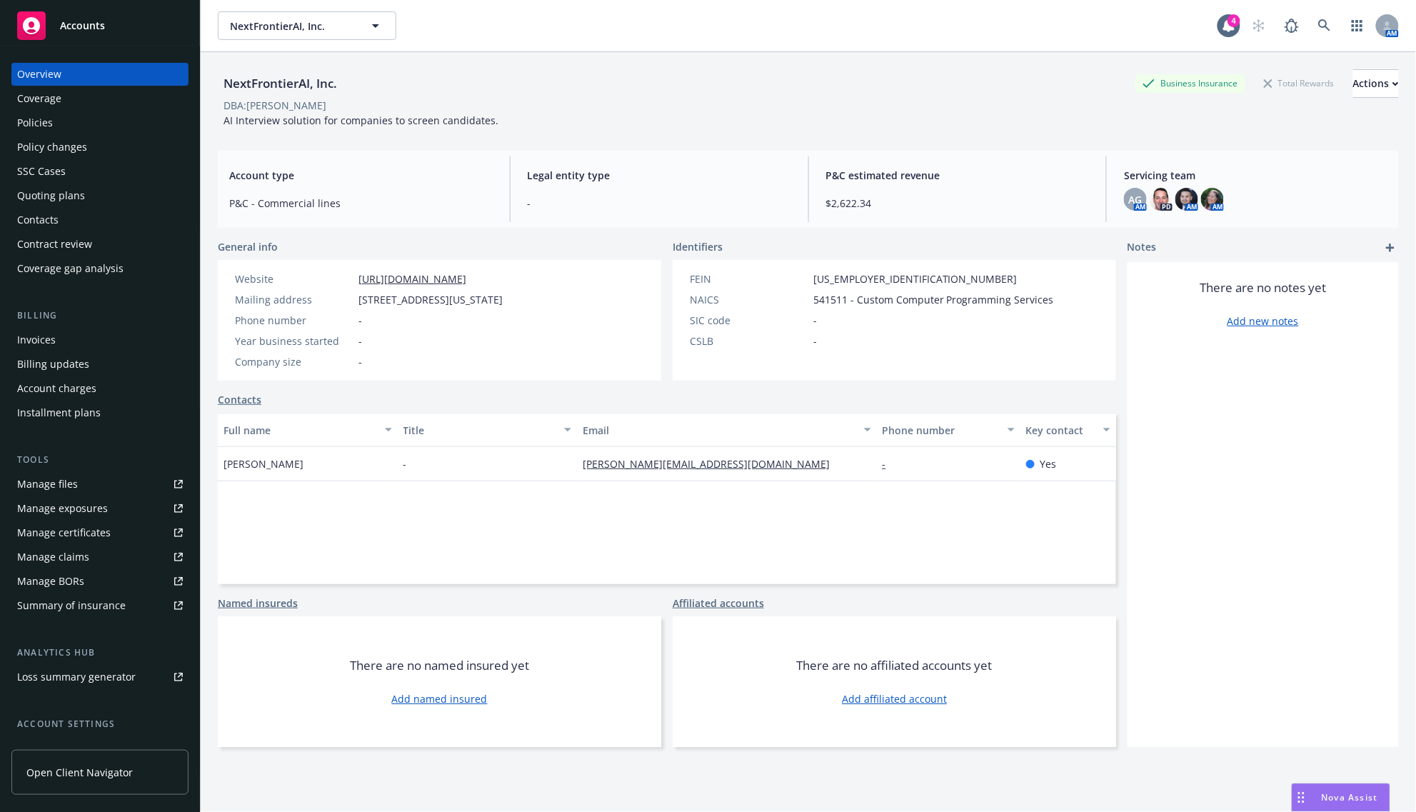
click at [44, 127] on div "Policies" at bounding box center [35, 122] width 36 height 23
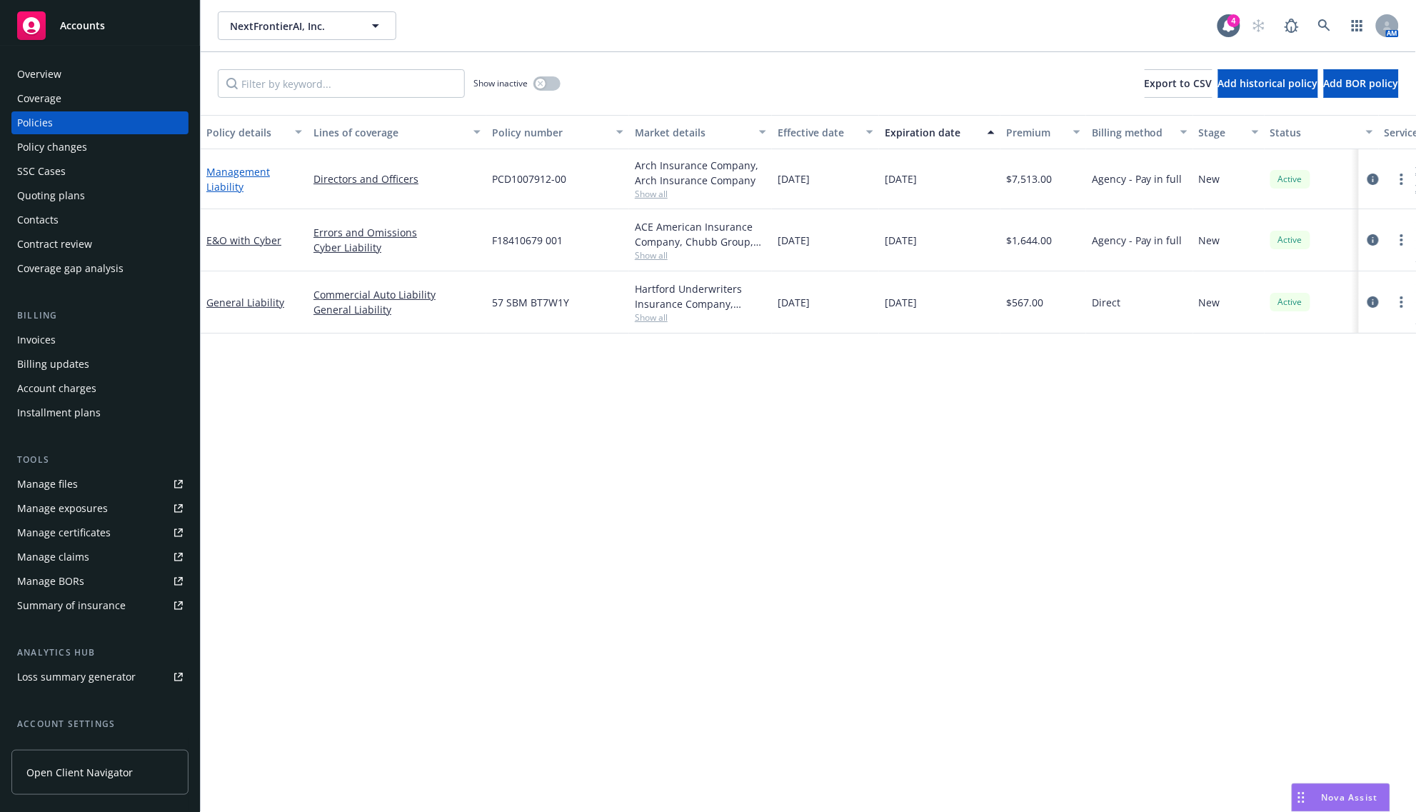
click at [226, 174] on link "Management Liability" at bounding box center [238, 179] width 64 height 29
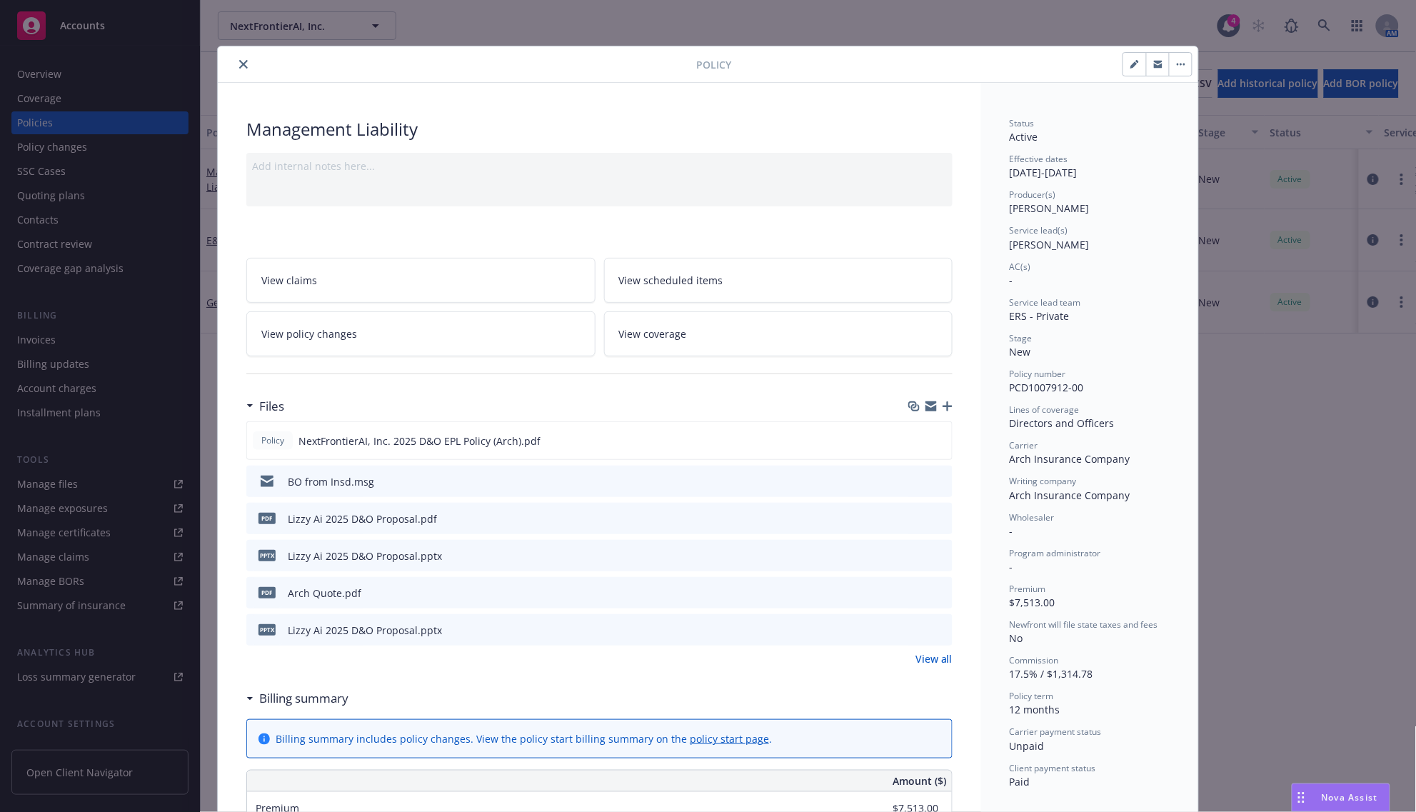
click at [943, 407] on icon "button" at bounding box center [948, 406] width 10 height 10
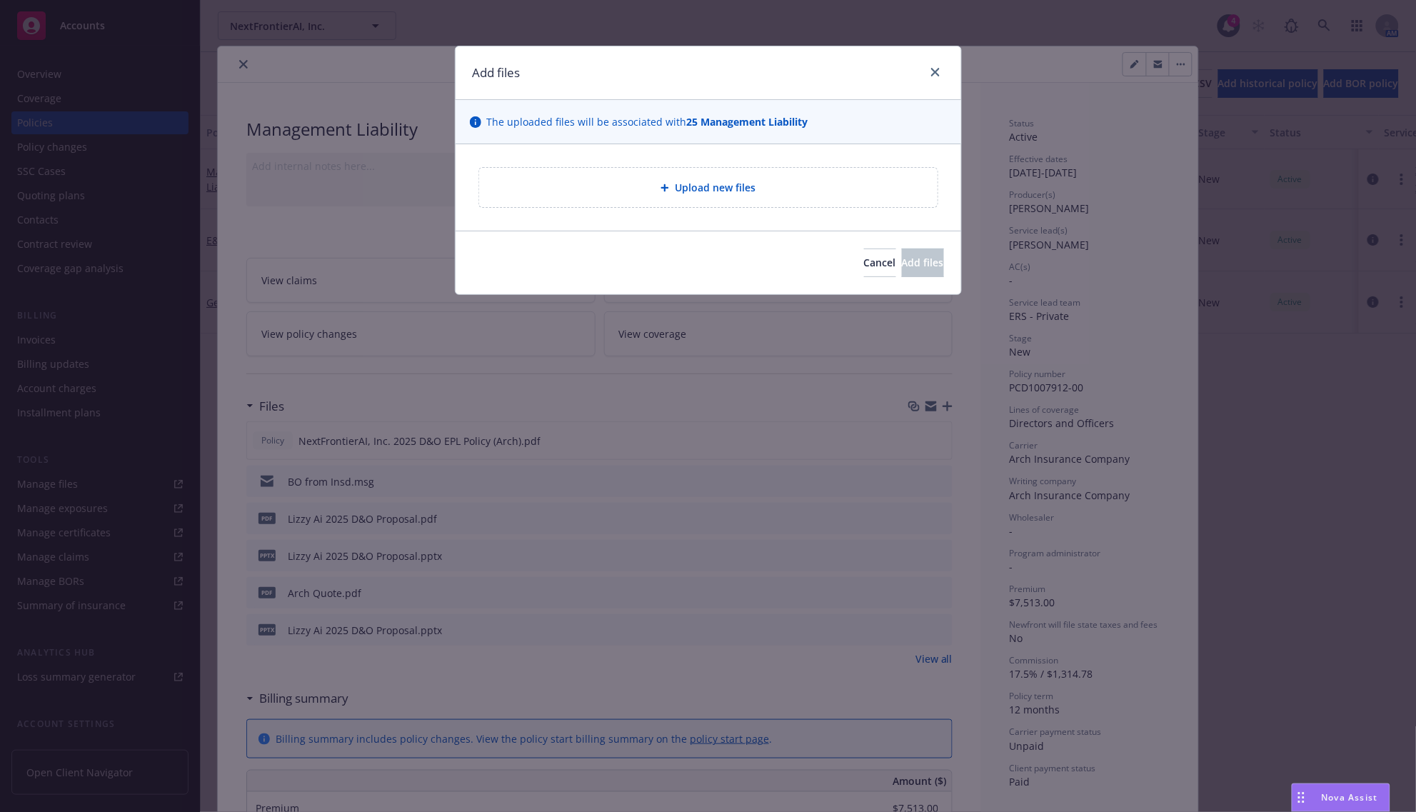
click at [758, 179] on div "Upload new files" at bounding box center [708, 187] width 458 height 39
type textarea "x"
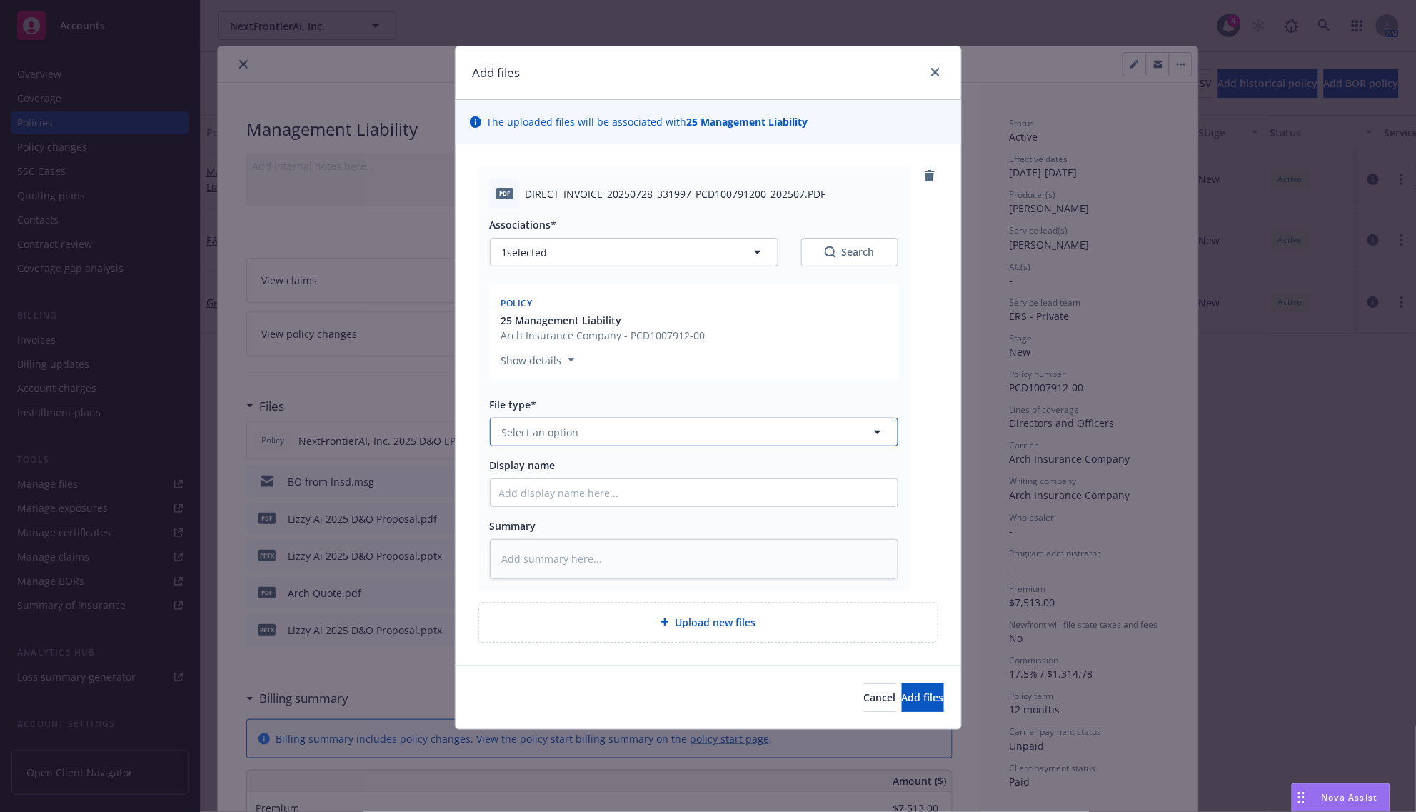
click at [526, 430] on span "Select an option" at bounding box center [540, 432] width 77 height 15
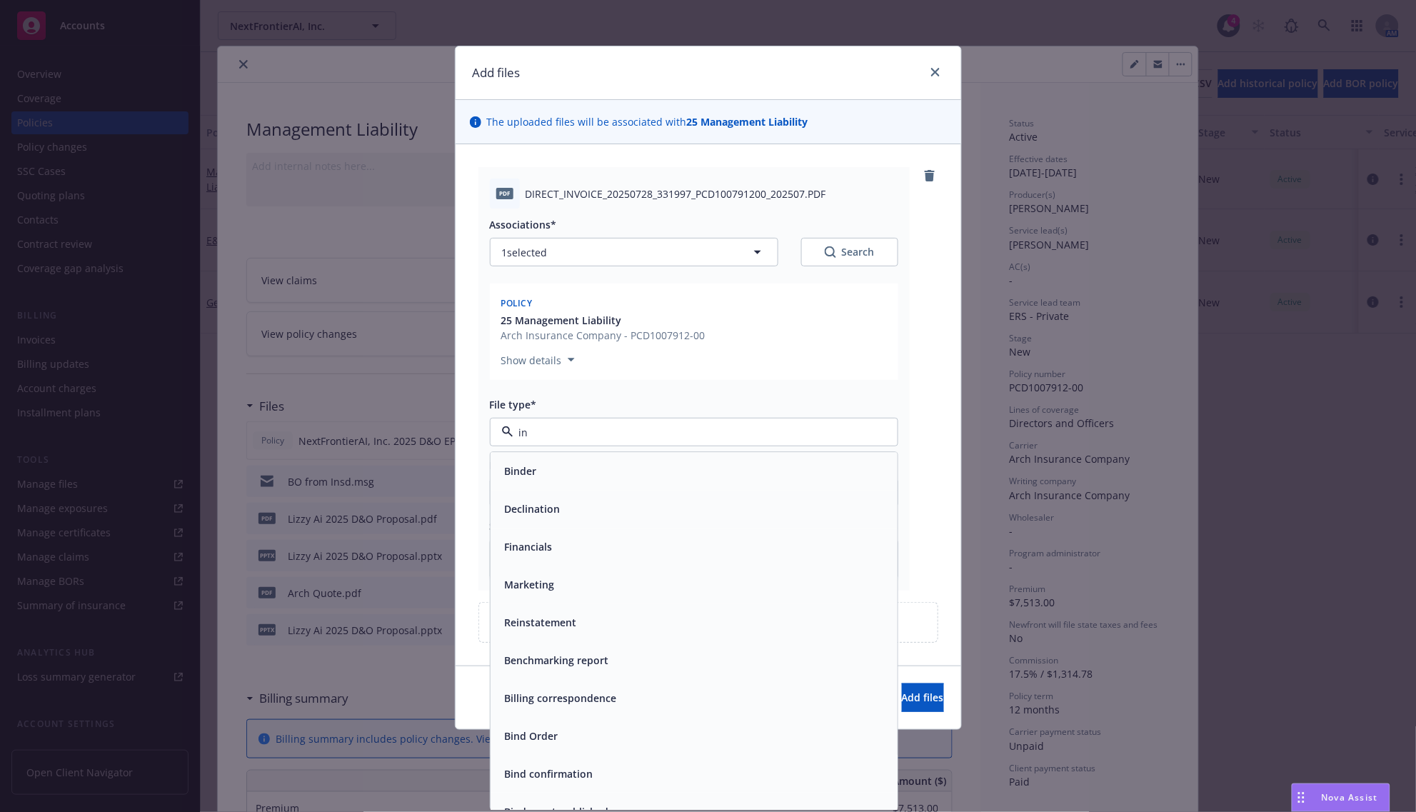
type input "inv"
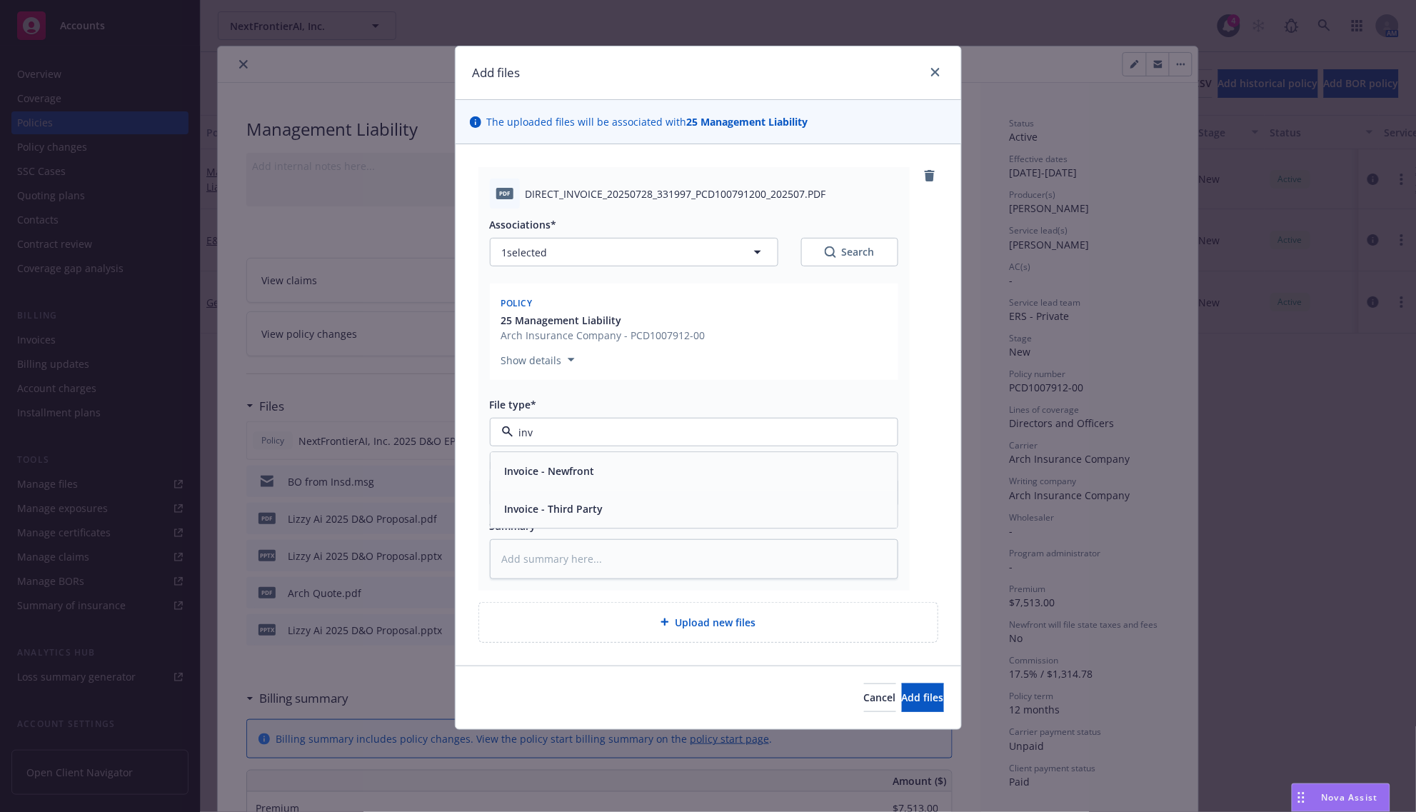
click at [576, 519] on div "Invoice - Third Party" at bounding box center [552, 509] width 107 height 21
click at [902, 697] on span "Add files" at bounding box center [923, 698] width 42 height 14
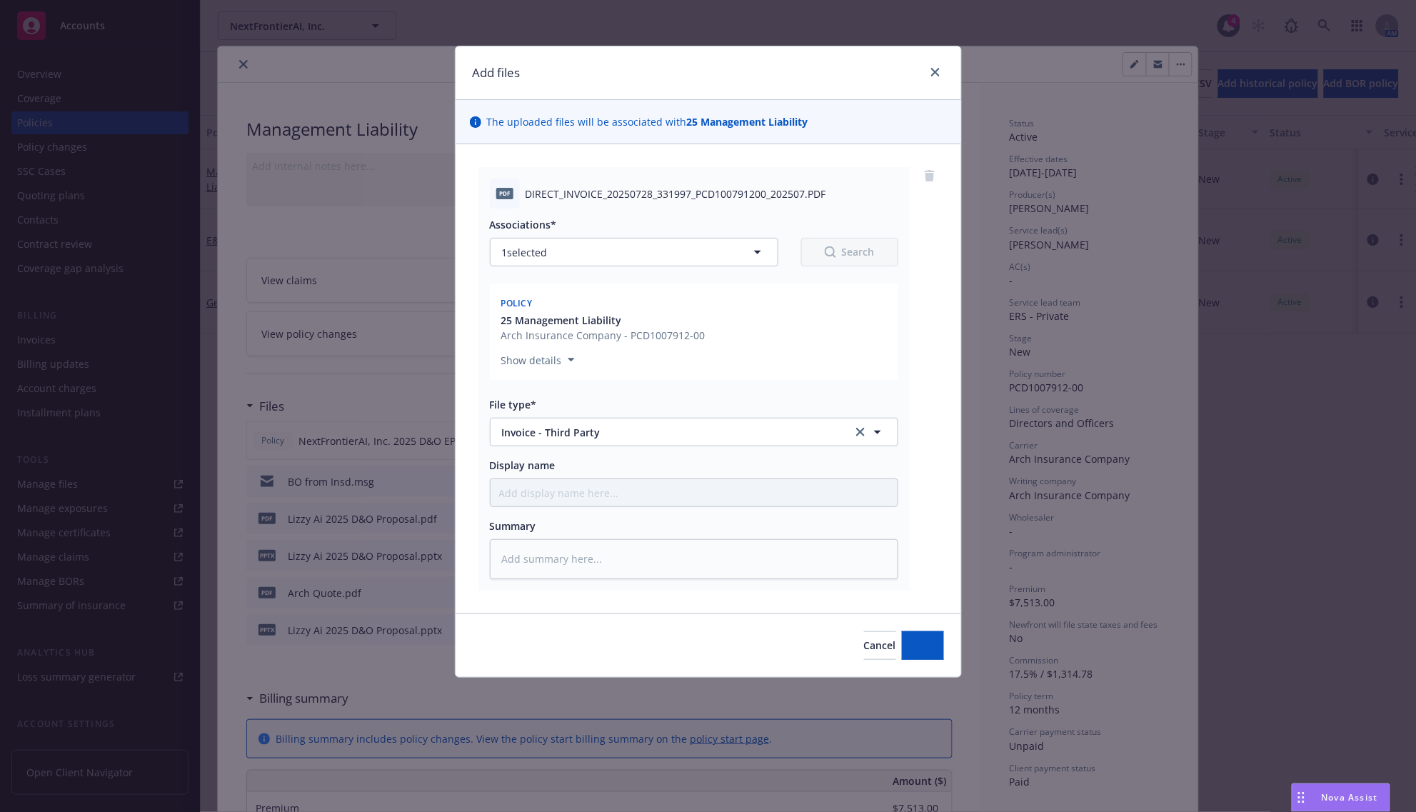
type textarea "x"
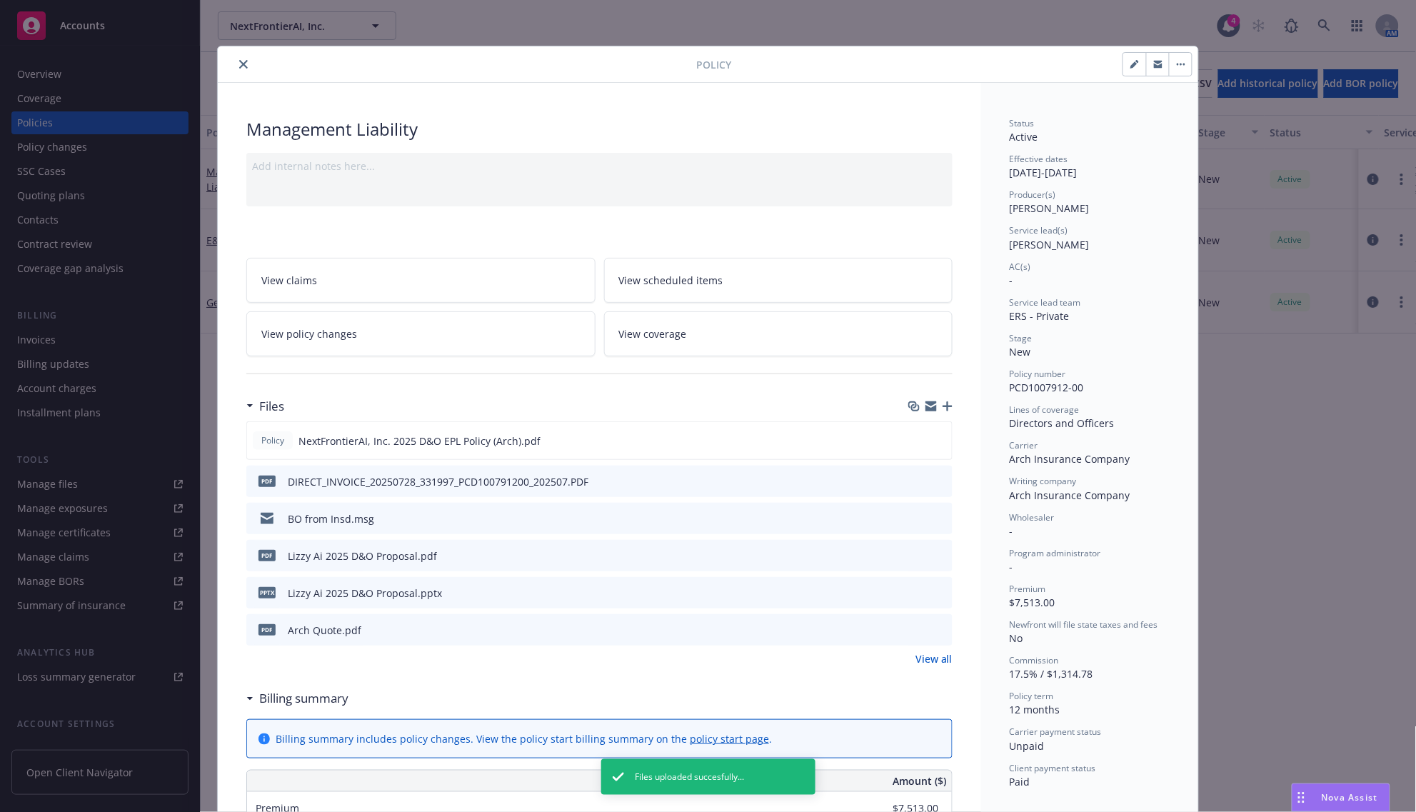
click at [240, 69] on icon "close" at bounding box center [243, 64] width 9 height 9
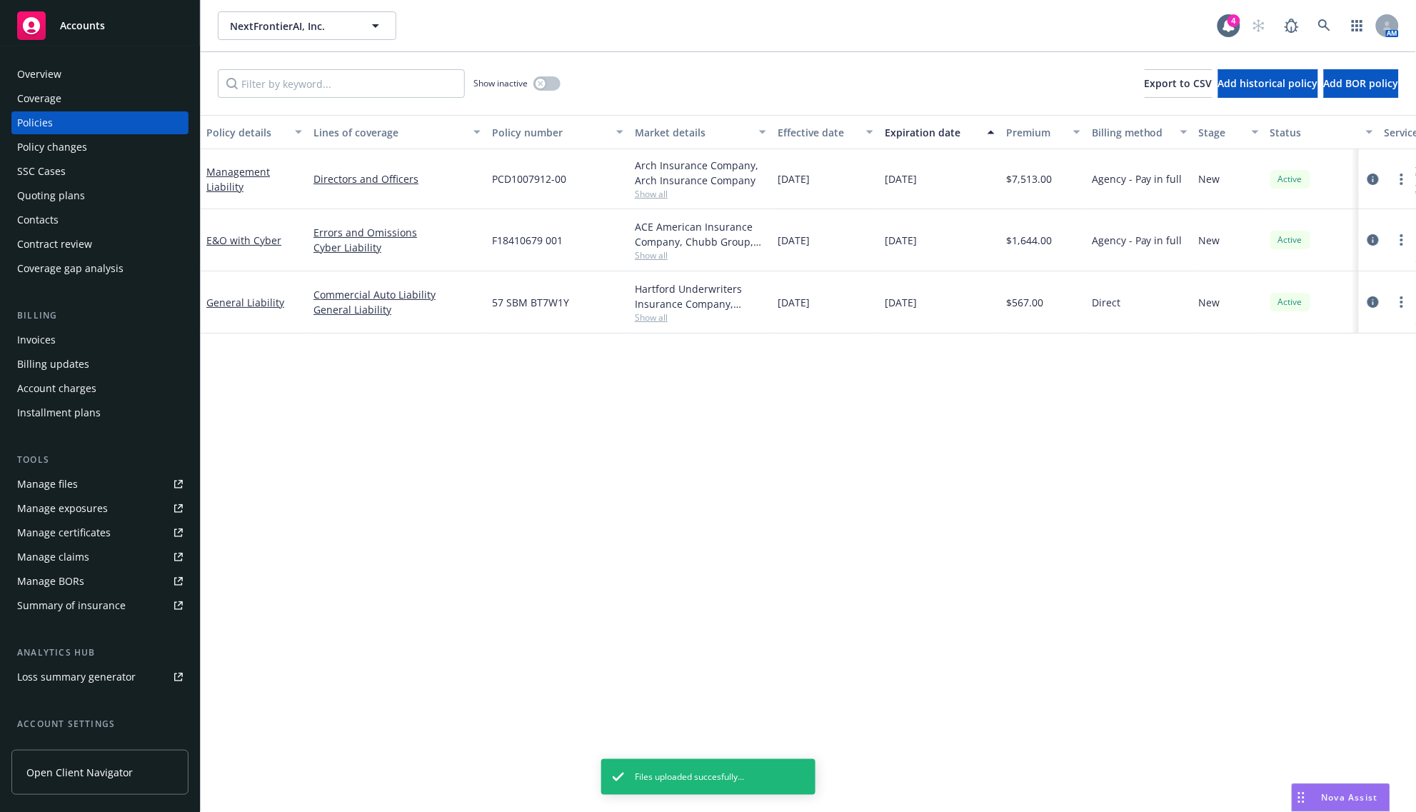
click at [74, 33] on div "Accounts" at bounding box center [100, 25] width 166 height 29
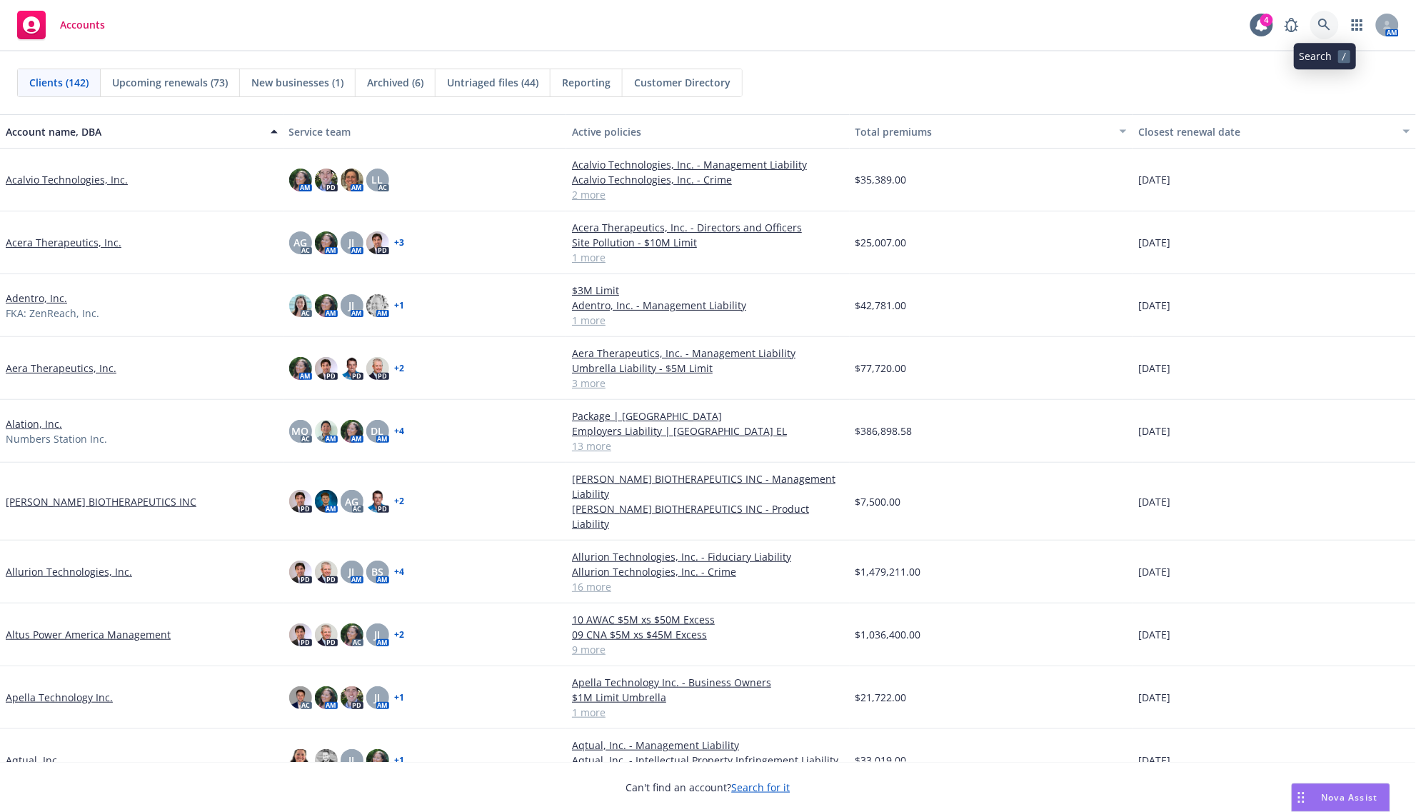
click at [1332, 26] on link at bounding box center [1324, 25] width 29 height 29
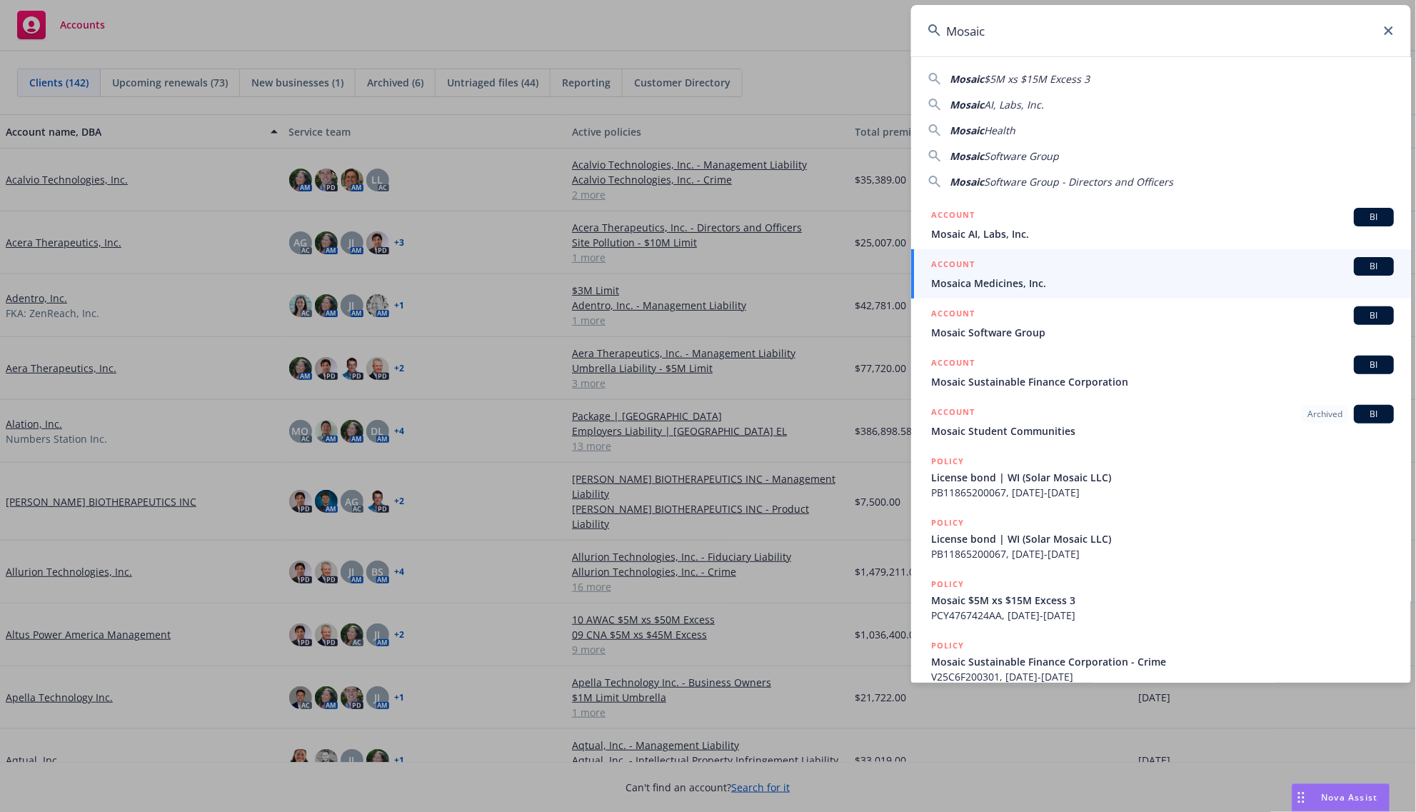
click at [990, 31] on input "Mosaic" at bounding box center [1161, 30] width 500 height 51
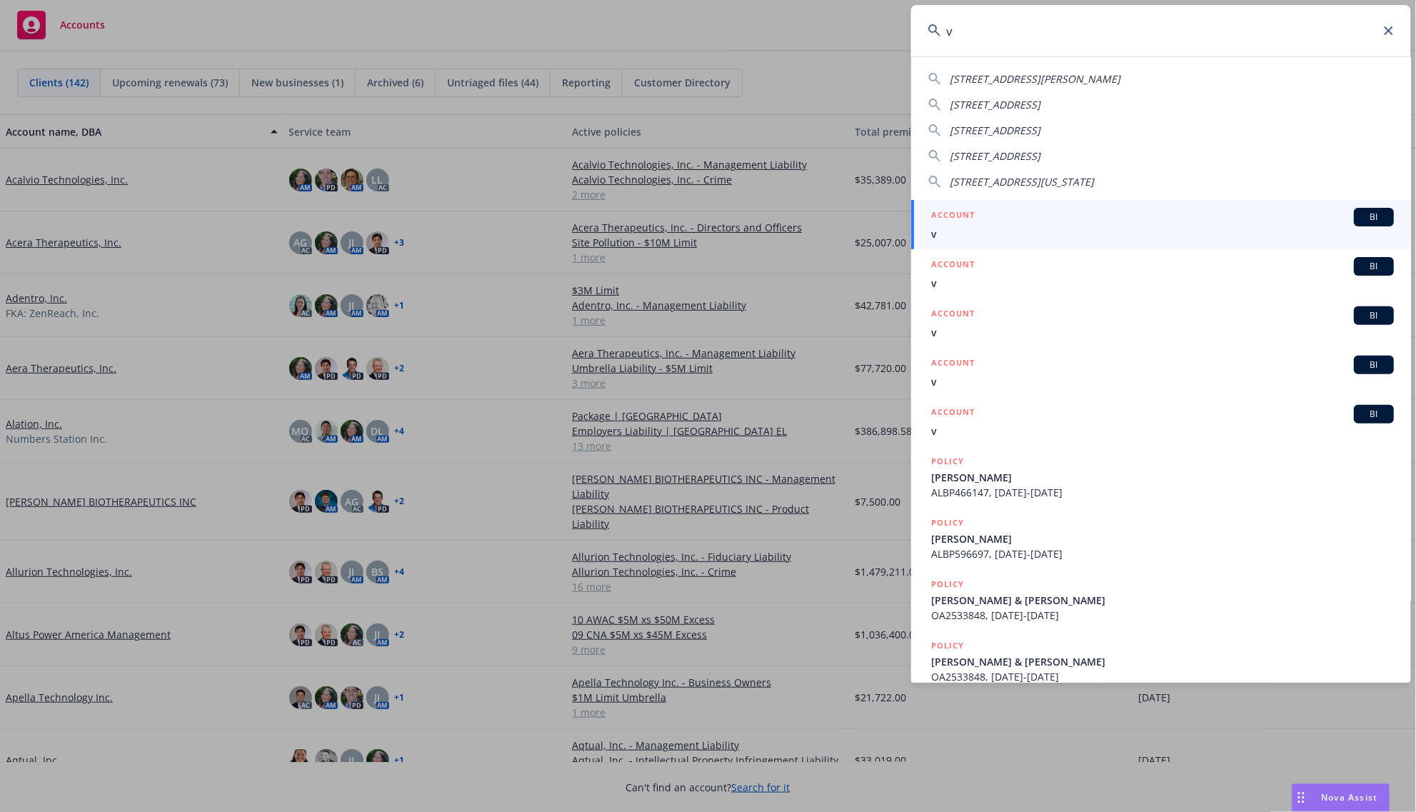
paste input "01-449-11-74"
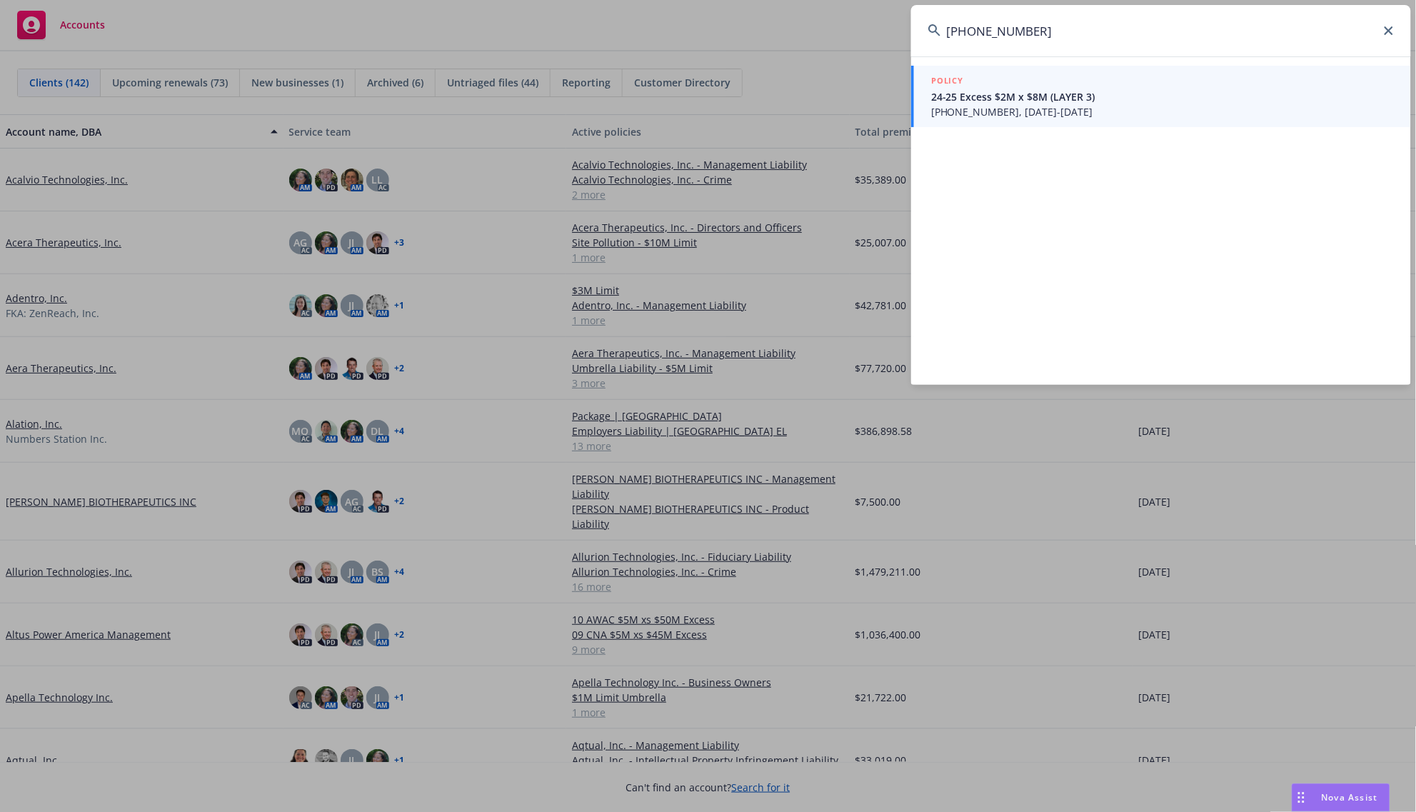
type input "01-449-11-74"
click at [1062, 111] on span "01-449-11-74, 08/01/2024-10/30/2031" at bounding box center [1162, 111] width 463 height 15
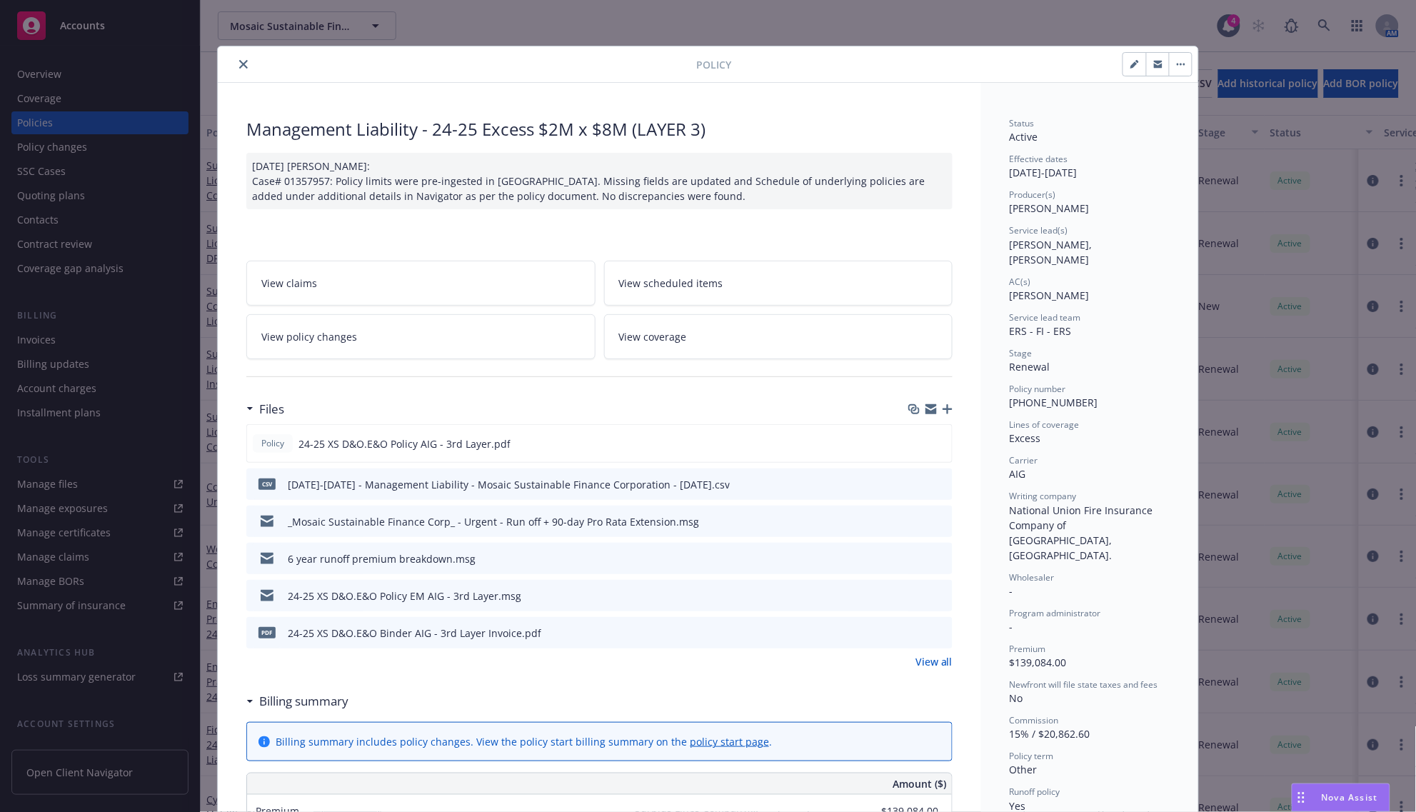
click at [1095, 243] on span "Crystal Kuenzler, Johanna Meehan" at bounding box center [1053, 252] width 86 height 29
drag, startPoint x: 1135, startPoint y: 243, endPoint x: 1115, endPoint y: 243, distance: 20.7
click at [1095, 243] on span "Crystal Kuenzler, Johanna Meehan" at bounding box center [1053, 252] width 86 height 29
copy span "Johanna Meehan"
drag, startPoint x: 233, startPoint y: 59, endPoint x: 195, endPoint y: 51, distance: 38.5
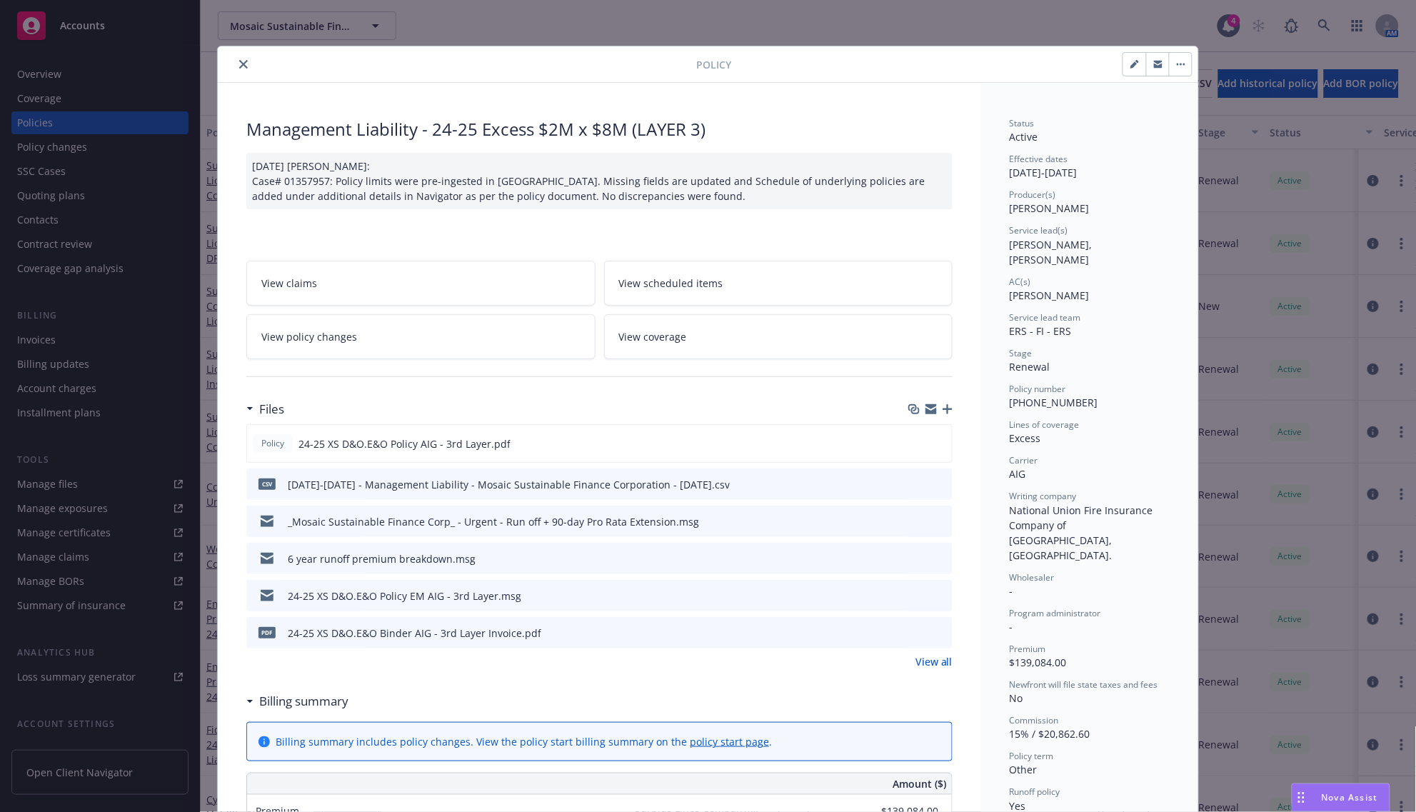
click at [235, 59] on button "close" at bounding box center [243, 64] width 17 height 17
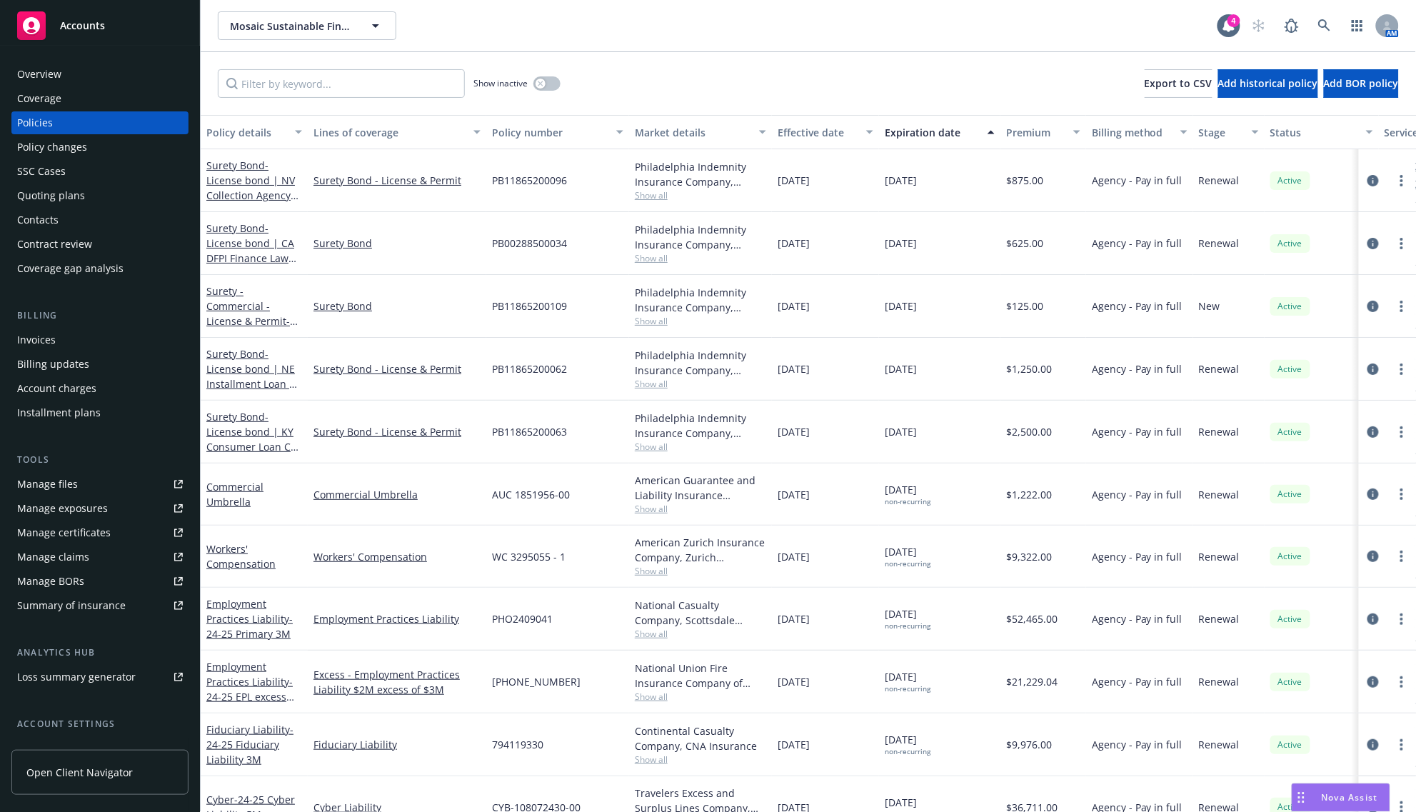
click at [140, 41] on link "Accounts" at bounding box center [99, 26] width 177 height 40
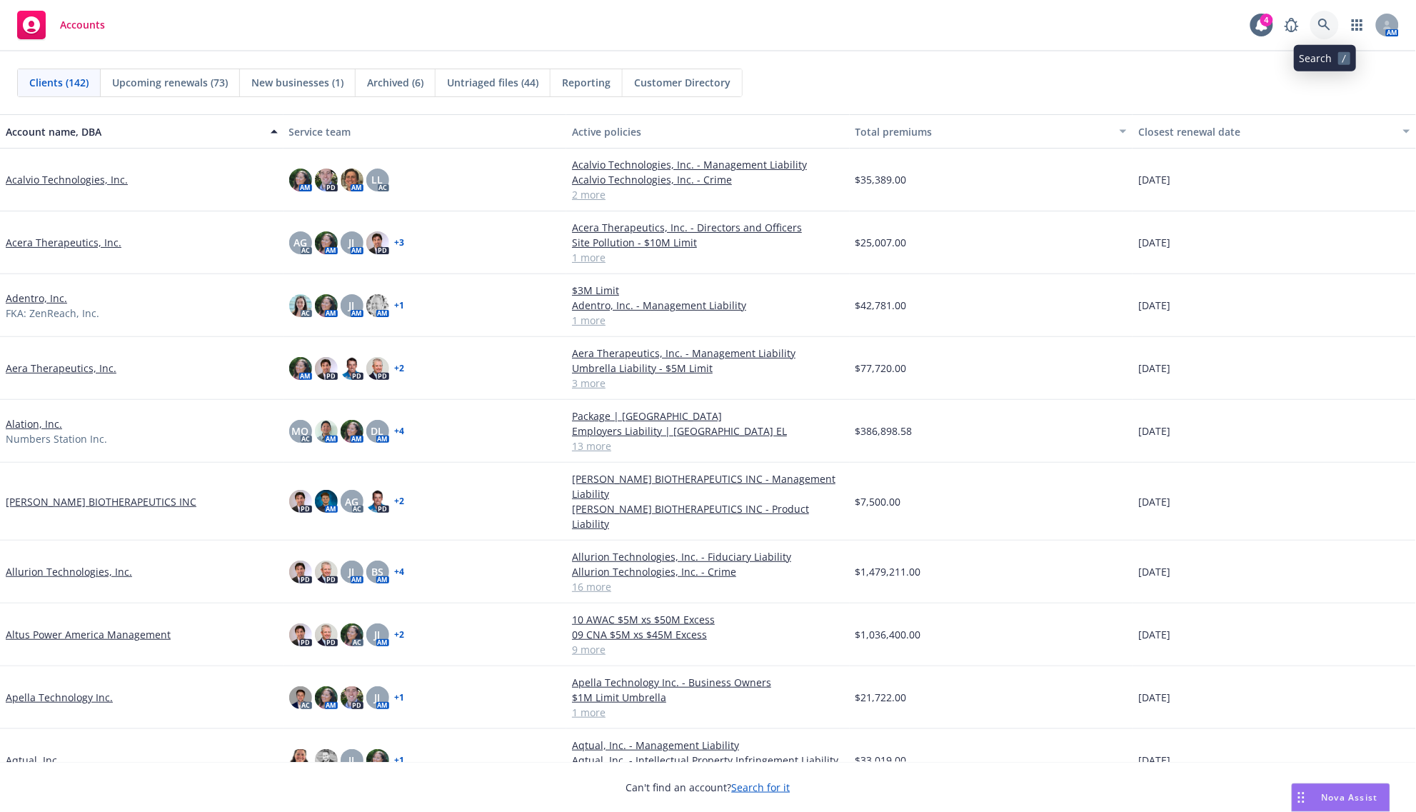
click at [1333, 23] on link at bounding box center [1324, 25] width 29 height 29
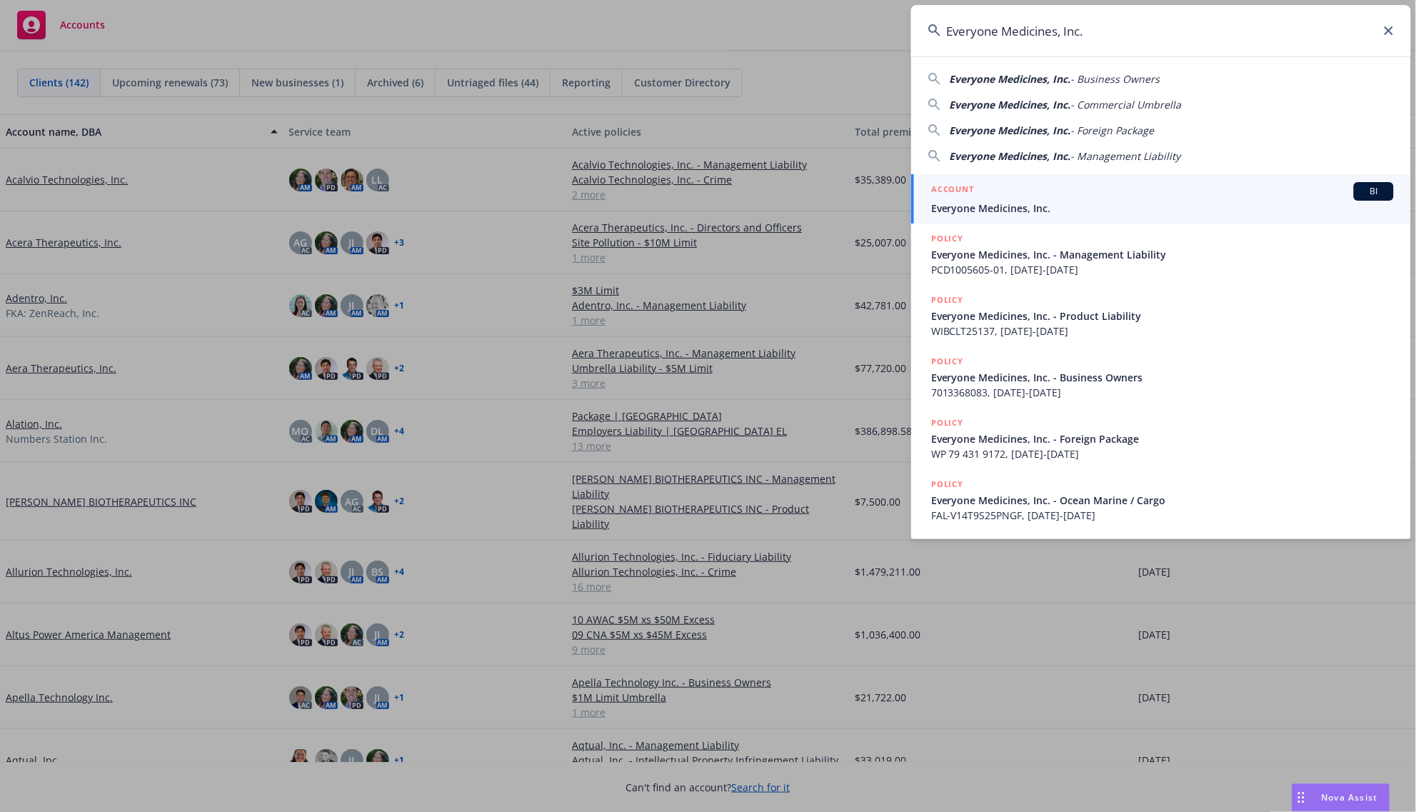
type input "Everyone Medicines, Inc."
click at [993, 211] on span "Everyone Medicines, Inc." at bounding box center [1162, 208] width 463 height 15
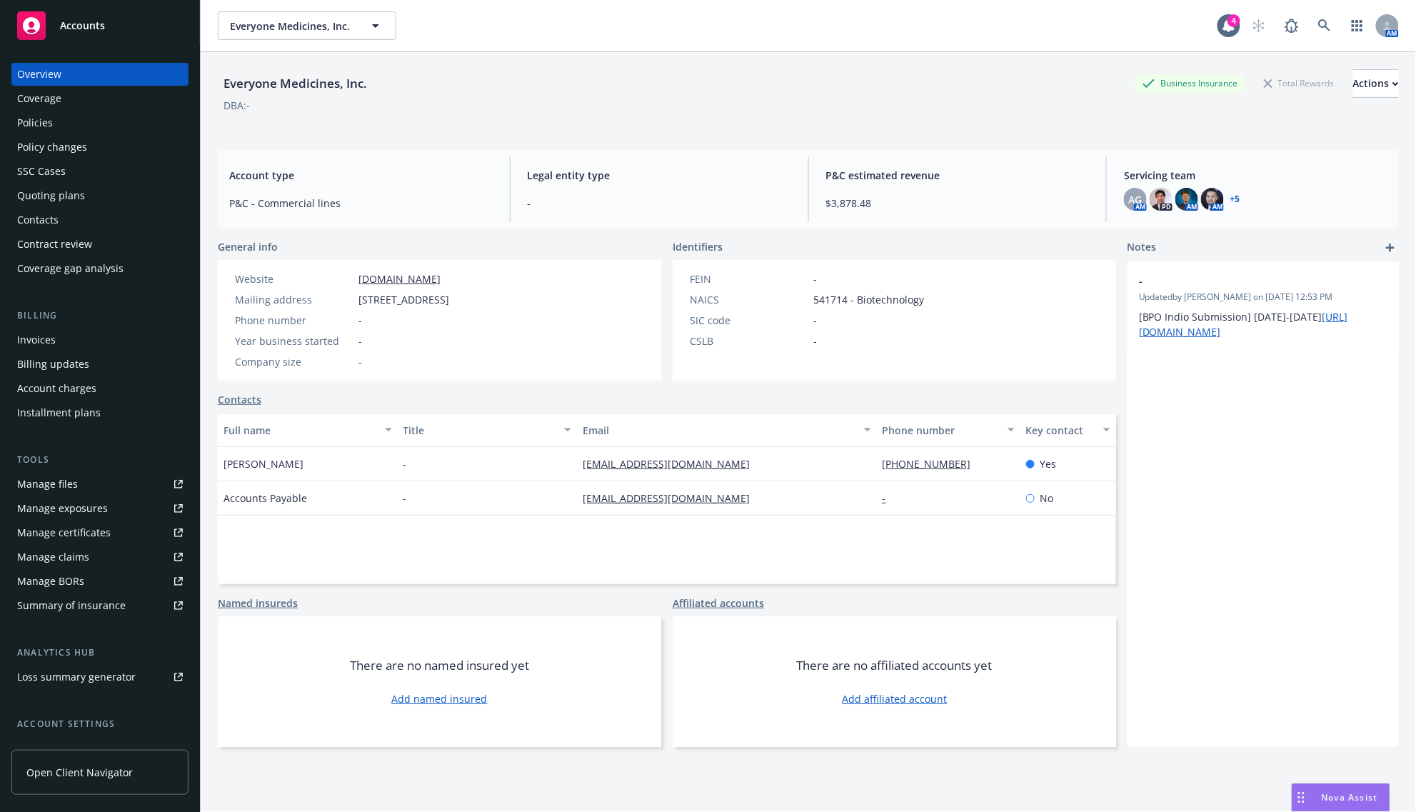
click at [64, 118] on div "Policies" at bounding box center [100, 122] width 166 height 23
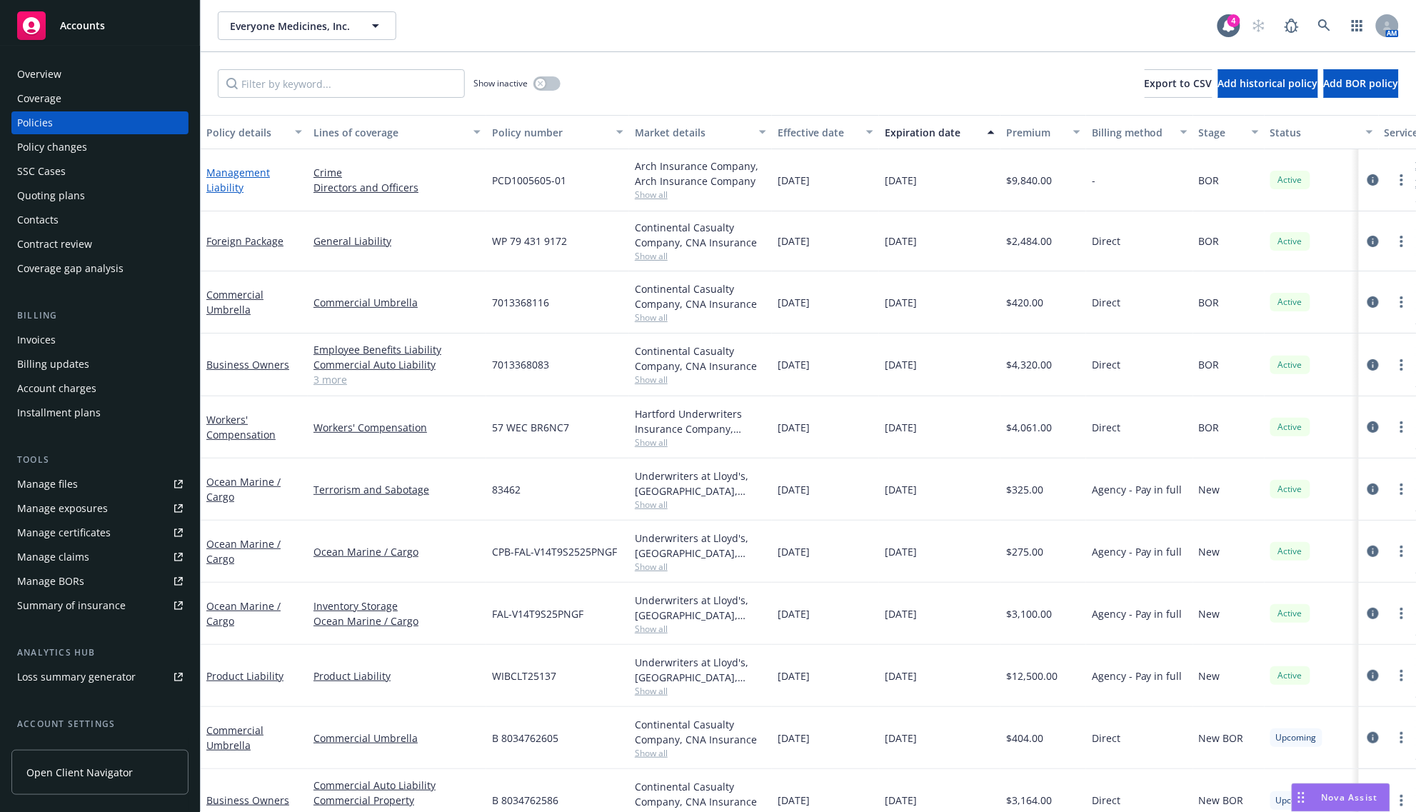
click at [229, 176] on link "Management Liability" at bounding box center [238, 180] width 64 height 29
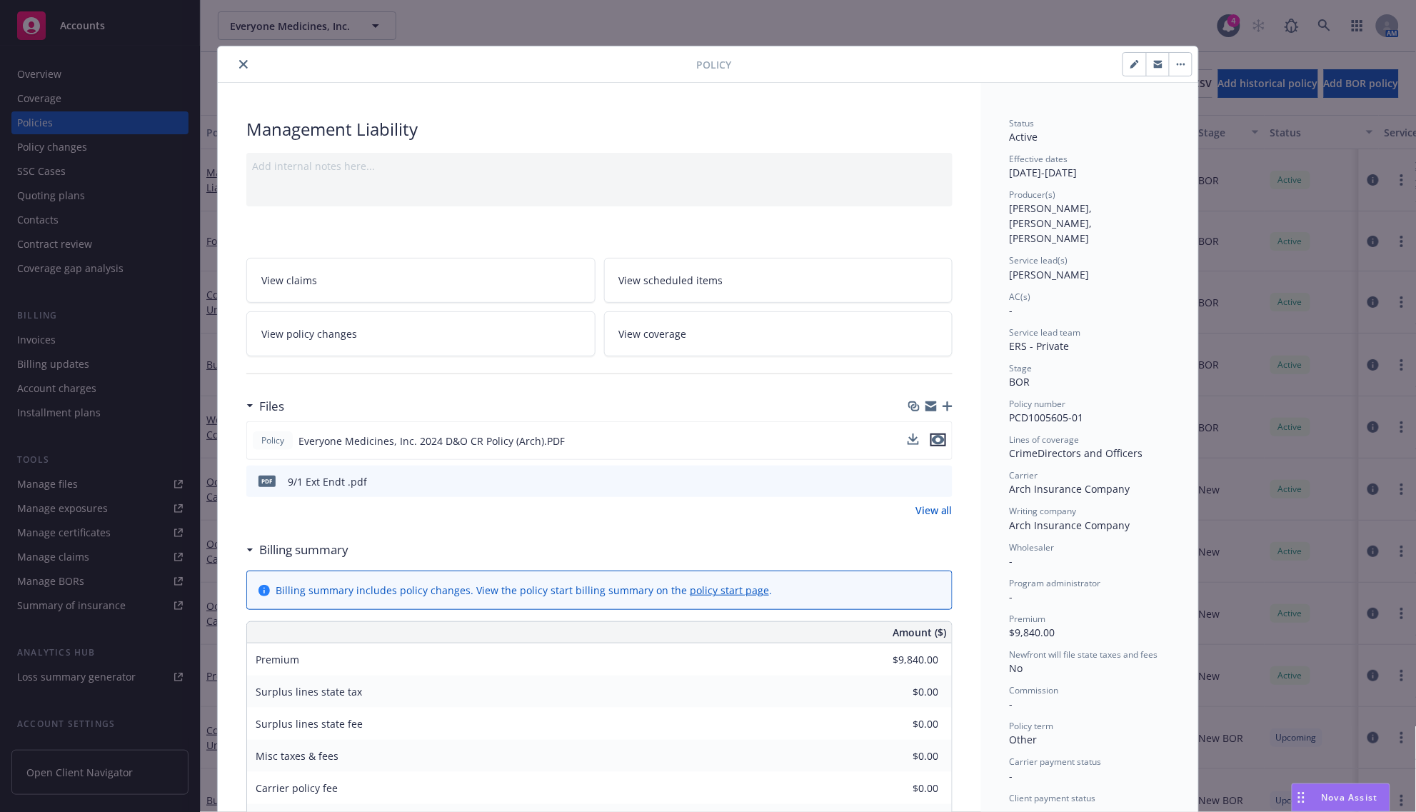
click at [936, 436] on icon "preview file" at bounding box center [938, 440] width 13 height 10
click at [1108, 176] on div "Effective dates 02/21/2024 - 09/01/2025" at bounding box center [1090, 166] width 160 height 27
drag, startPoint x: 1108, startPoint y: 176, endPoint x: 1065, endPoint y: 173, distance: 42.9
click at [1065, 173] on div "Effective dates 02/21/2024 - 09/01/2025" at bounding box center [1090, 166] width 160 height 27
copy div "09/01/2025"
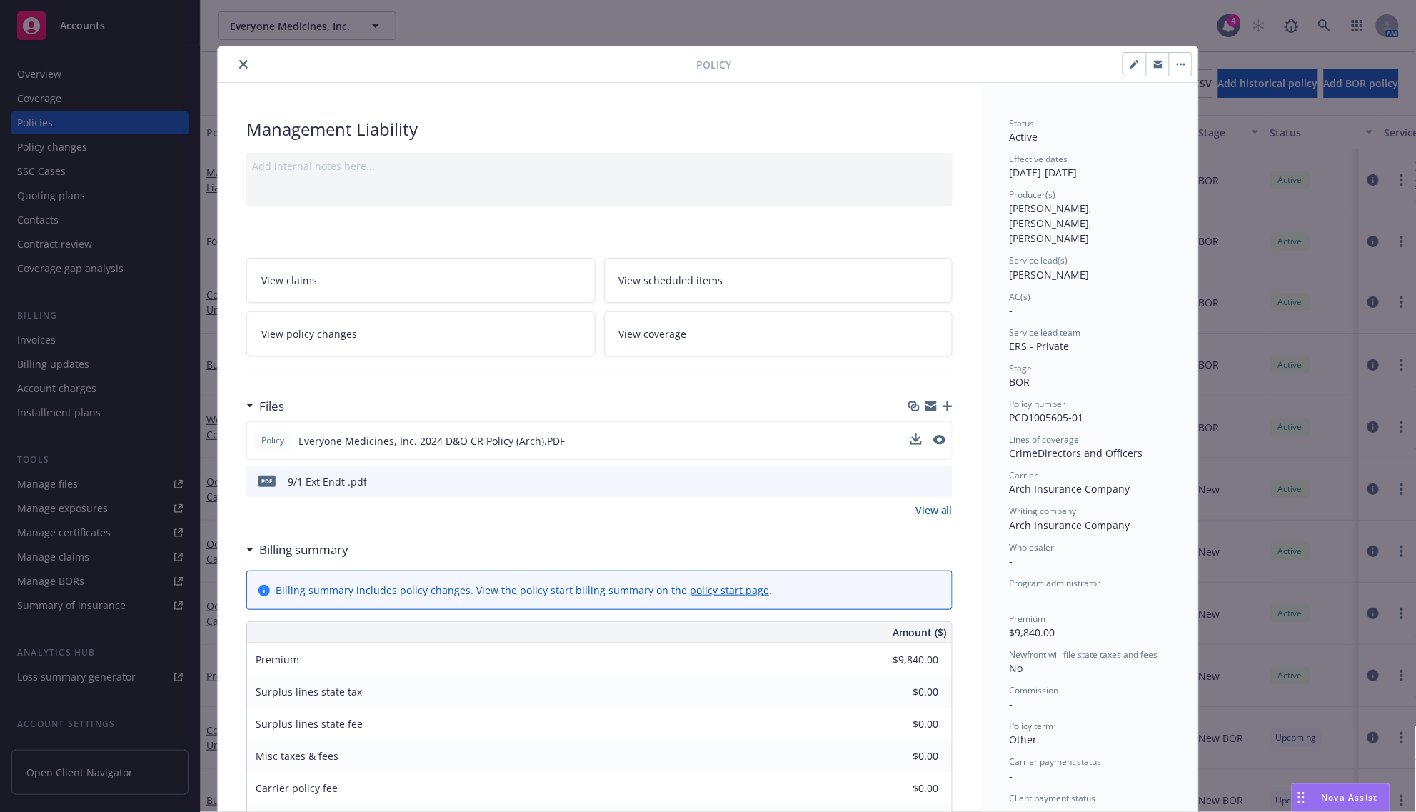
click at [240, 61] on icon "close" at bounding box center [243, 64] width 9 height 9
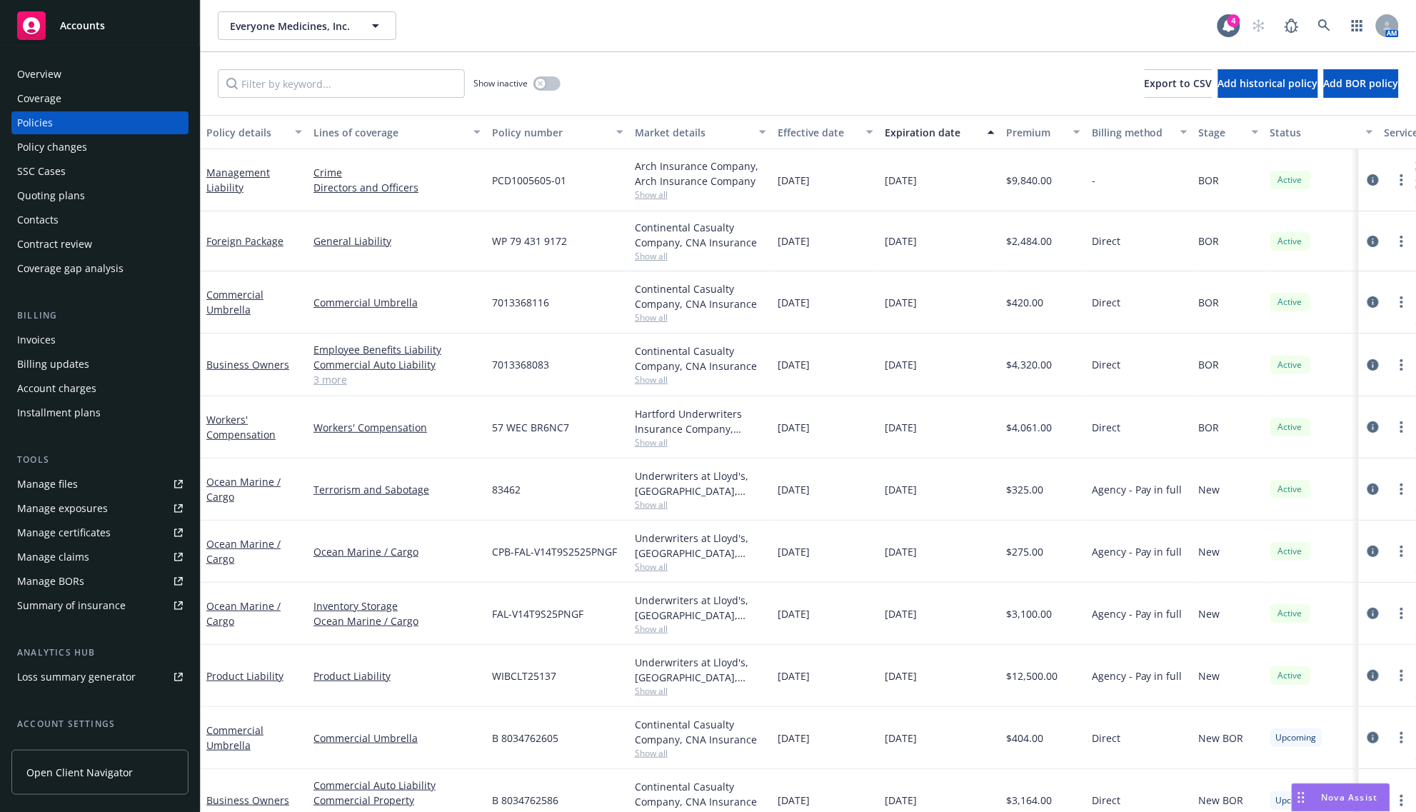
click at [90, 23] on span "Accounts" at bounding box center [82, 25] width 45 height 11
